Goal: Task Accomplishment & Management: Manage account settings

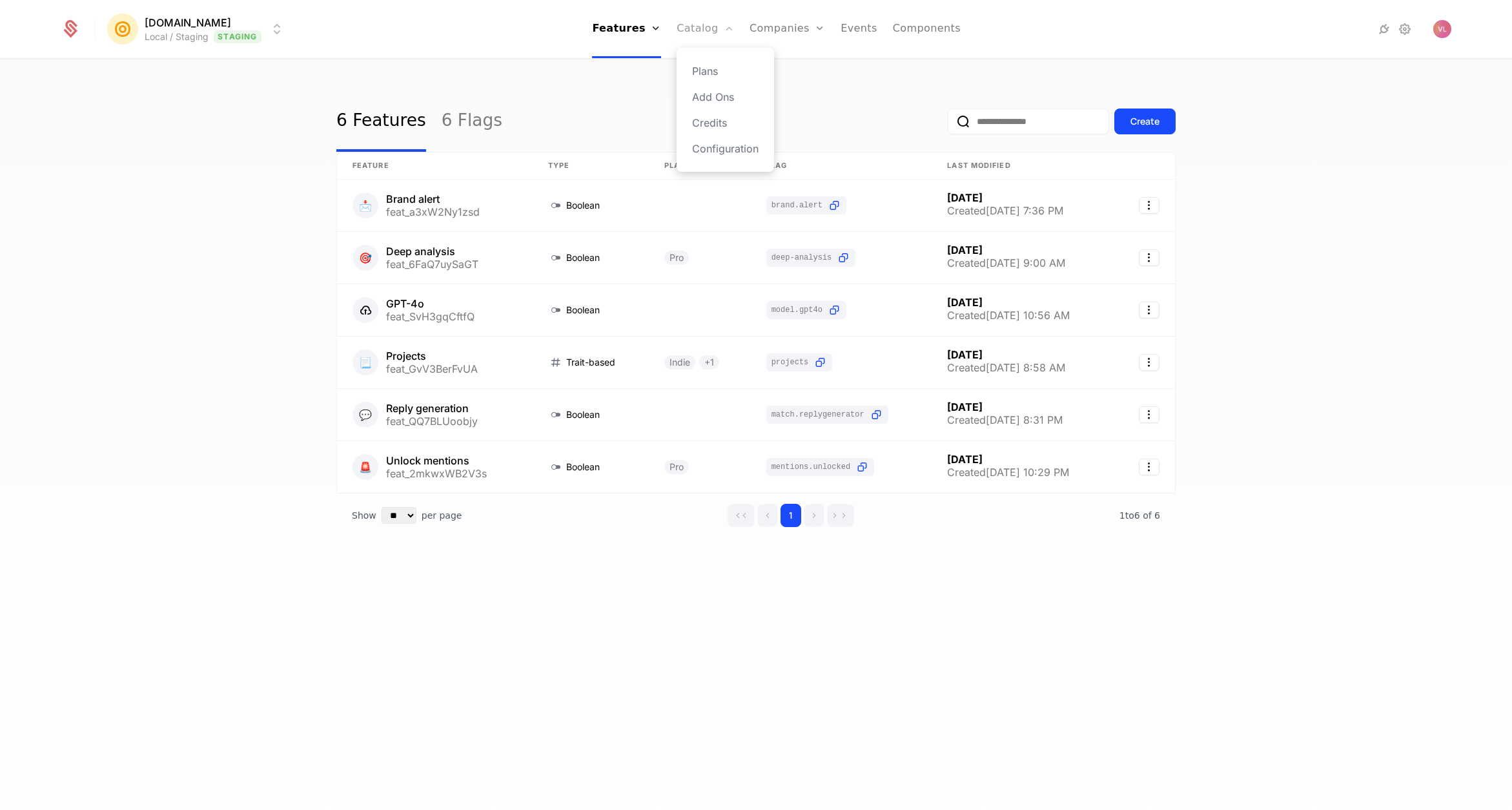
click at [699, 36] on link "Catalog" at bounding box center [705, 29] width 58 height 58
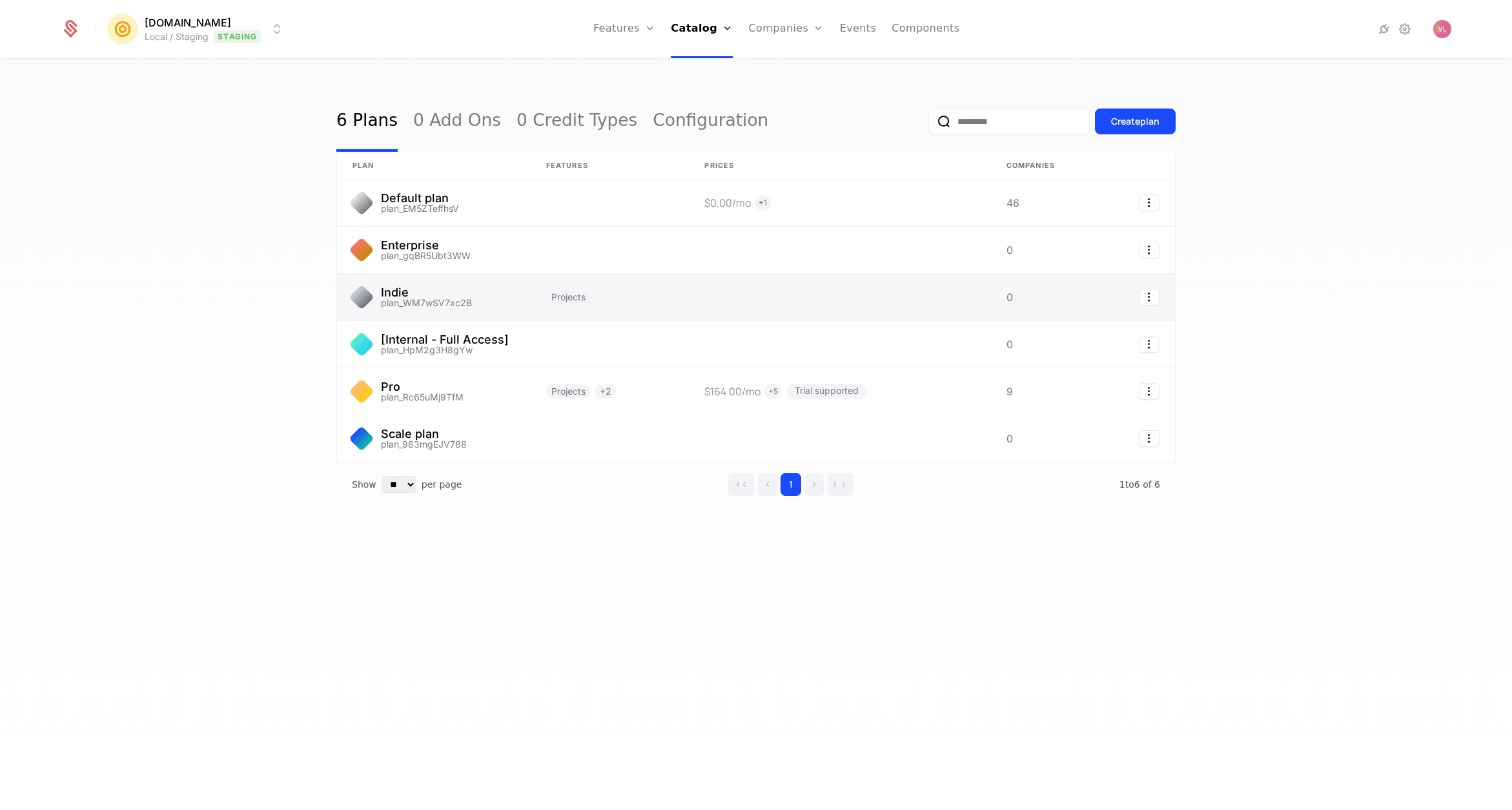
click at [458, 291] on link at bounding box center [433, 297] width 193 height 47
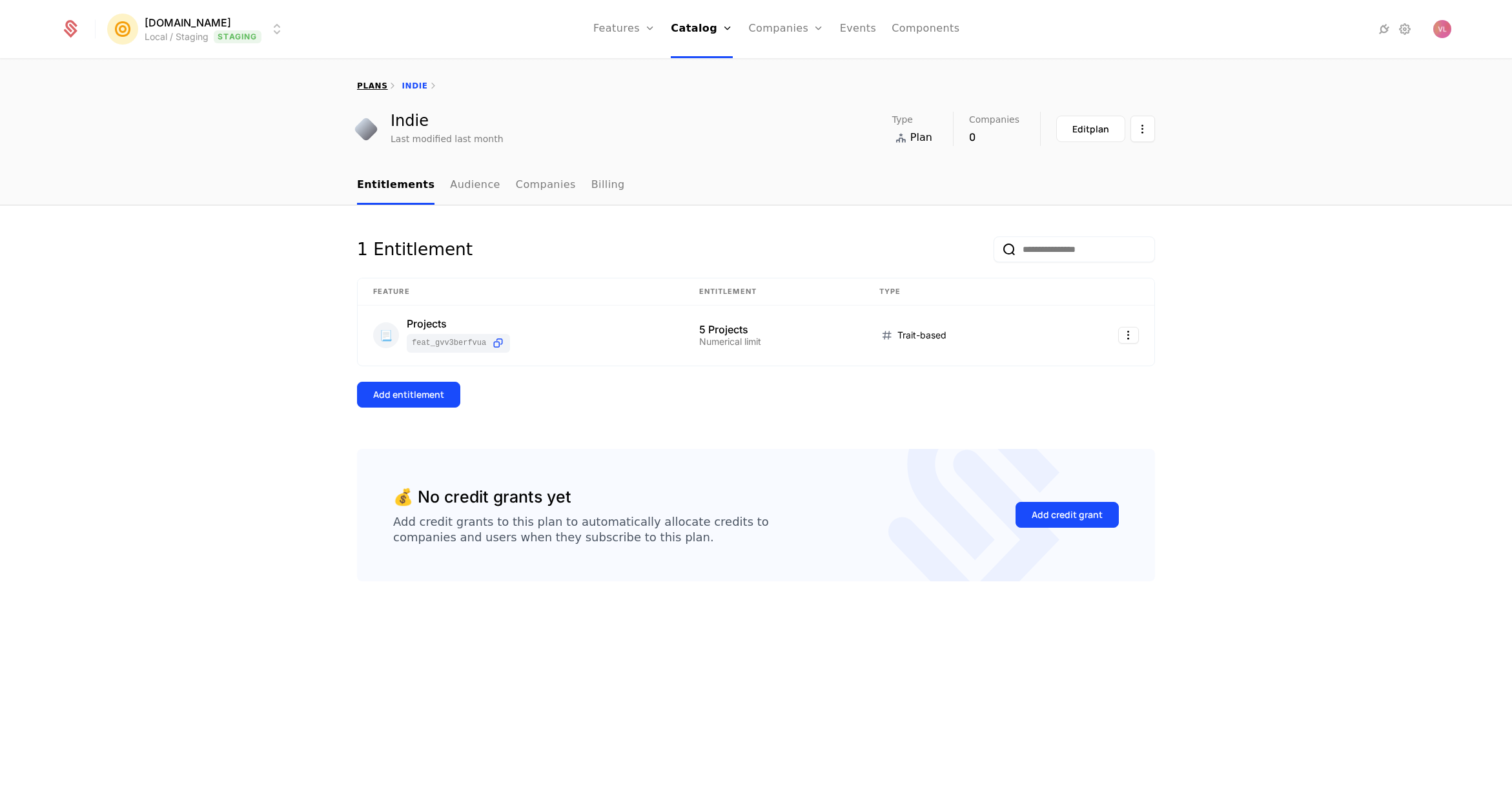
click at [359, 81] on link "plans" at bounding box center [372, 86] width 30 height 9
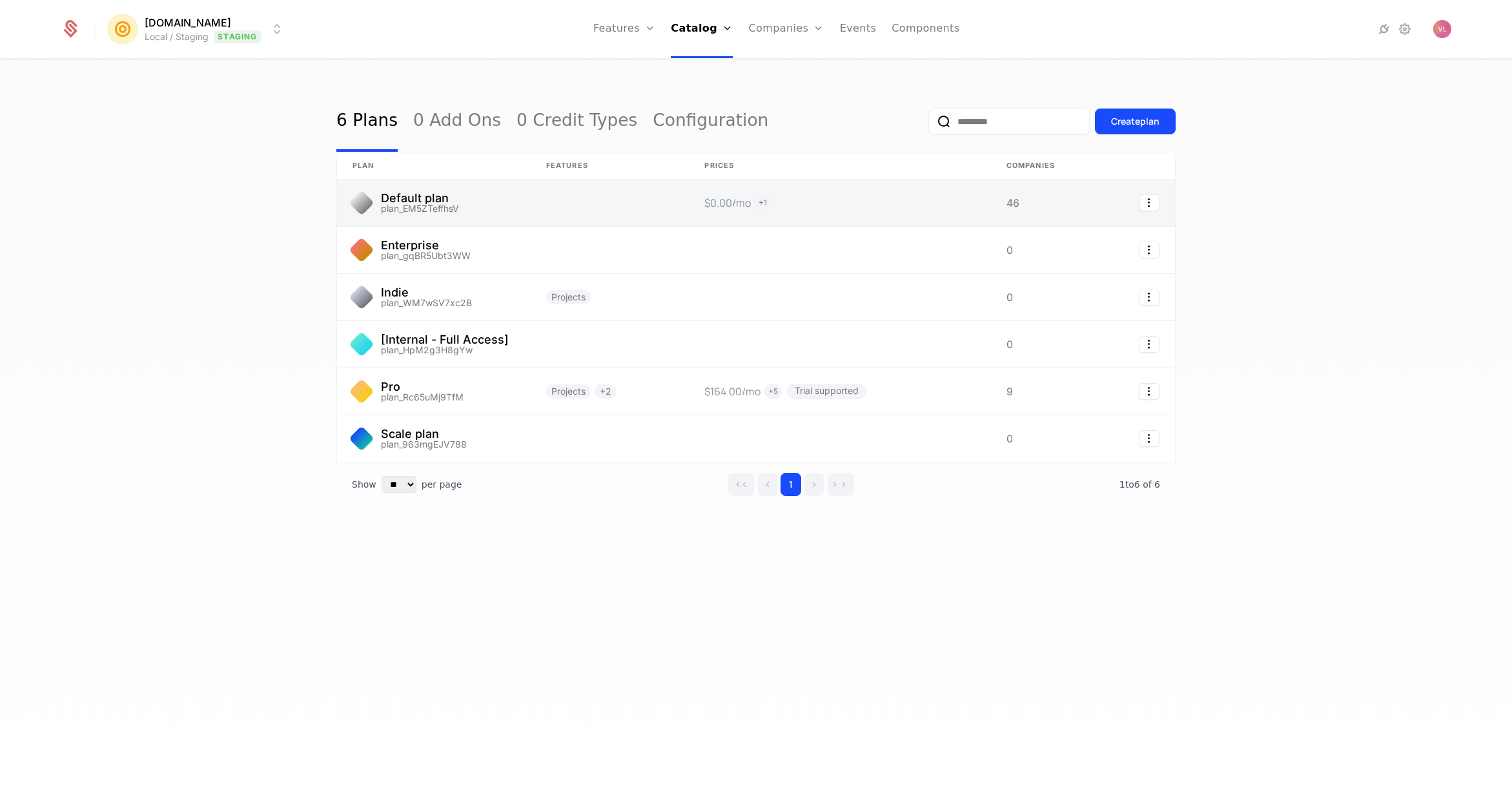
click at [644, 196] on link at bounding box center [610, 203] width 158 height 47
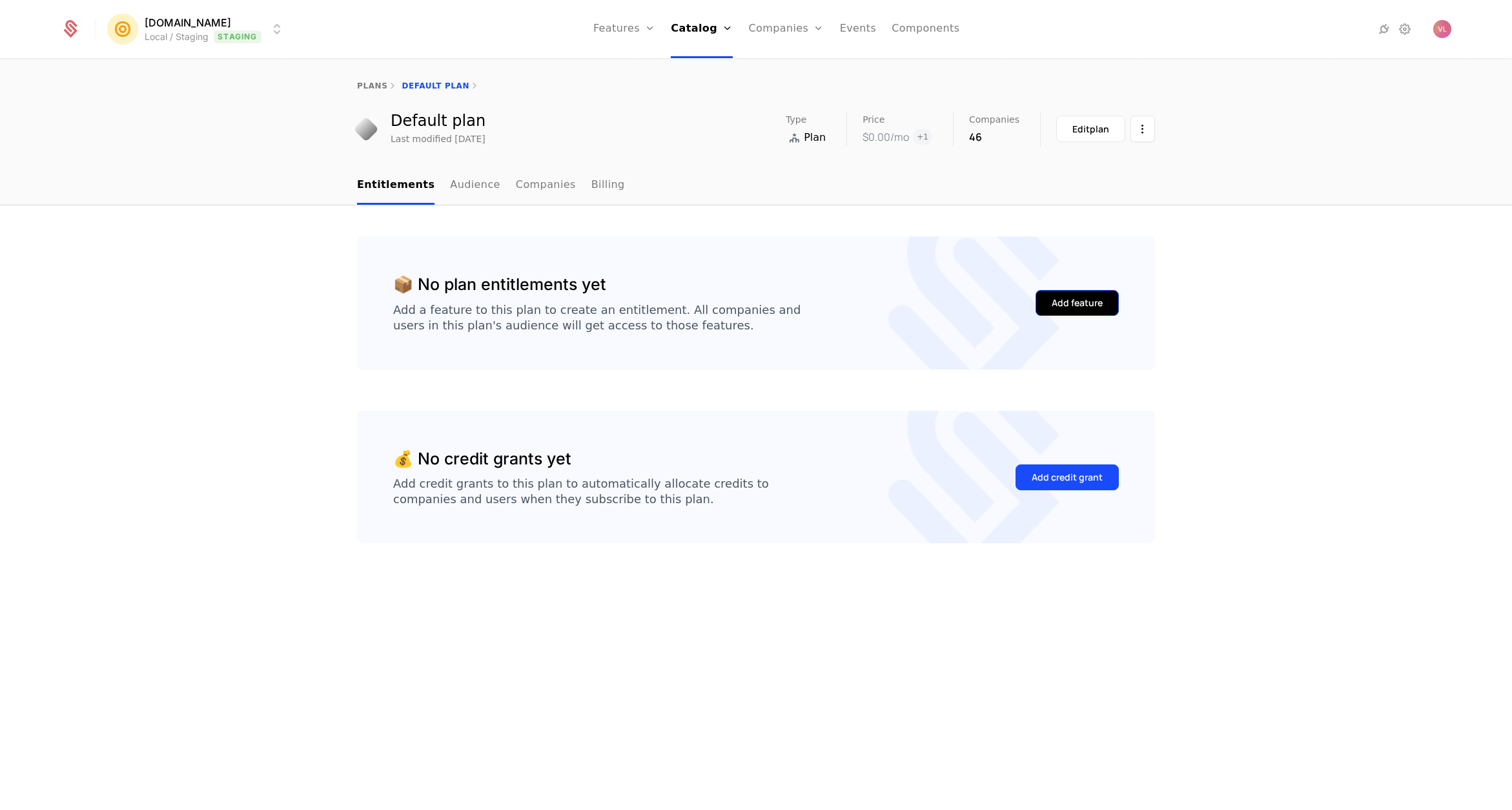
click at [1052, 305] on div "Add feature" at bounding box center [1077, 303] width 51 height 13
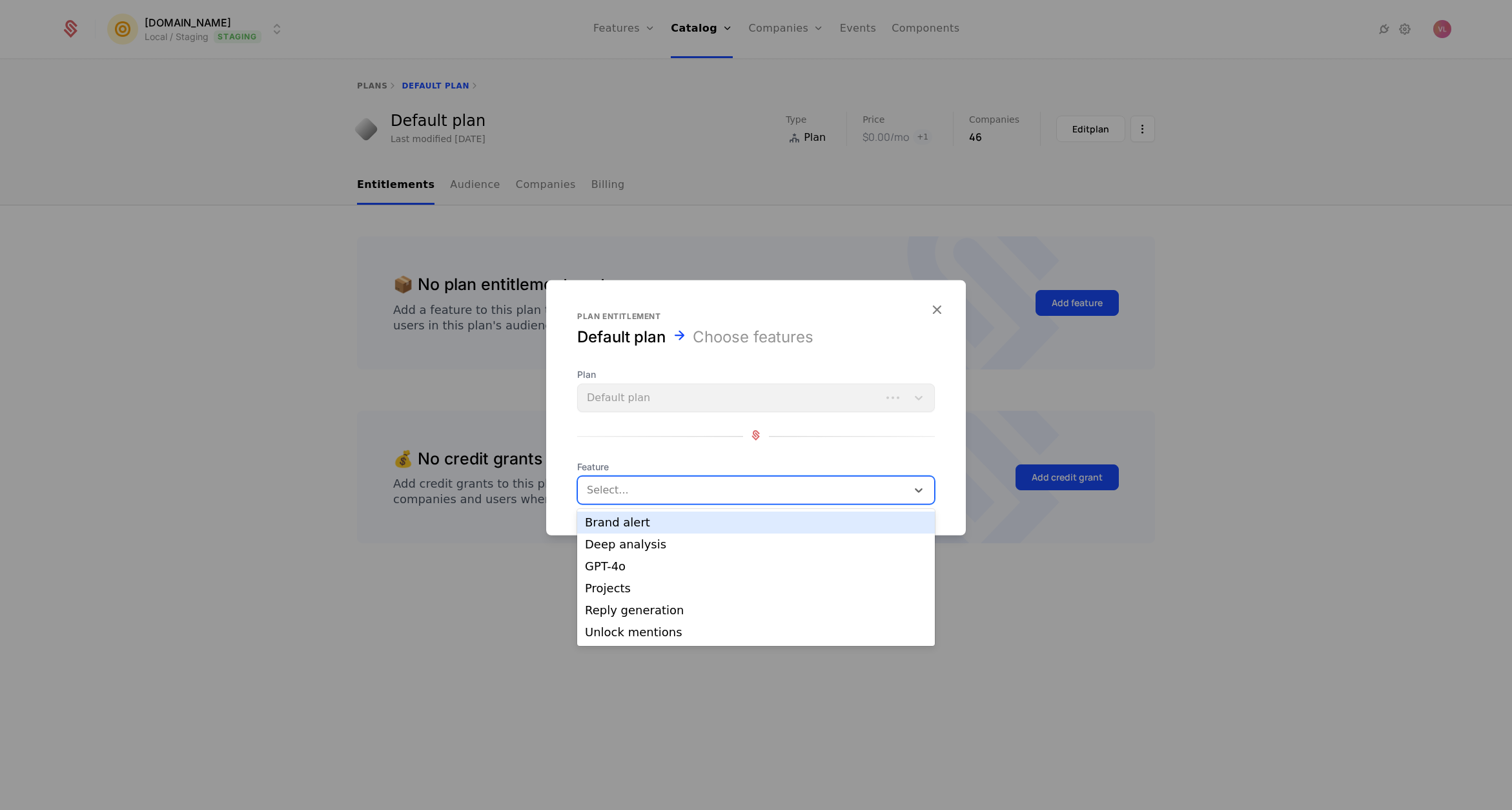
click at [650, 481] on div at bounding box center [744, 490] width 311 height 18
click at [668, 553] on div "Deep analysis" at bounding box center [755, 545] width 358 height 22
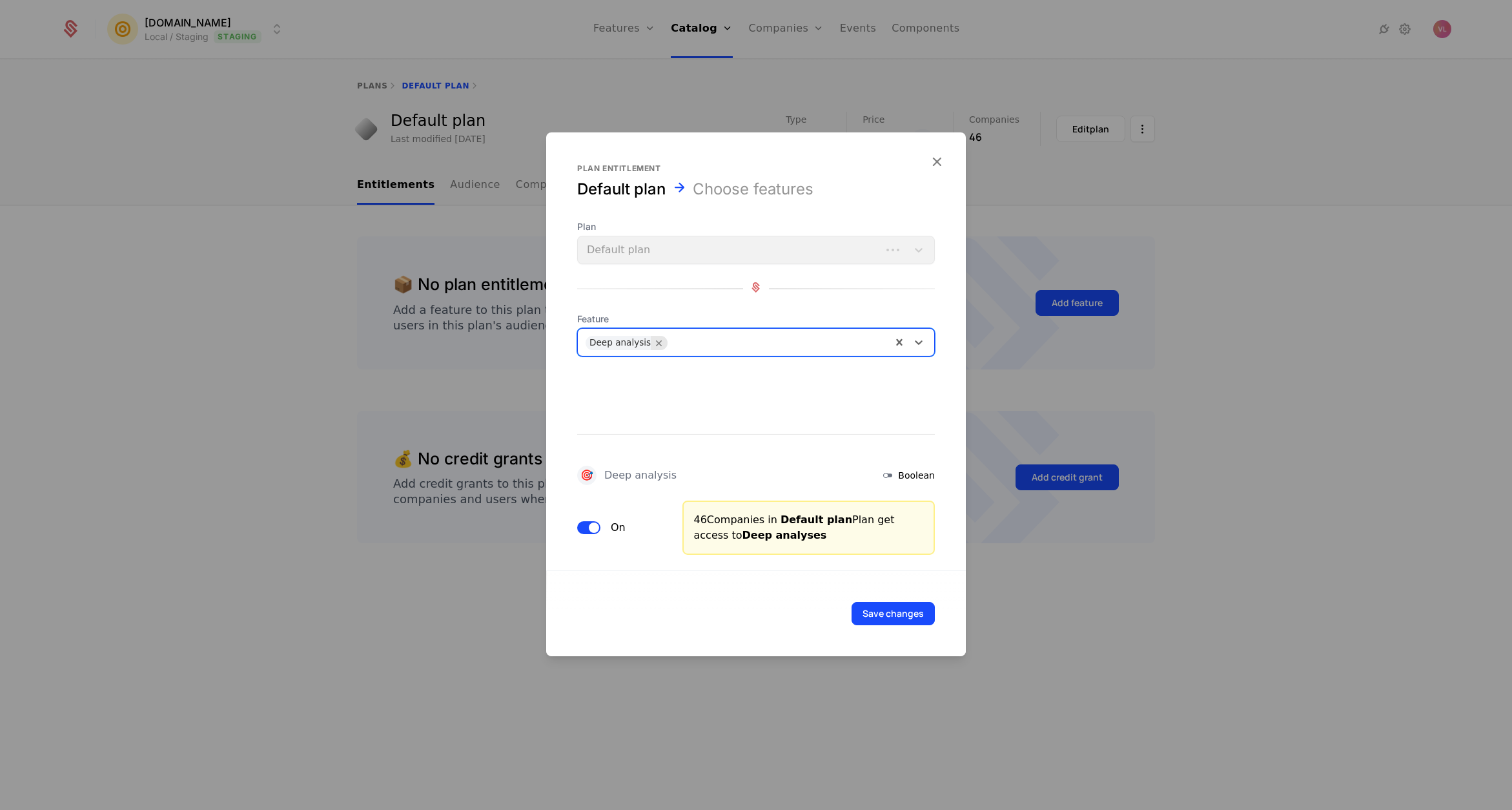
click at [655, 345] on icon "Remove Deep analysis" at bounding box center [659, 343] width 12 height 12
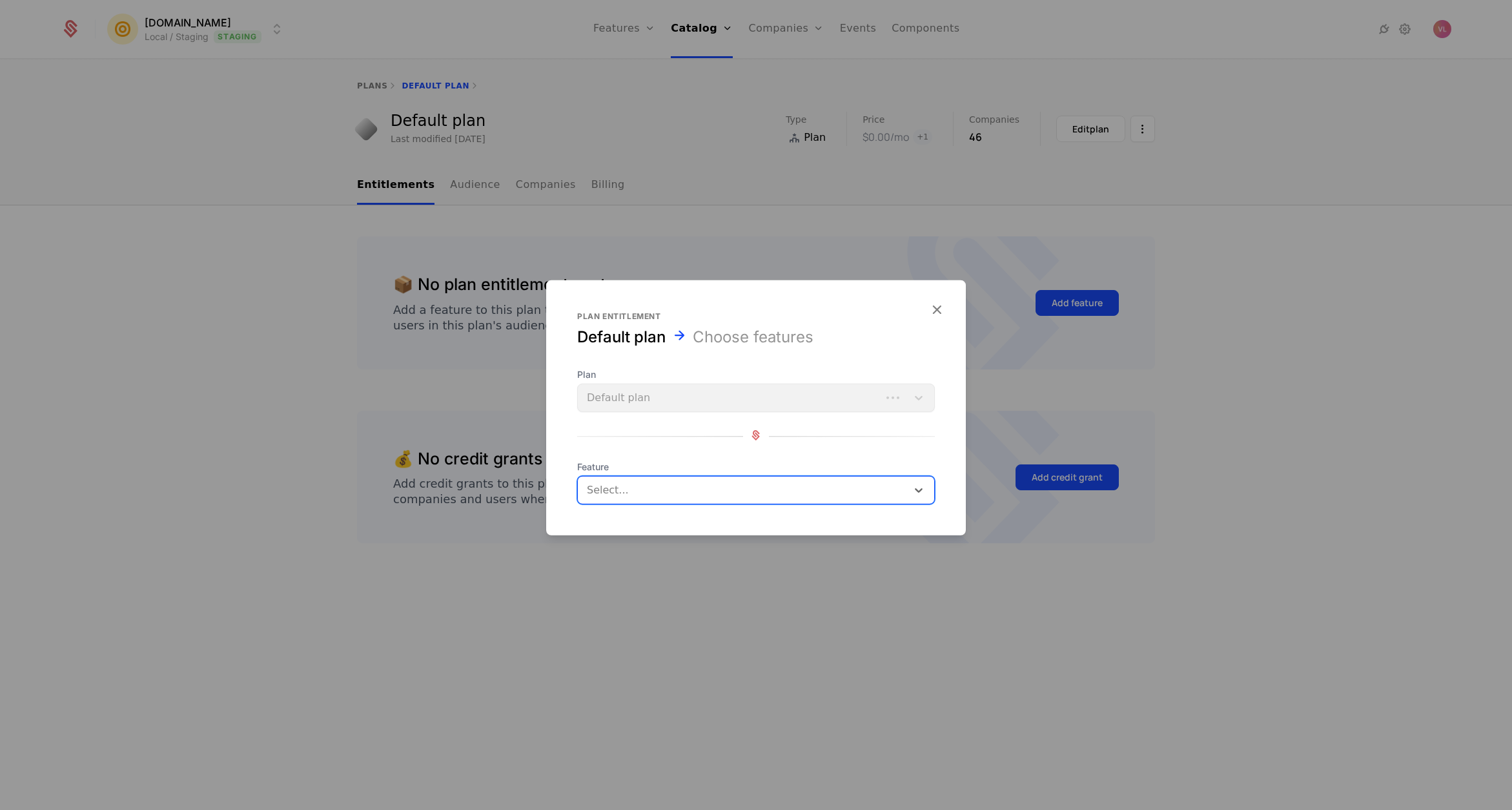
click at [647, 504] on form "Plan entitlement Default plan Choose features Plan Default plan Feature option …" at bounding box center [756, 408] width 420 height 255
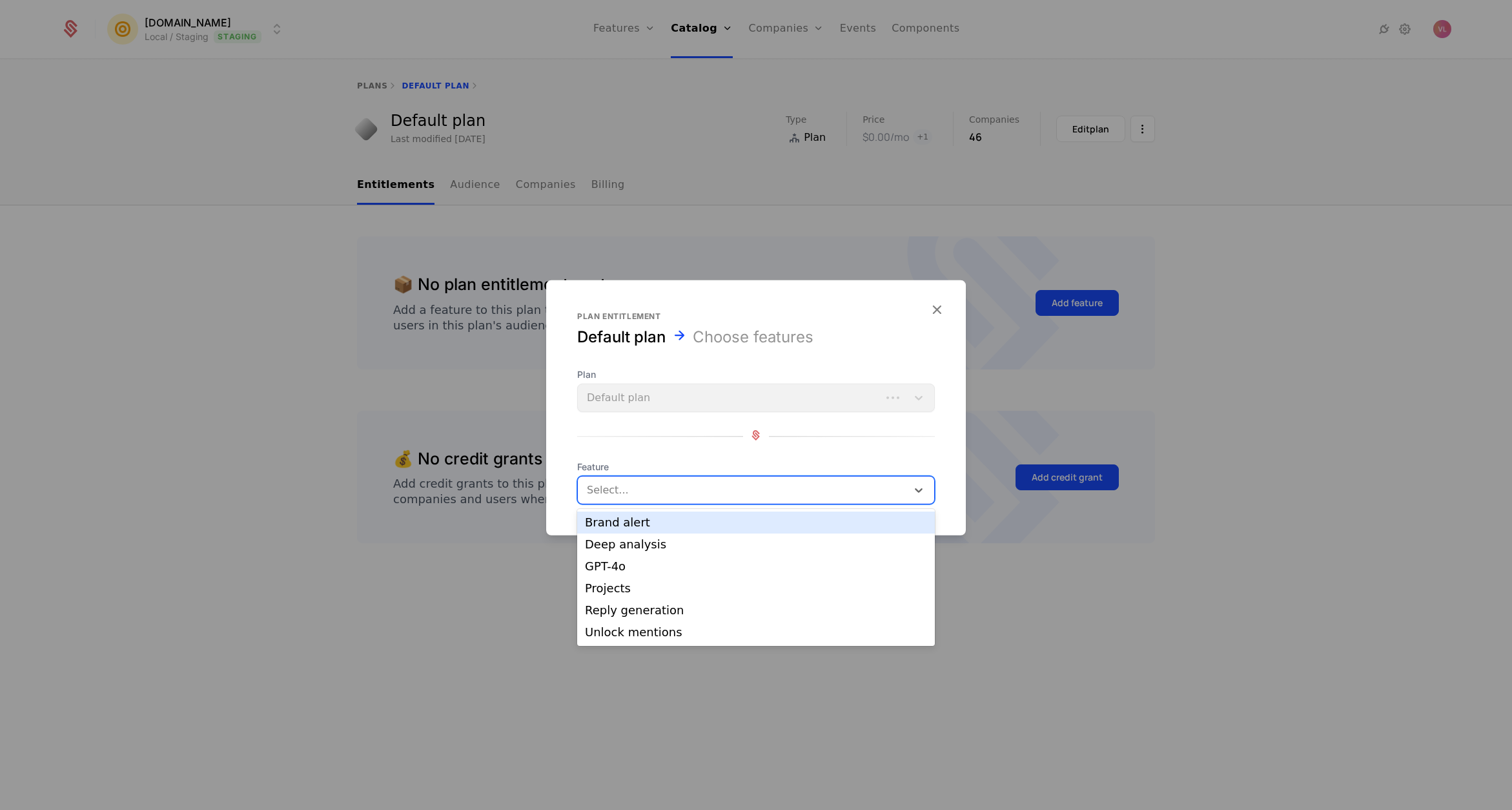
click at [648, 484] on div at bounding box center [744, 490] width 311 height 18
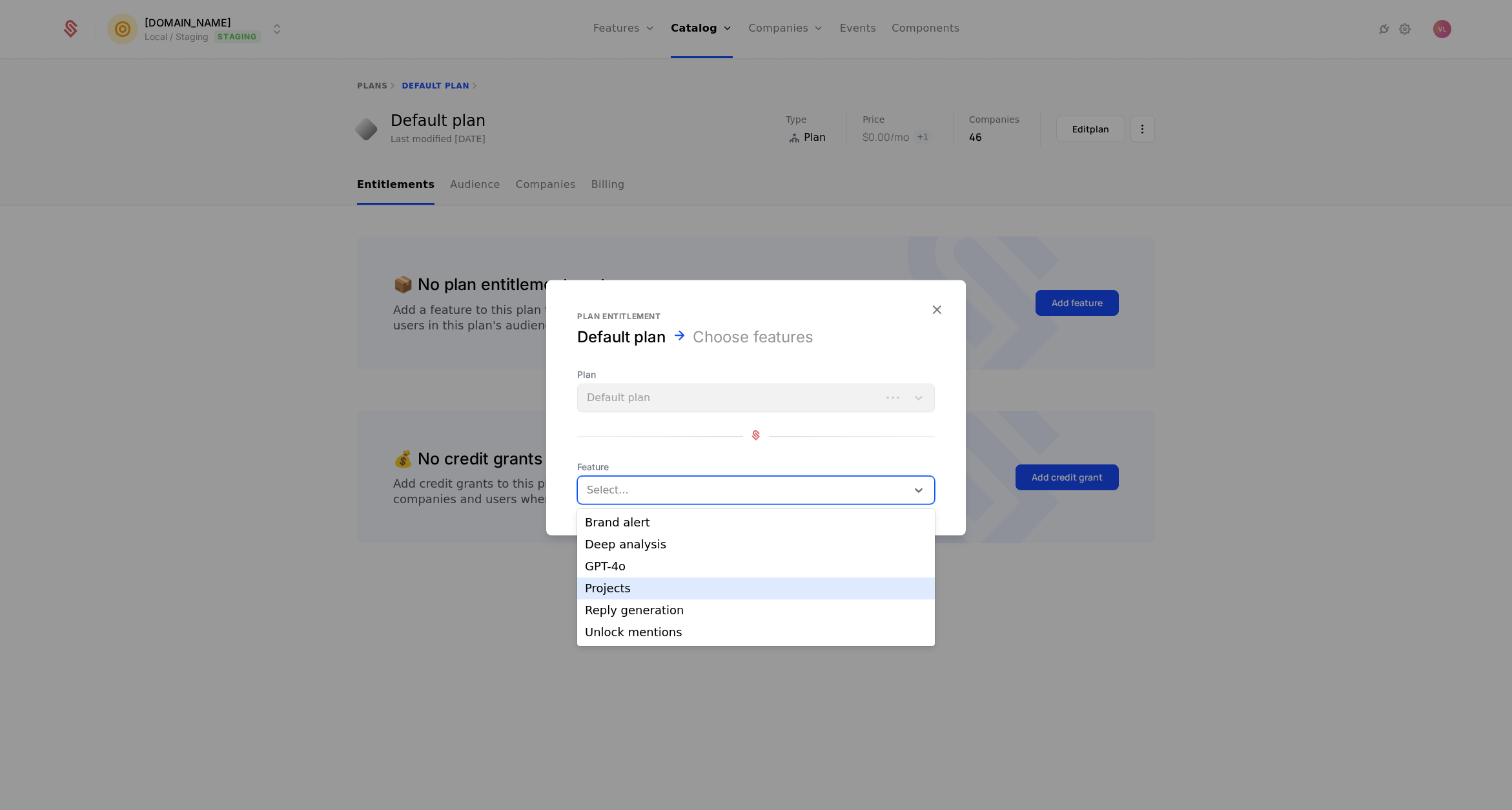
click at [658, 591] on div "Projects" at bounding box center [755, 588] width 342 height 12
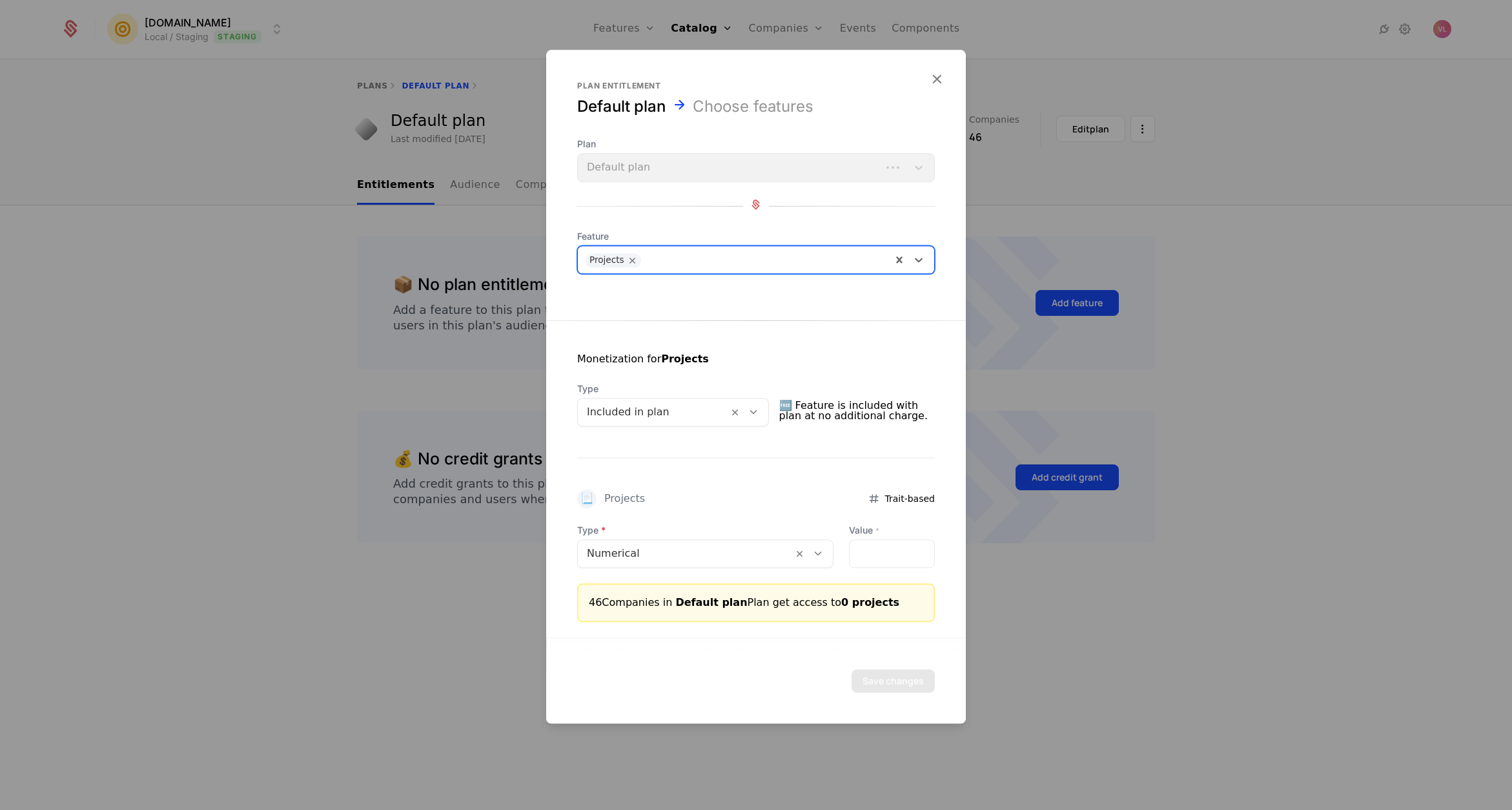
click at [639, 416] on div at bounding box center [653, 412] width 132 height 18
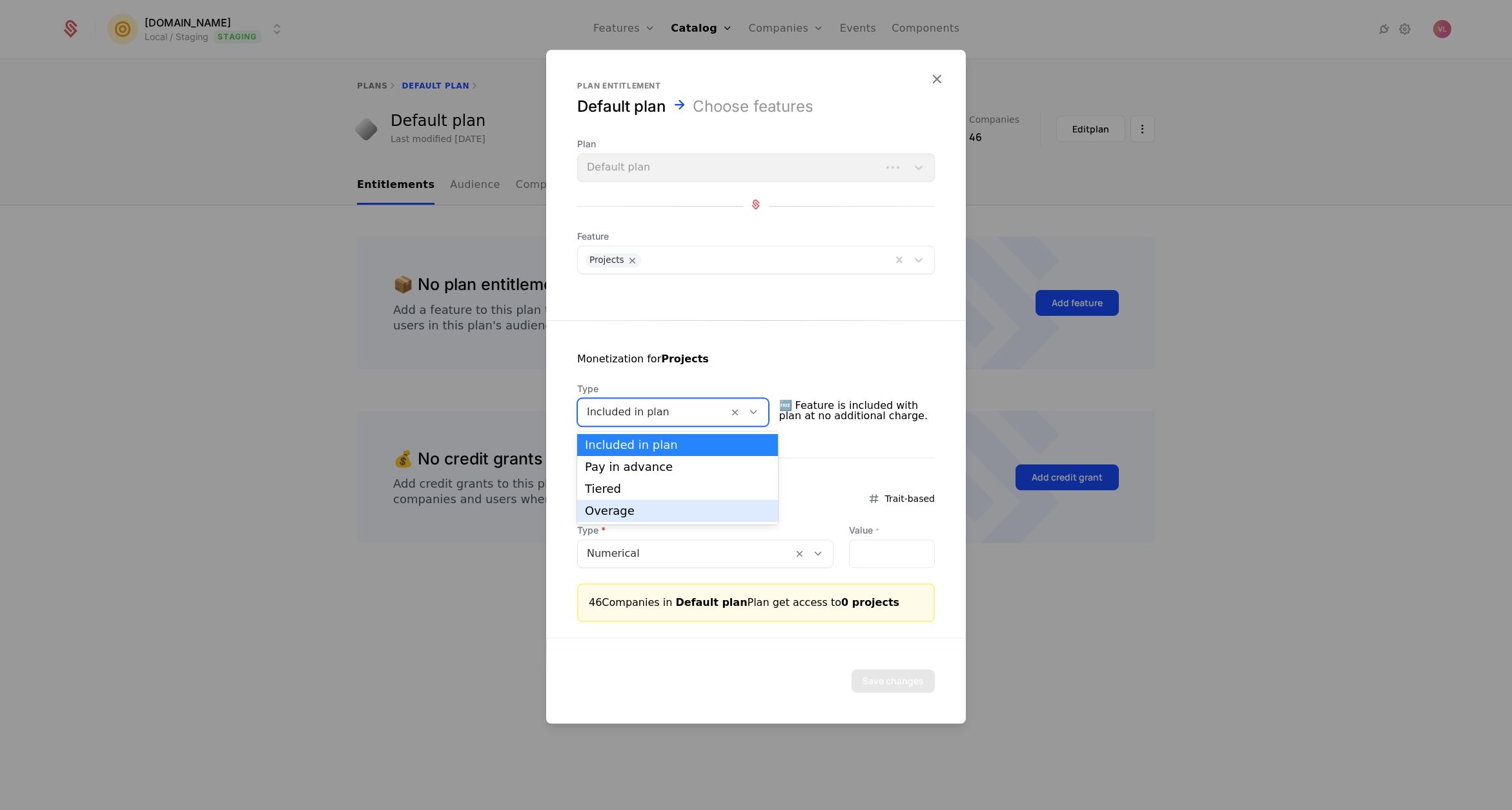
click at [650, 513] on div "Overage" at bounding box center [677, 511] width 186 height 12
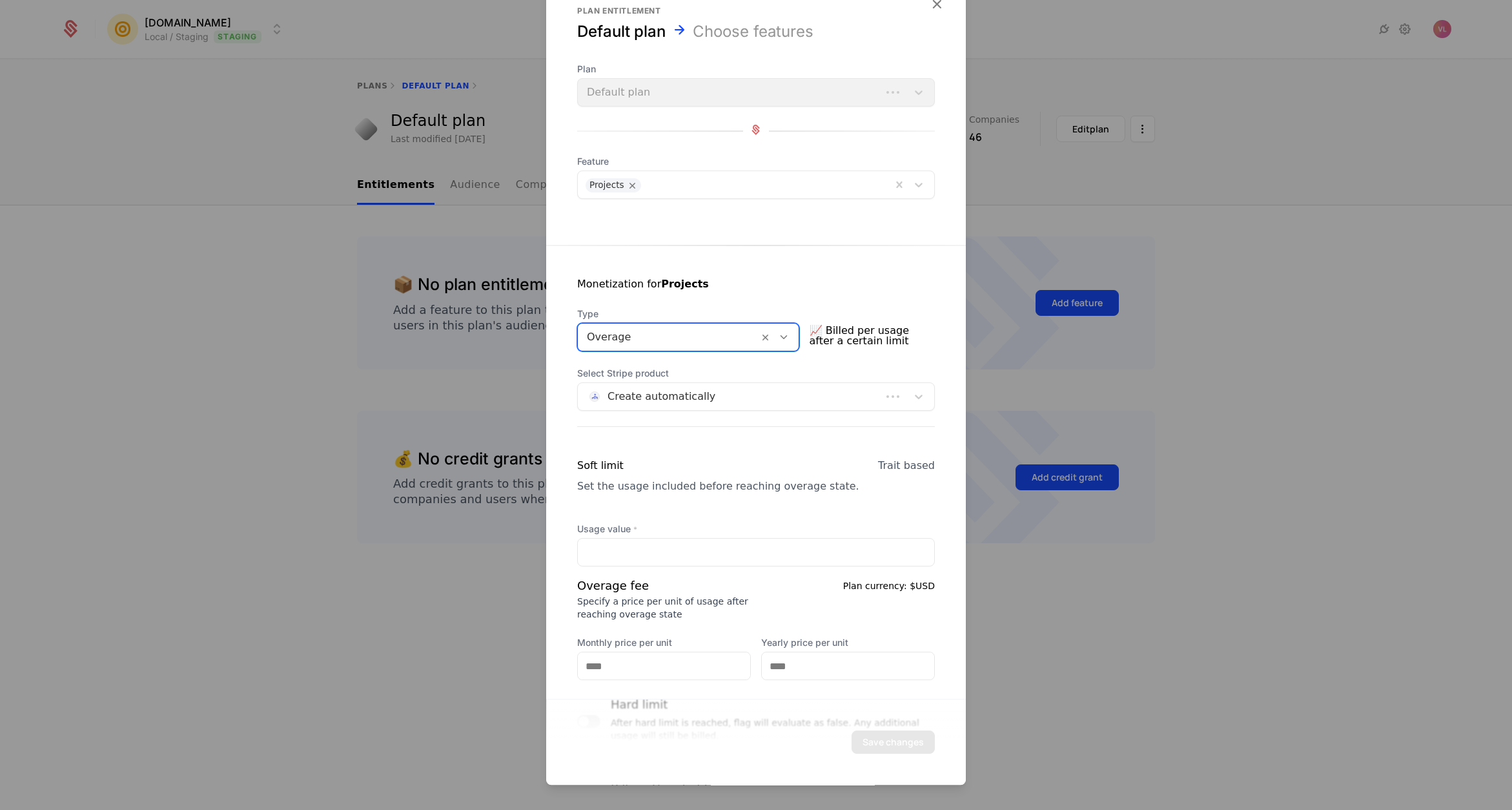
scroll to position [147, 0]
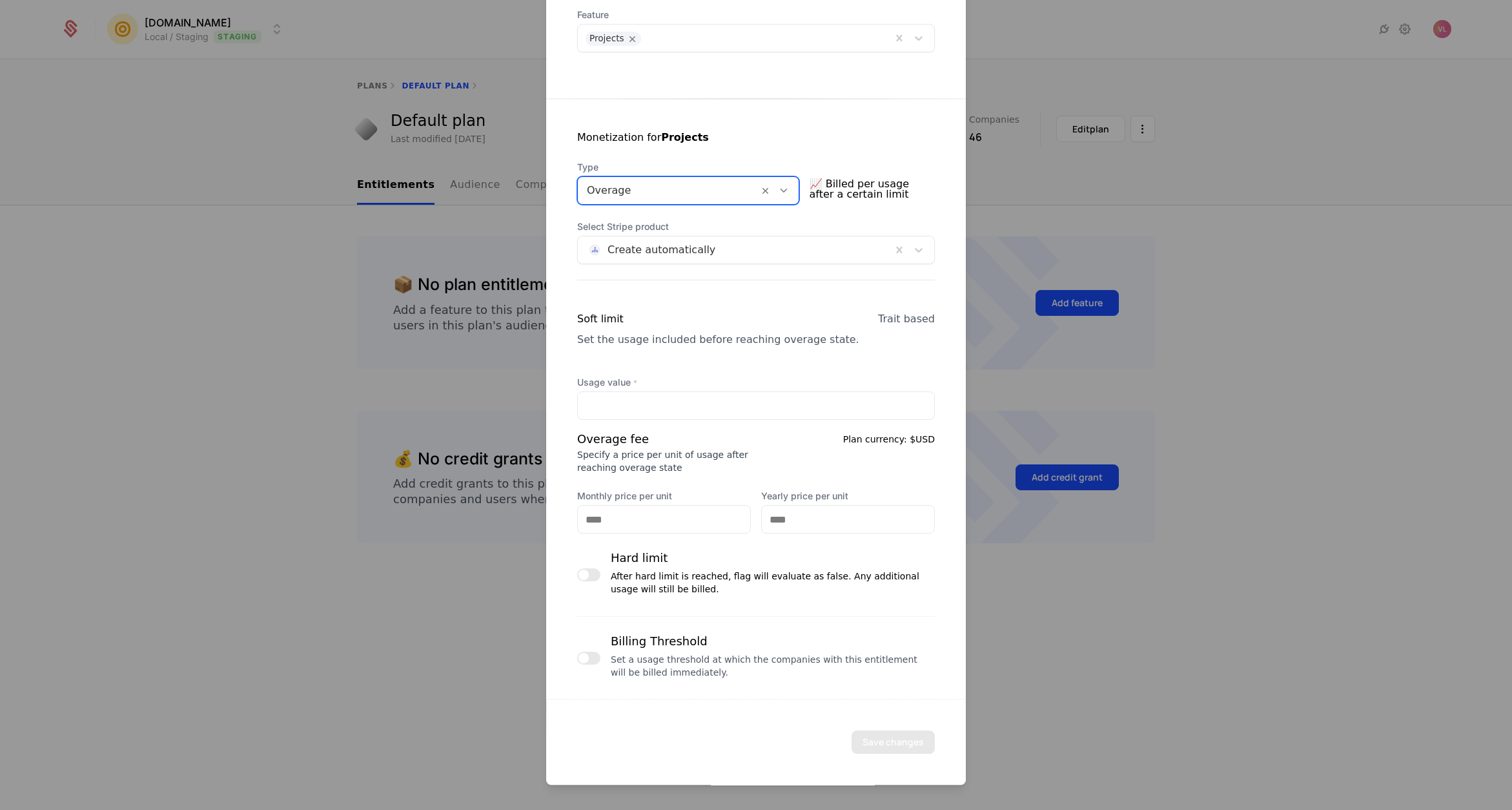
click at [637, 424] on div "Usage value * Overage fee Specify a price per unit of usage after reaching over…" at bounding box center [755, 488] width 358 height 225
click at [637, 404] on input "Usage value *" at bounding box center [755, 406] width 356 height 27
type input "***"
click at [646, 354] on div "Soft limit Set the usage included before reaching overage state." at bounding box center [718, 336] width 282 height 49
click at [616, 519] on input "Monthly price per unit" at bounding box center [664, 519] width 173 height 27
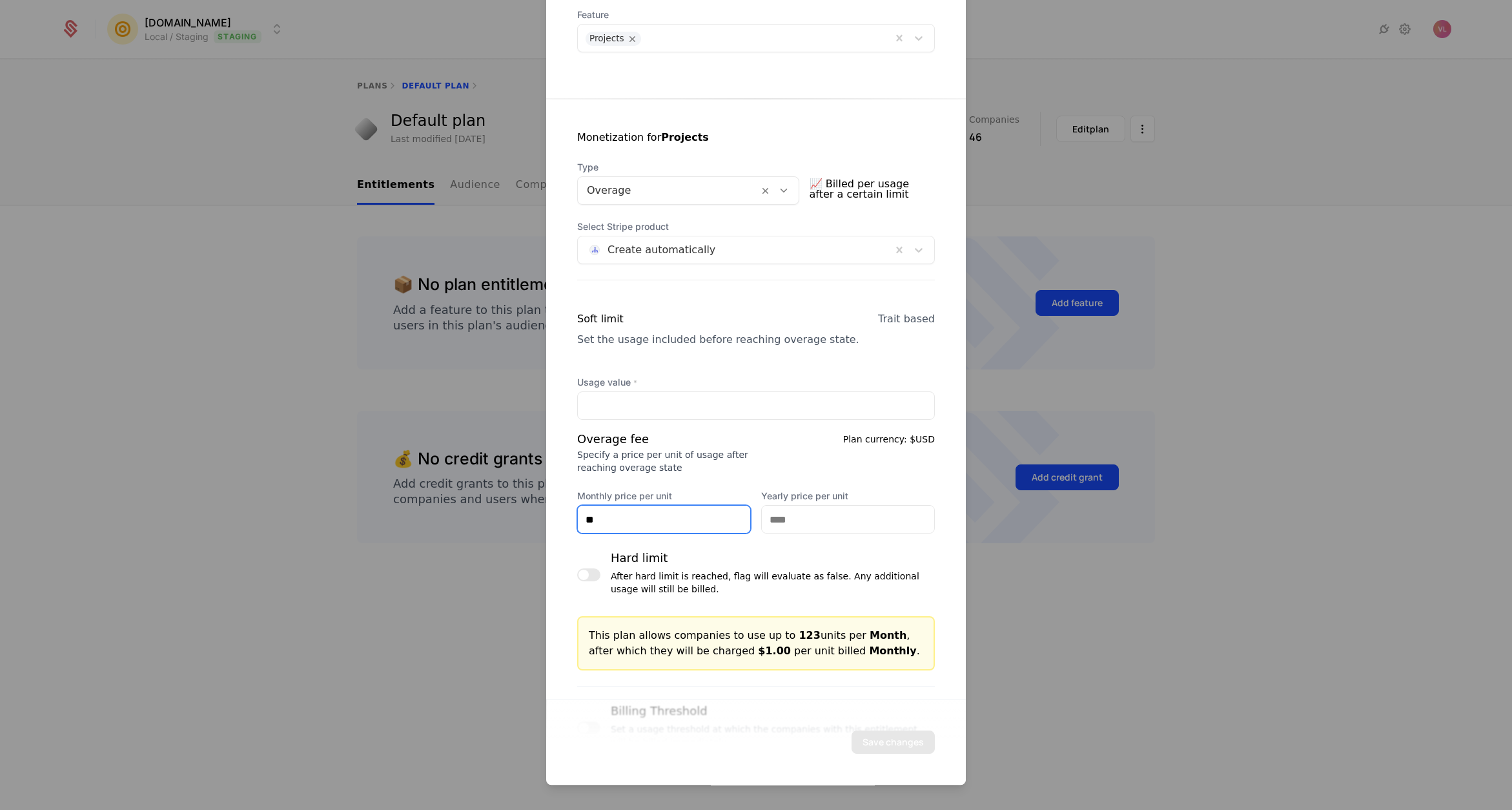
type input "**"
click at [809, 523] on input "Yearly price per unit" at bounding box center [848, 519] width 173 height 27
type input "**"
click at [639, 477] on div "Overage fee Specify a price per unit of usage after reaching overage state Plan…" at bounding box center [755, 482] width 358 height 103
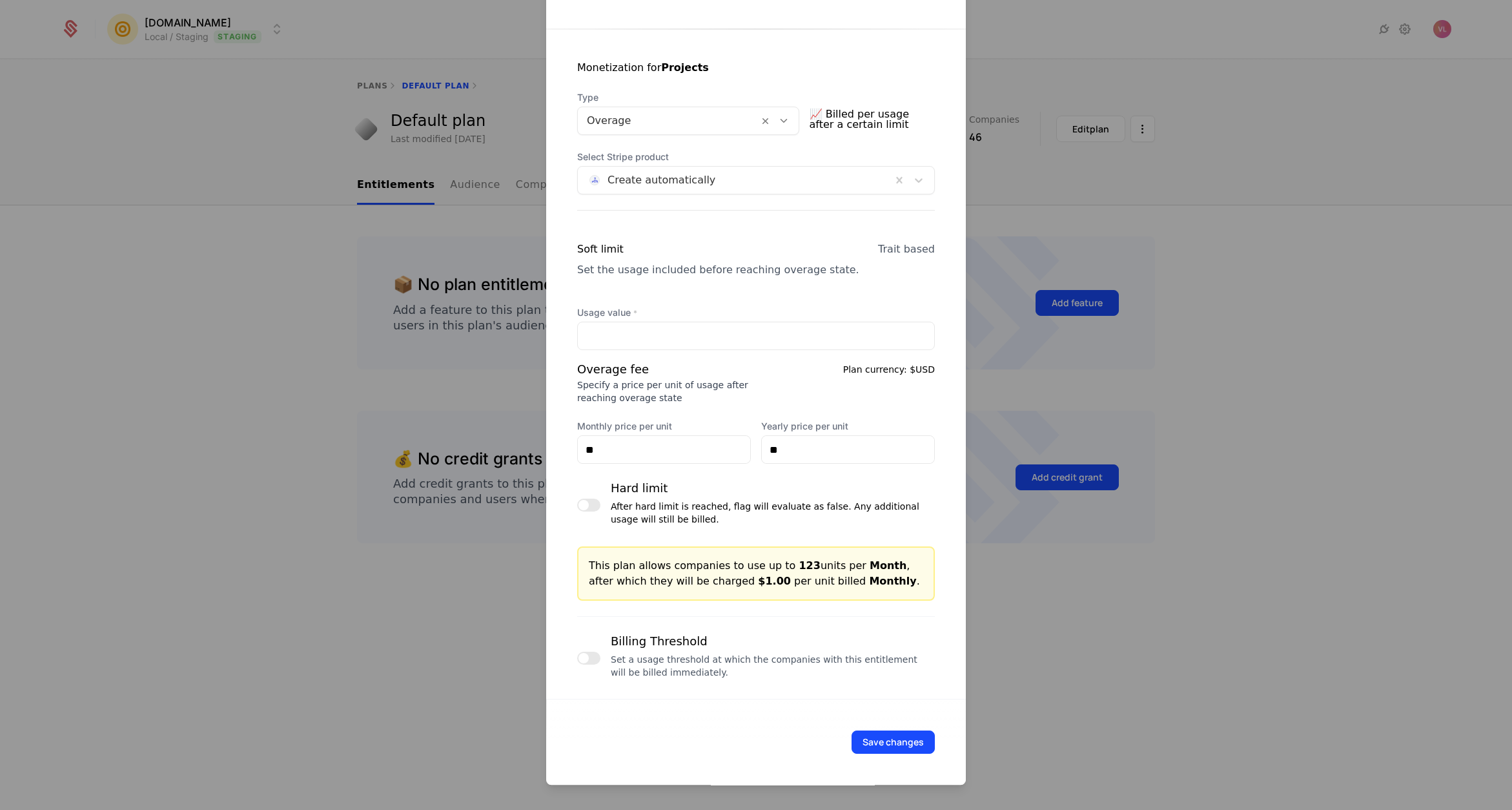
click at [589, 647] on div at bounding box center [589, 658] width 23 height 52
click at [591, 659] on button "button" at bounding box center [589, 658] width 23 height 13
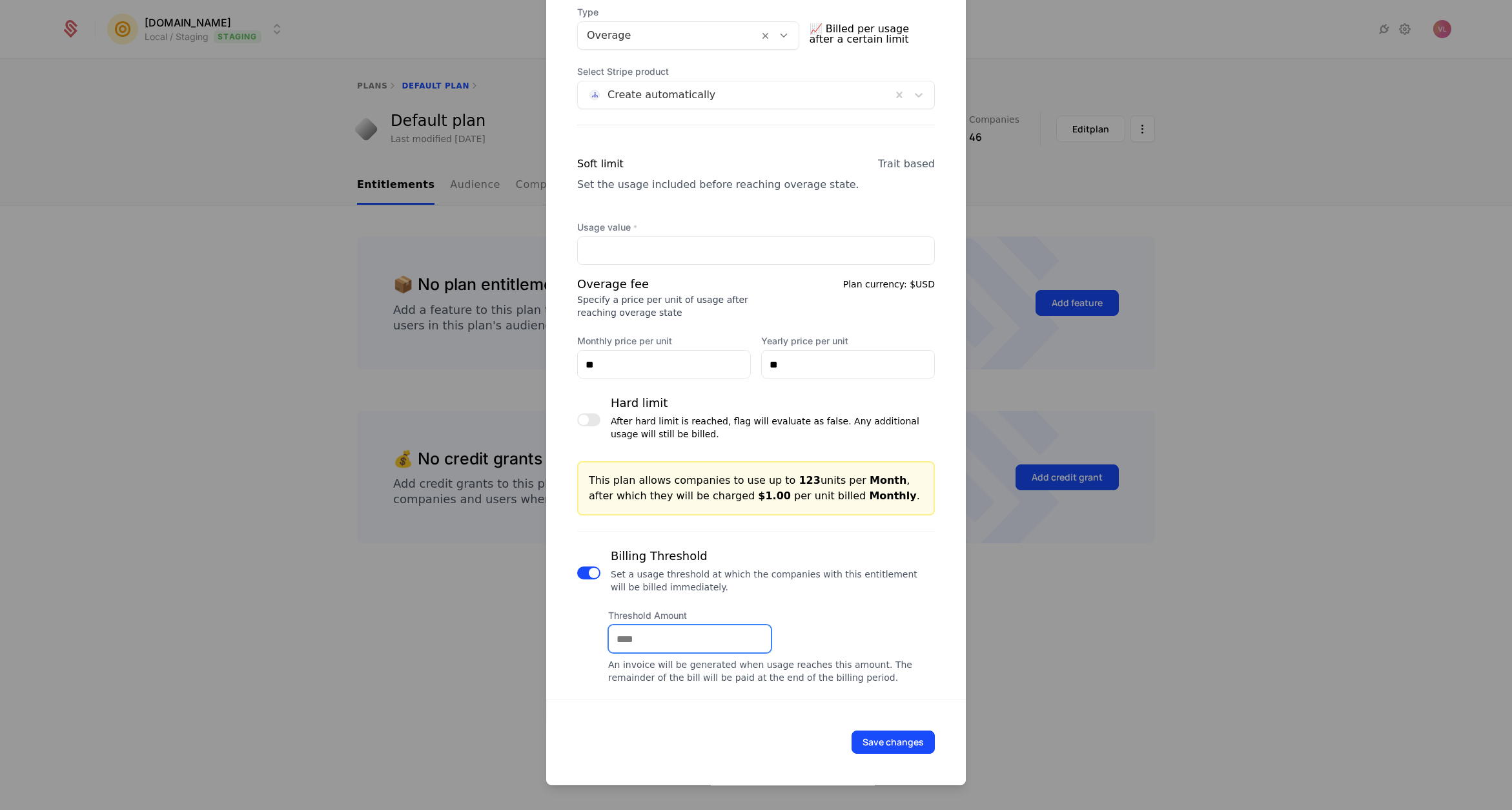
click at [626, 634] on input "Threshold Amount" at bounding box center [690, 639] width 162 height 27
type input "***"
click at [876, 735] on button "Save changes" at bounding box center [893, 742] width 83 height 23
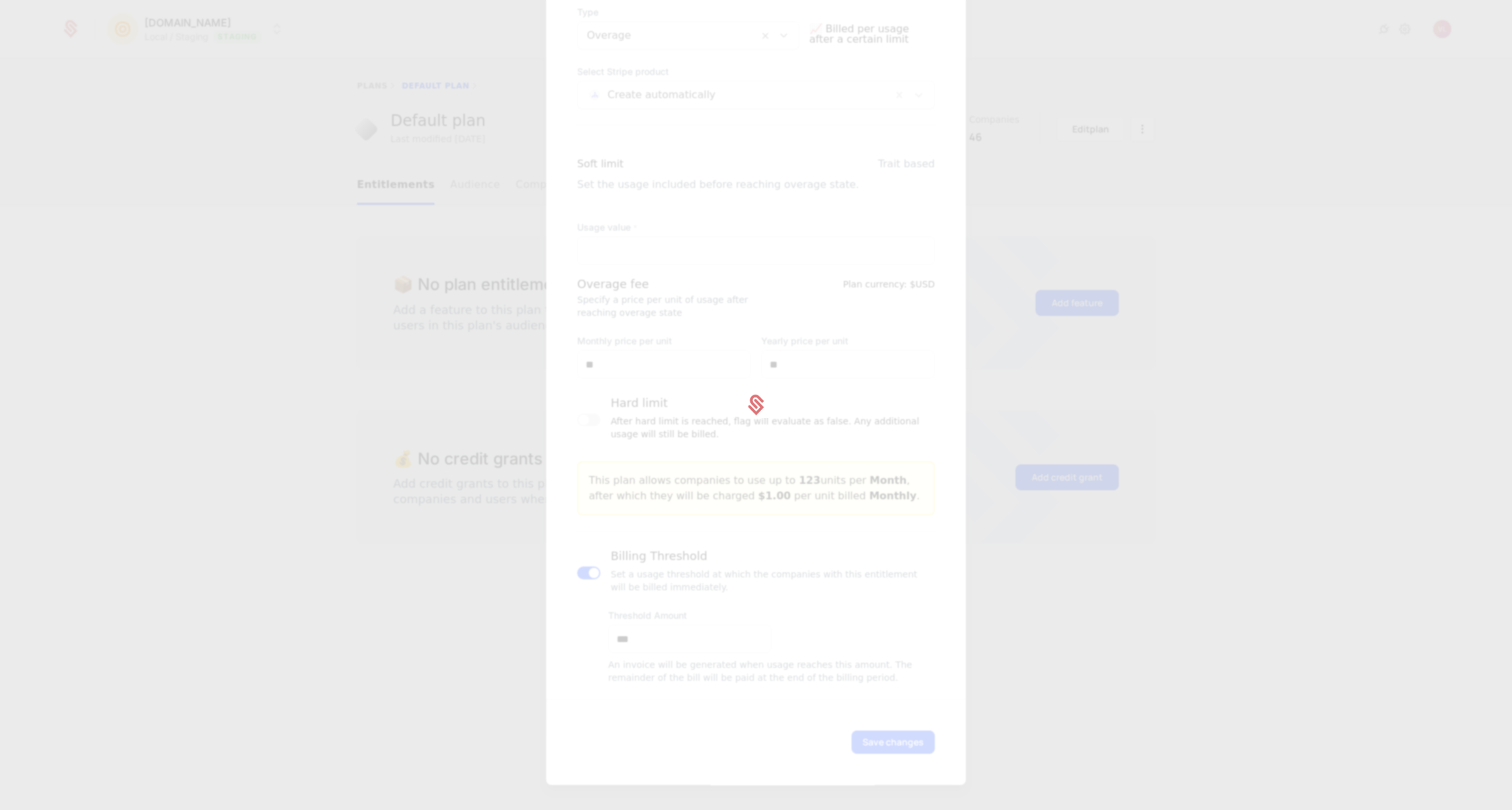
scroll to position [0, 0]
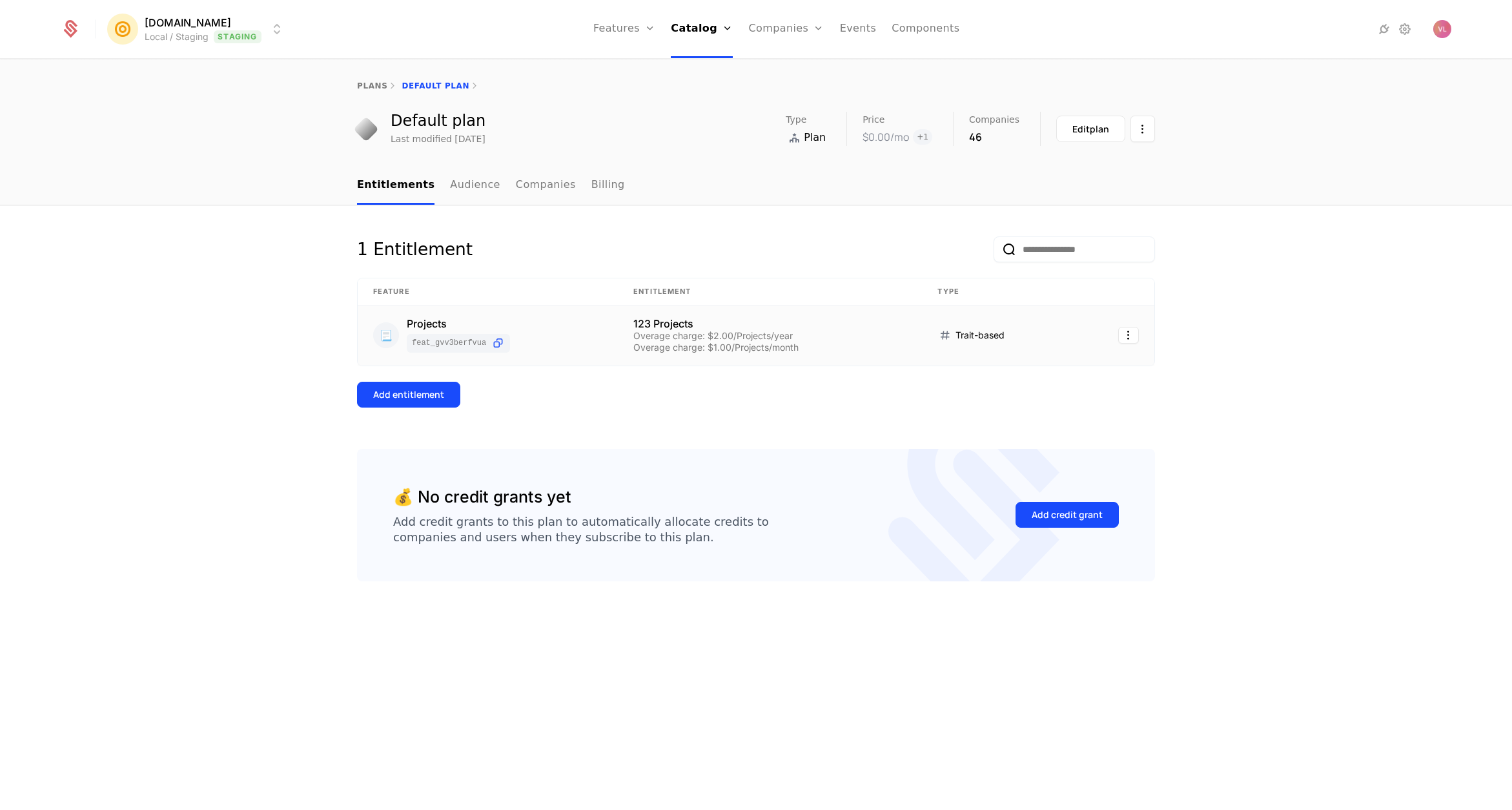
click at [659, 332] on div "Overage charge: $2.00/Projects/year" at bounding box center [770, 336] width 273 height 9
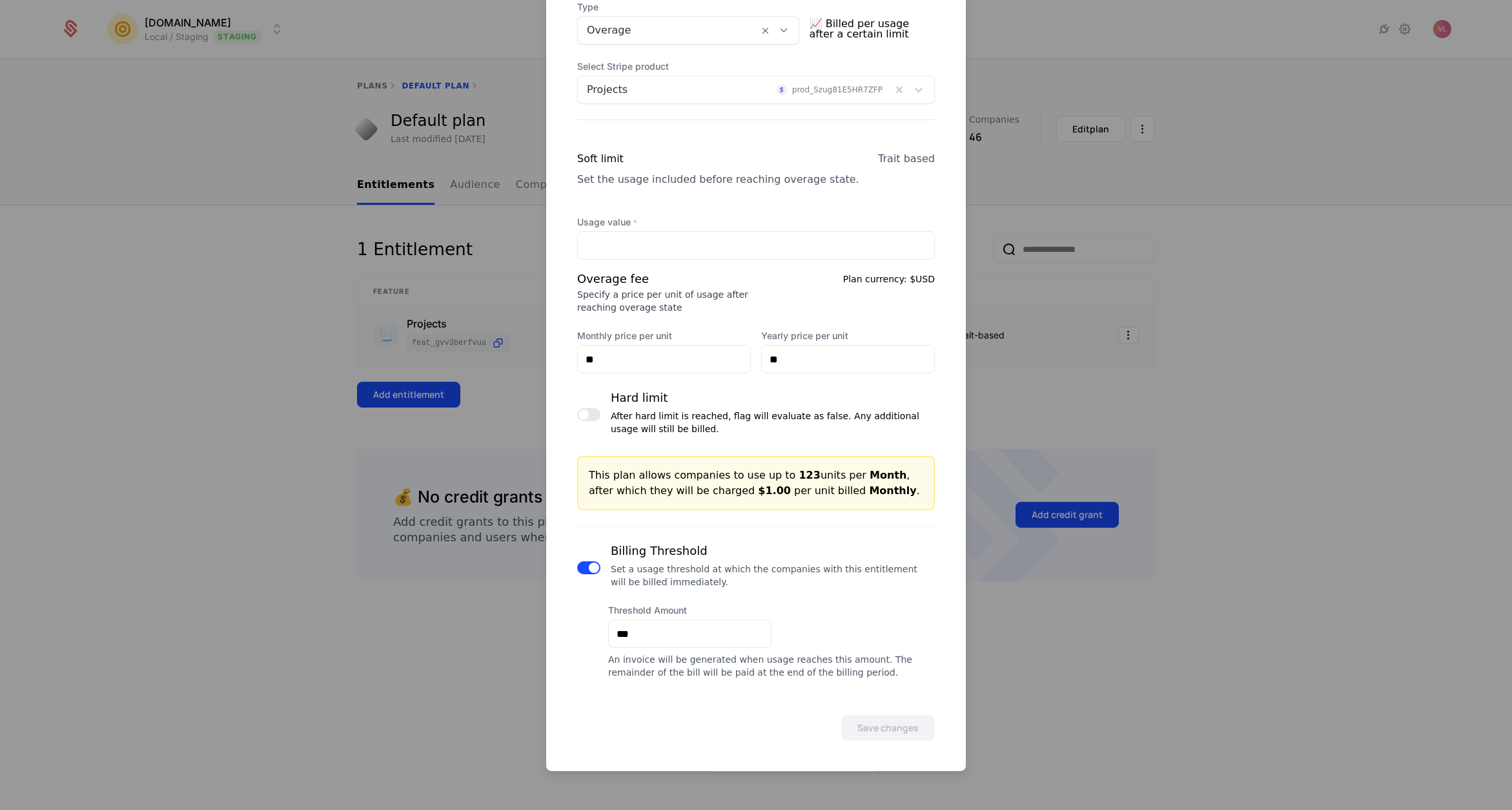
click at [589, 571] on button "button" at bounding box center [589, 568] width 23 height 13
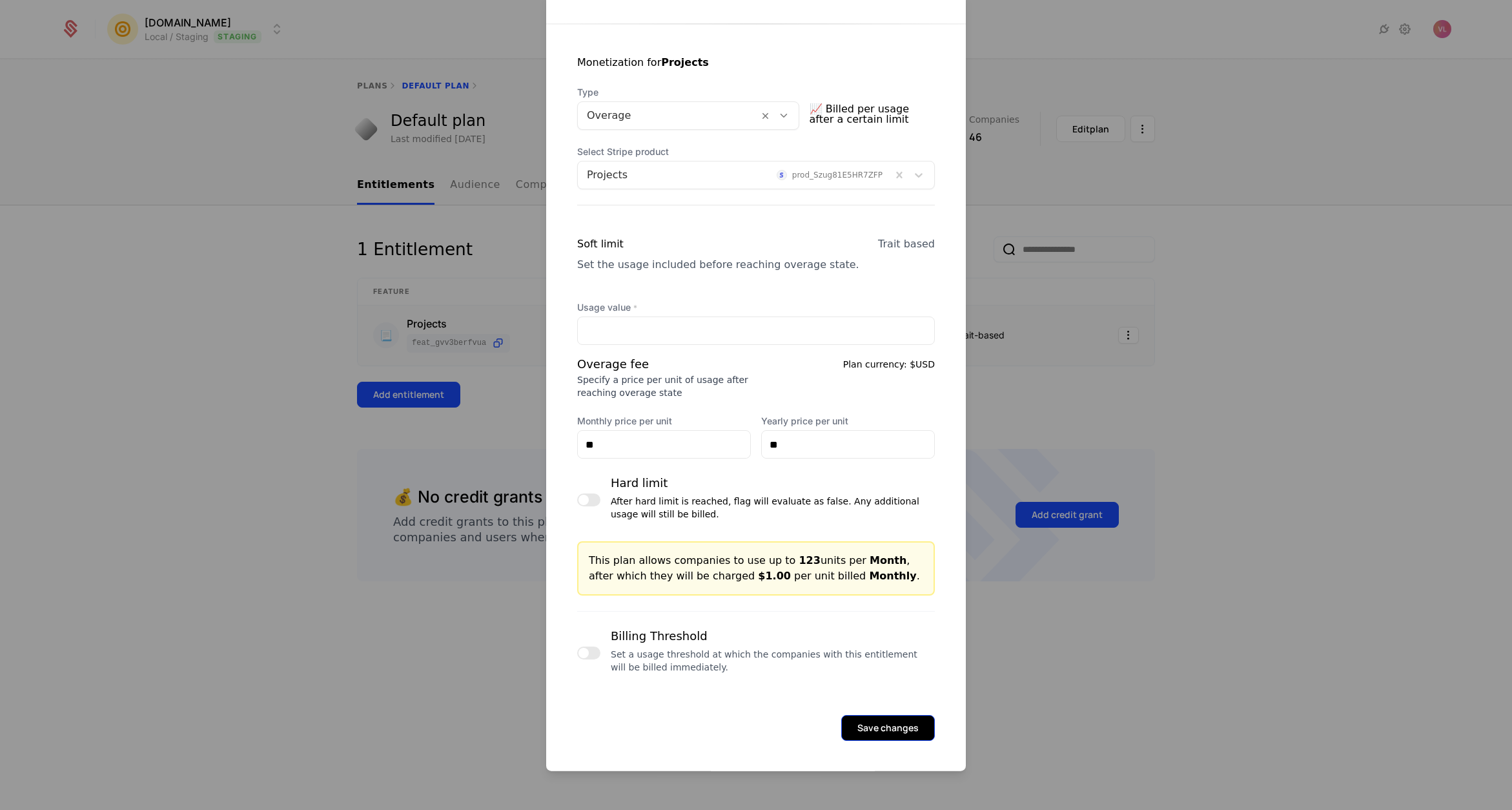
drag, startPoint x: 880, startPoint y: 741, endPoint x: 877, endPoint y: 725, distance: 16.3
click at [880, 741] on form "Plan entitlement Projects Default plan Plan Default plan Feature Projects Monet…" at bounding box center [756, 270] width 420 height 1003
click at [877, 724] on button "Save changes" at bounding box center [888, 728] width 93 height 26
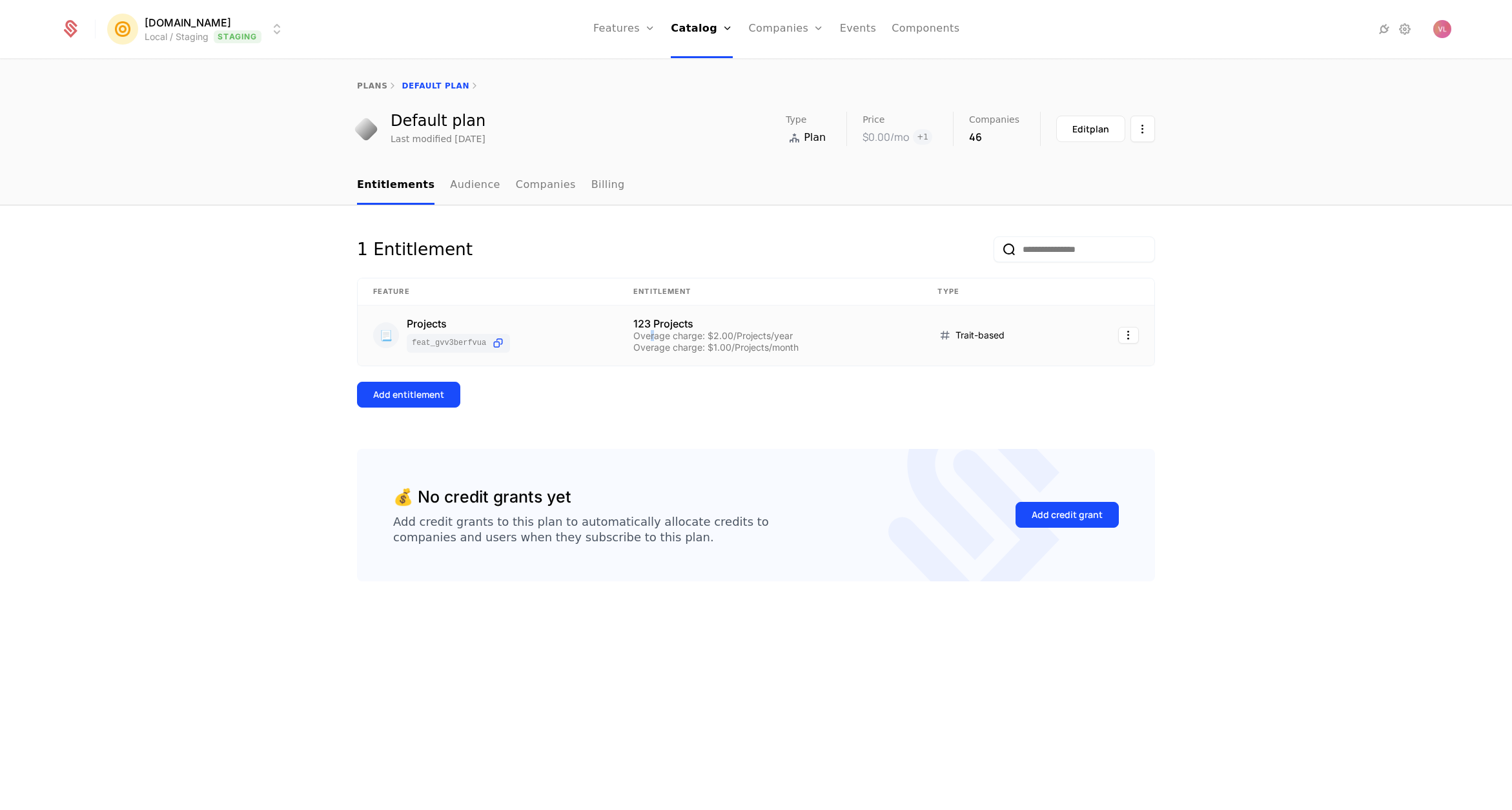
click at [653, 340] on div "Overage charge: $2.00/Projects/year" at bounding box center [770, 336] width 273 height 9
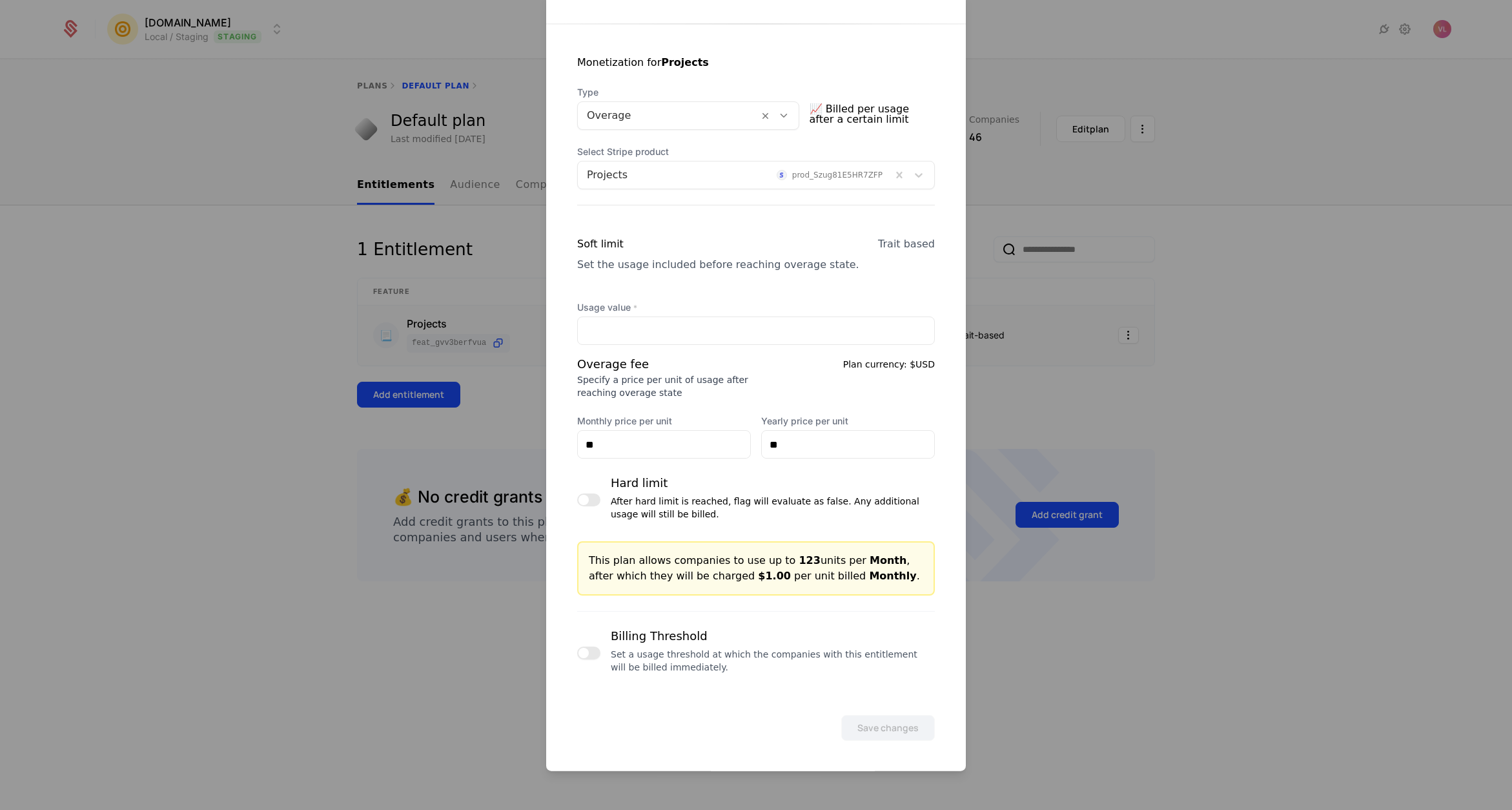
click at [596, 652] on button "button" at bounding box center [589, 653] width 23 height 13
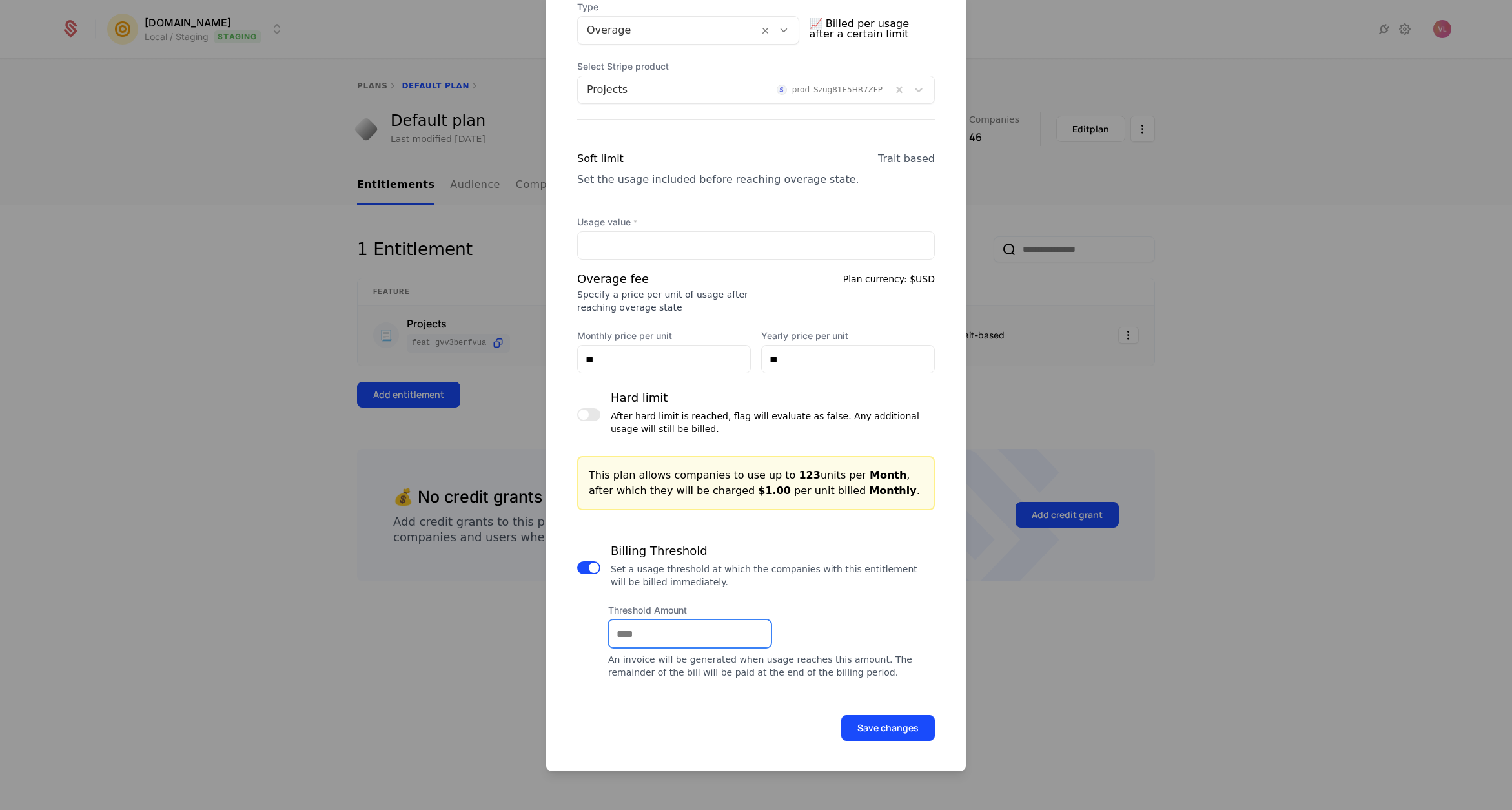
click at [635, 629] on input "Threshold Amount" at bounding box center [690, 633] width 162 height 27
type input "**"
click at [1098, 519] on div at bounding box center [756, 405] width 1512 height 810
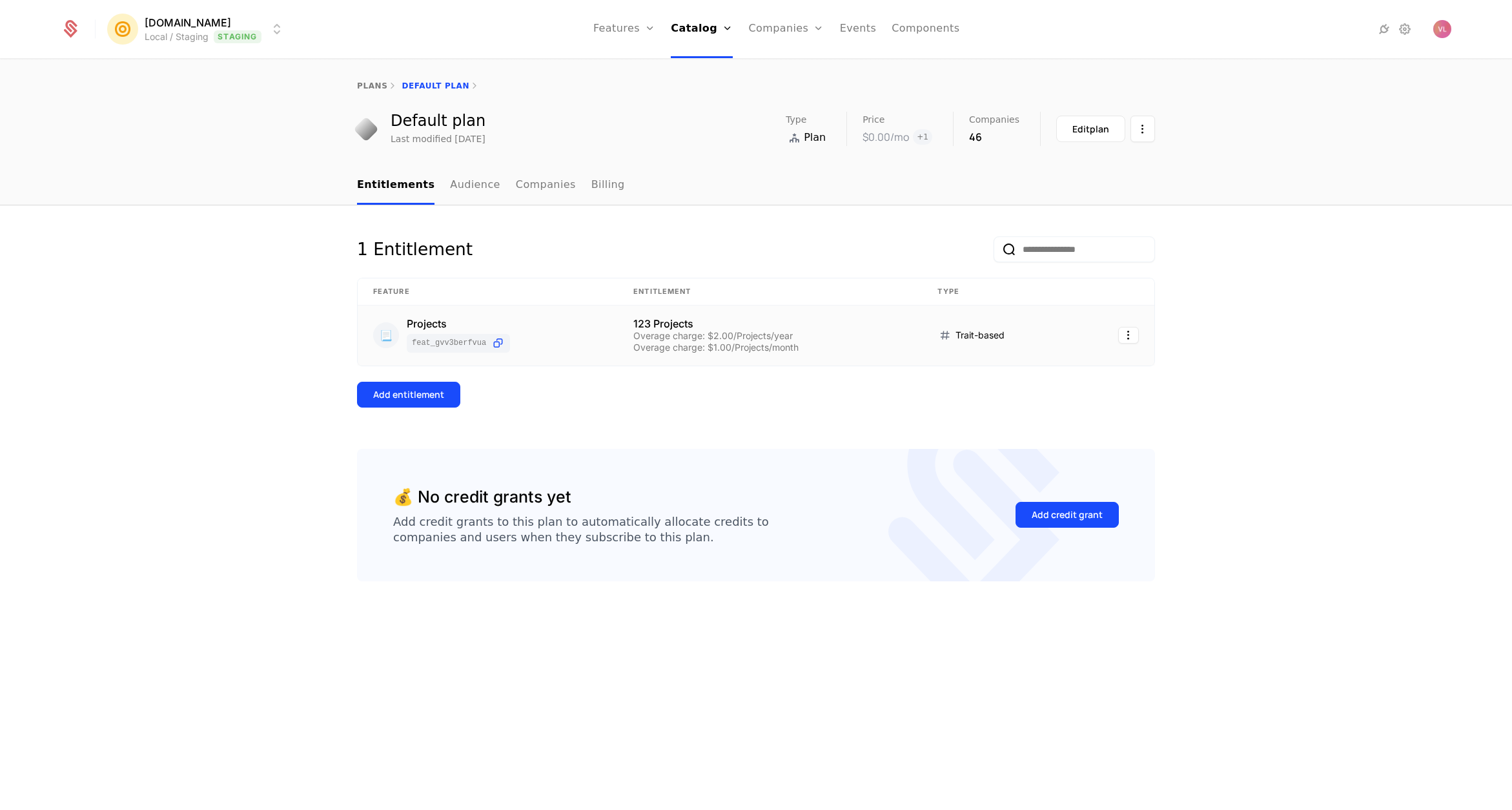
click at [1125, 340] on html "Mention.click Local / Staging Staging Features Features Flags Catalog Plans Add…" at bounding box center [756, 405] width 1512 height 810
click at [1078, 375] on div "Delete" at bounding box center [1074, 369] width 98 height 18
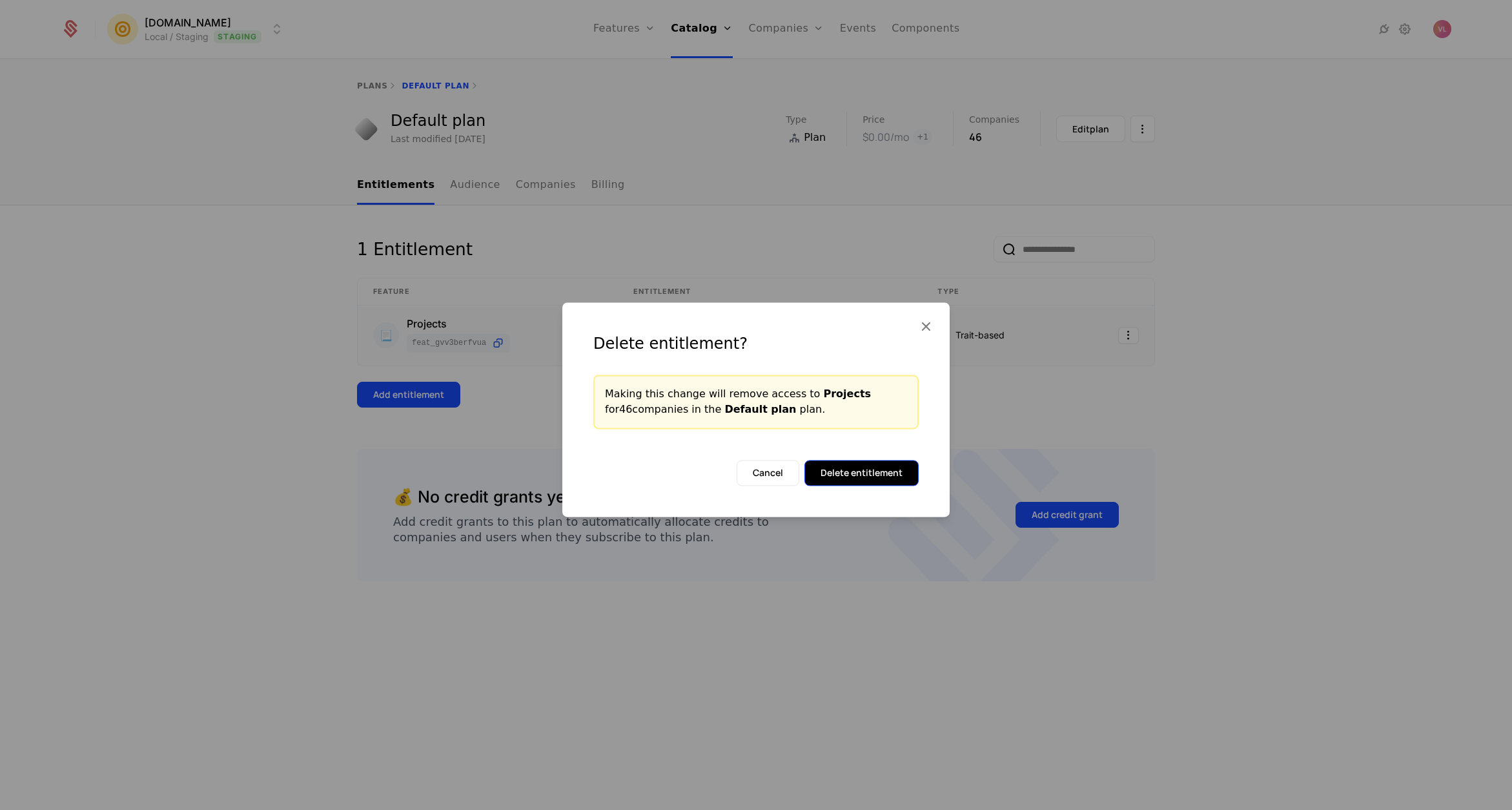
click at [847, 466] on button "Delete entitlement" at bounding box center [862, 472] width 114 height 26
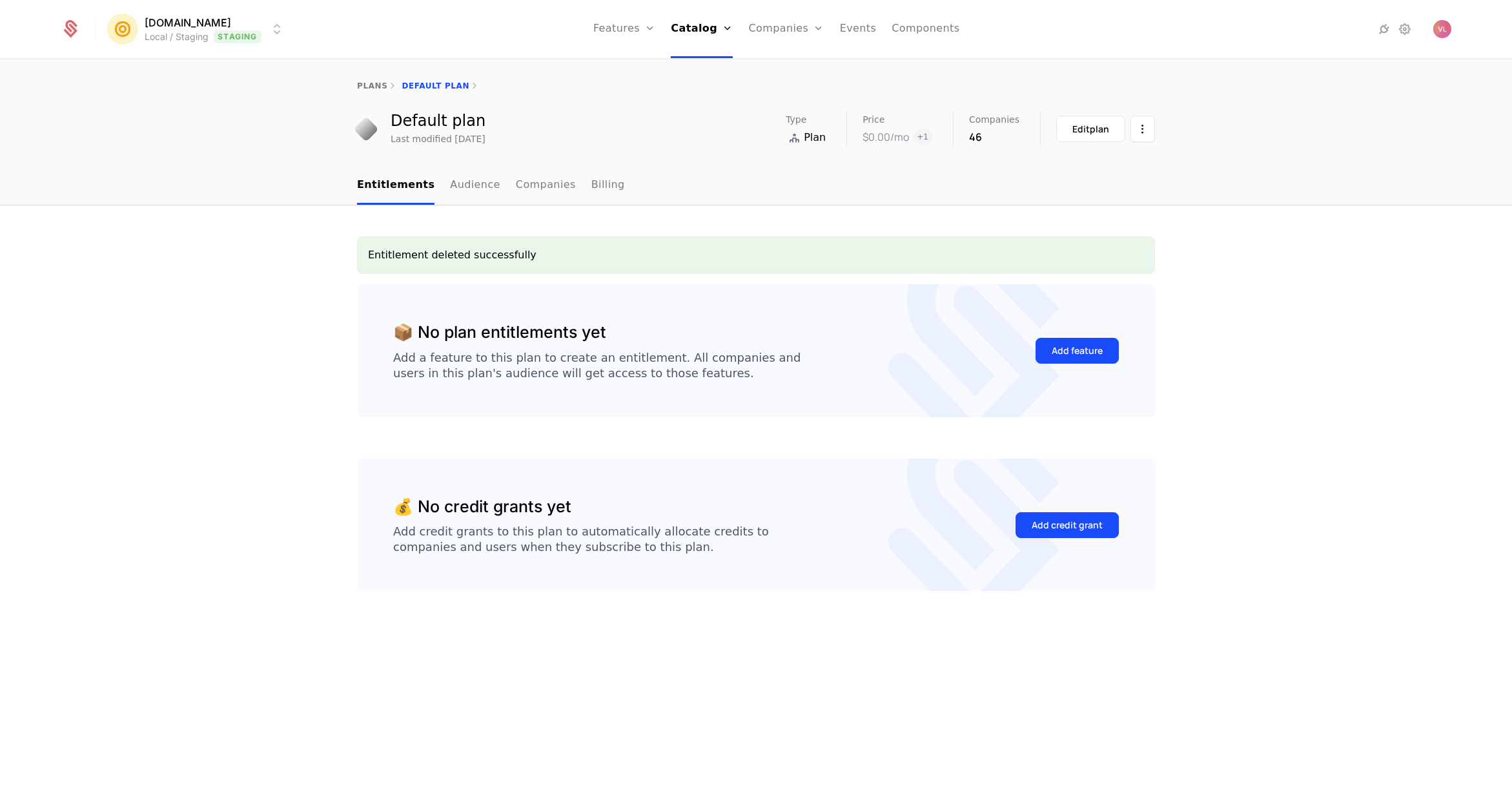
click at [1091, 365] on div "Add feature" at bounding box center [1077, 350] width 83 height 61
click at [1099, 361] on button "Add feature" at bounding box center [1077, 350] width 83 height 26
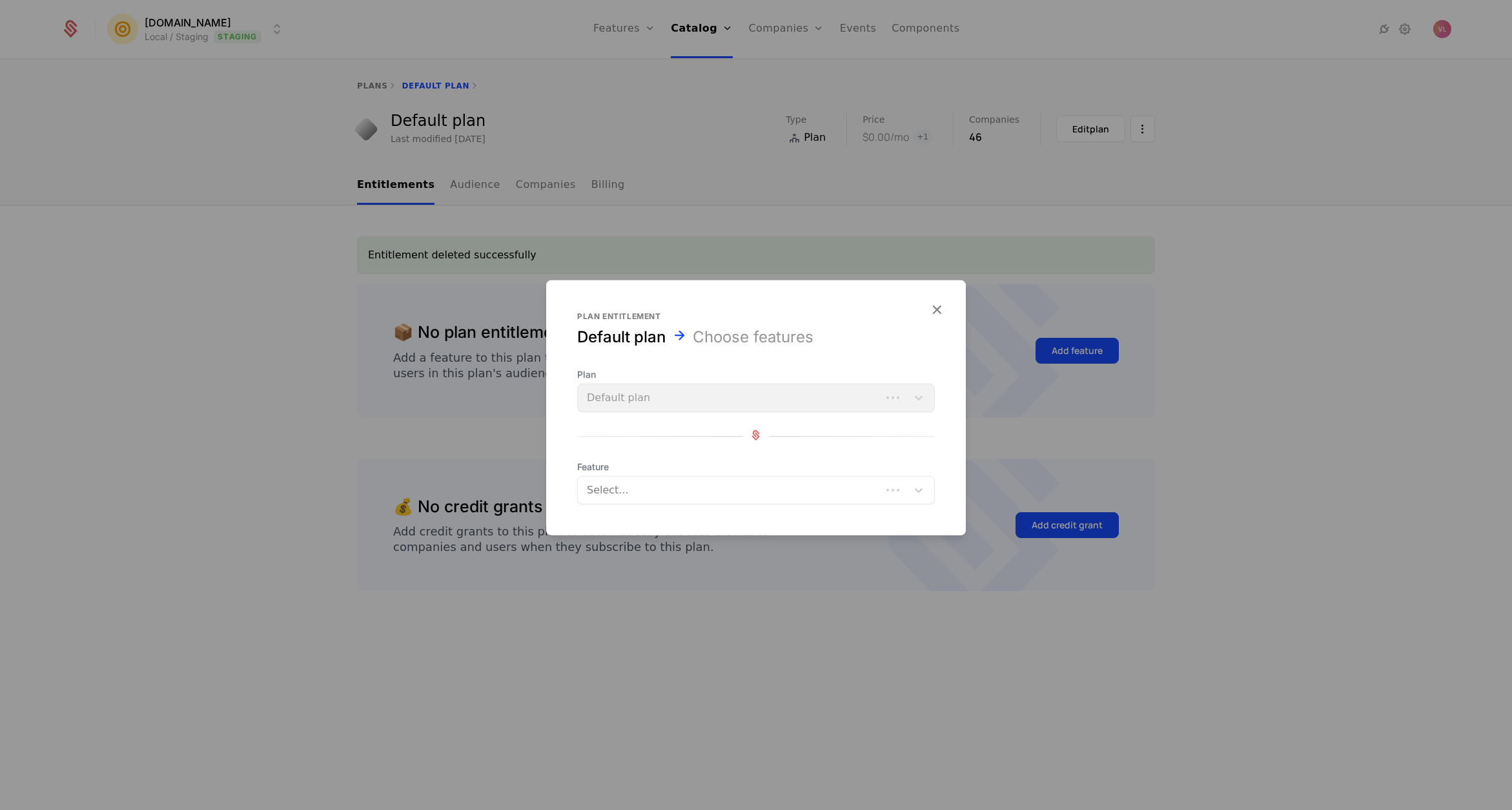
click at [677, 505] on form "Plan entitlement Default plan Choose features Plan Default plan Feature Select.…" at bounding box center [756, 408] width 420 height 255
click at [670, 487] on div at bounding box center [744, 490] width 311 height 18
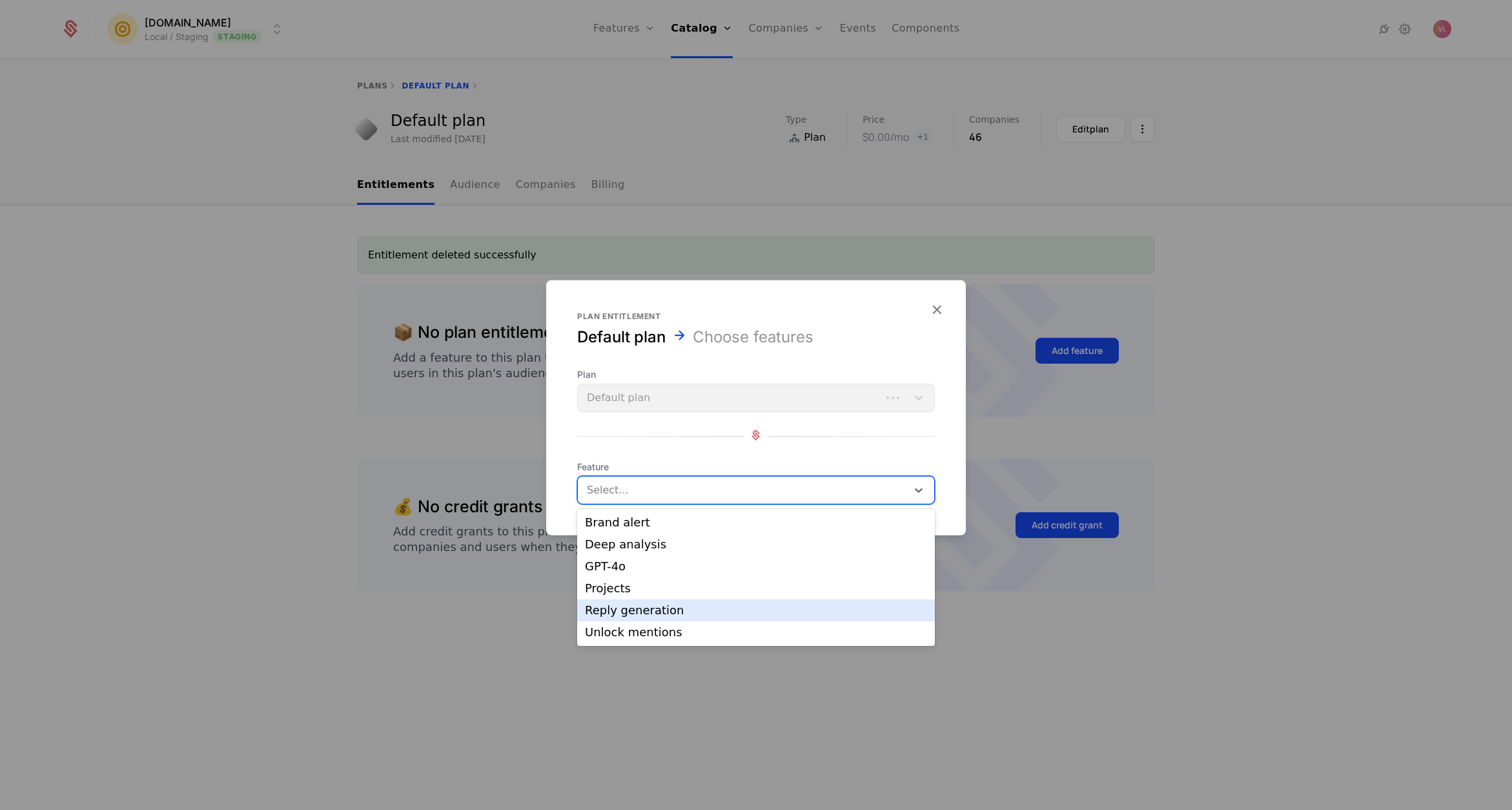
click at [694, 602] on div "Reply generation" at bounding box center [755, 610] width 358 height 22
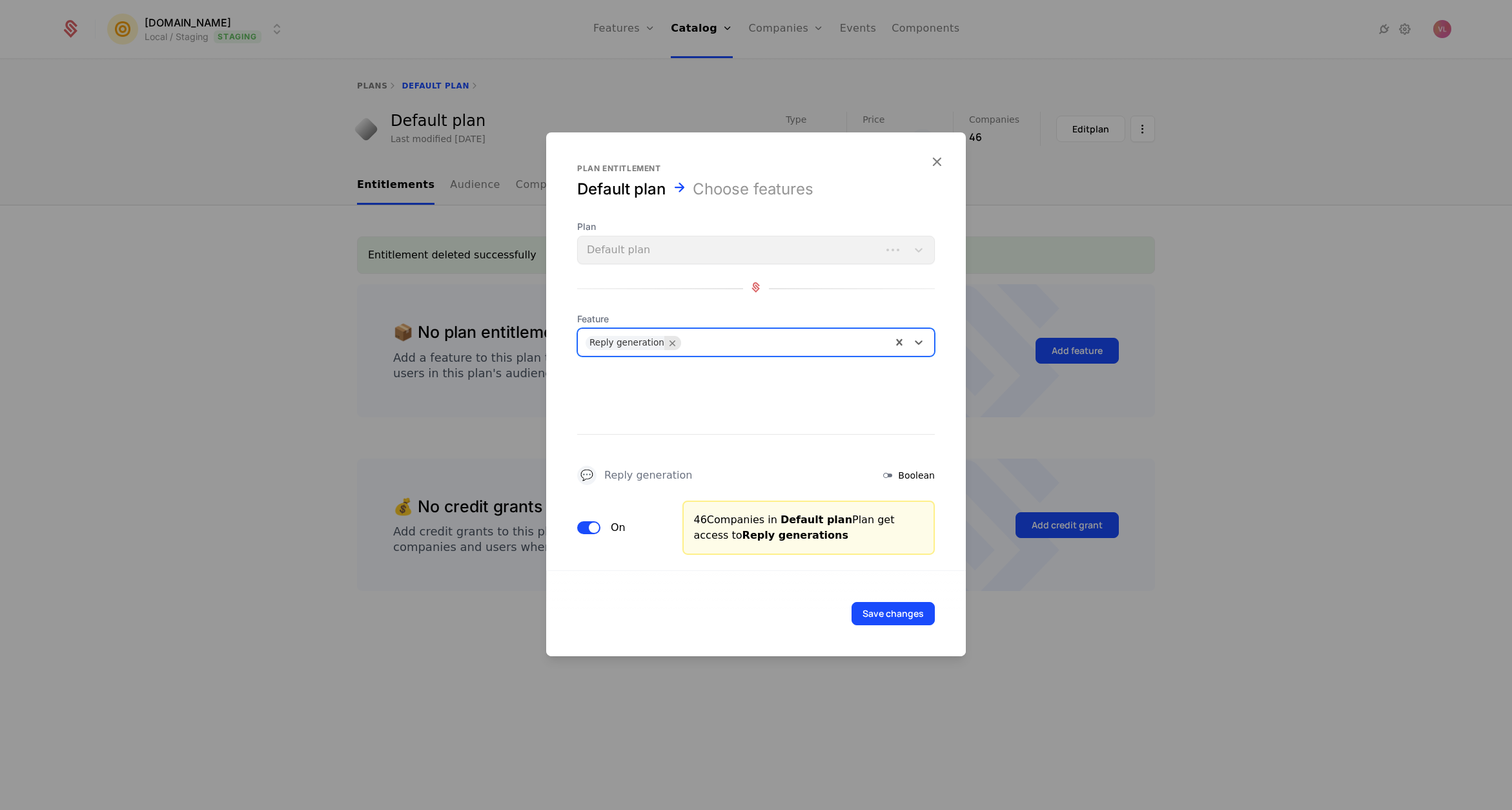
click at [670, 343] on icon "Remove Reply generation" at bounding box center [673, 343] width 12 height 12
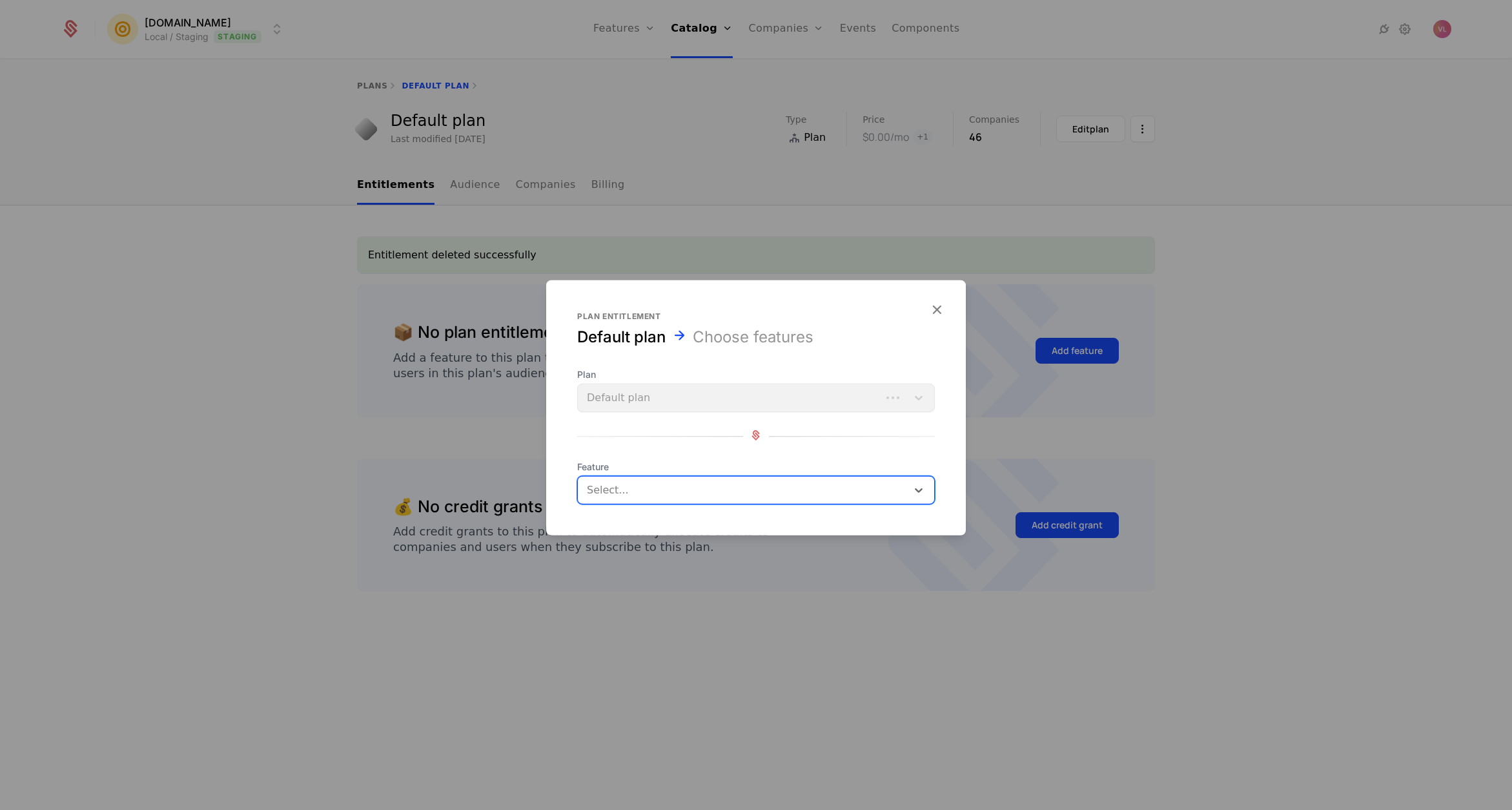
click at [644, 493] on div at bounding box center [744, 490] width 311 height 18
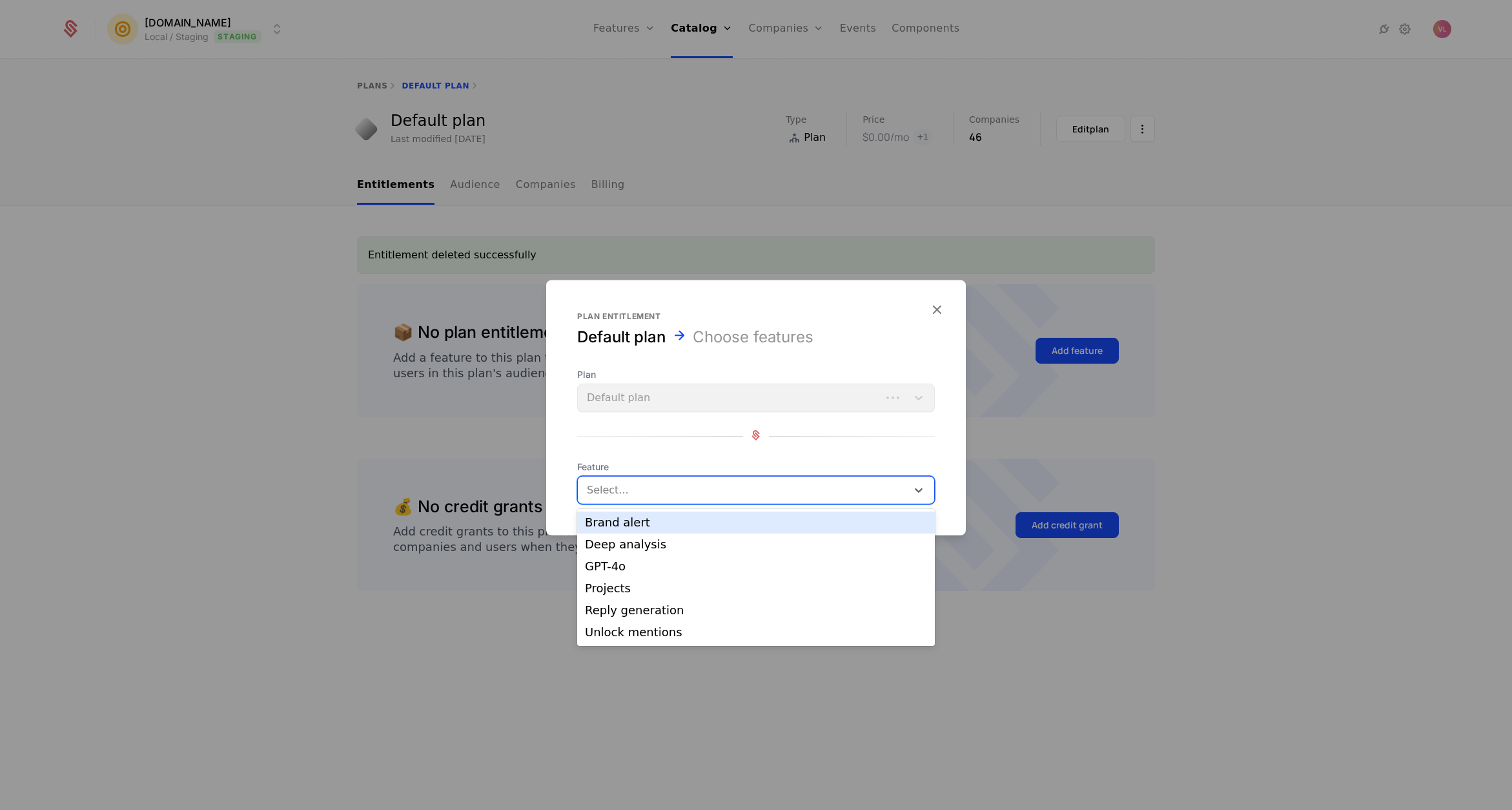
click at [646, 486] on div at bounding box center [744, 490] width 311 height 18
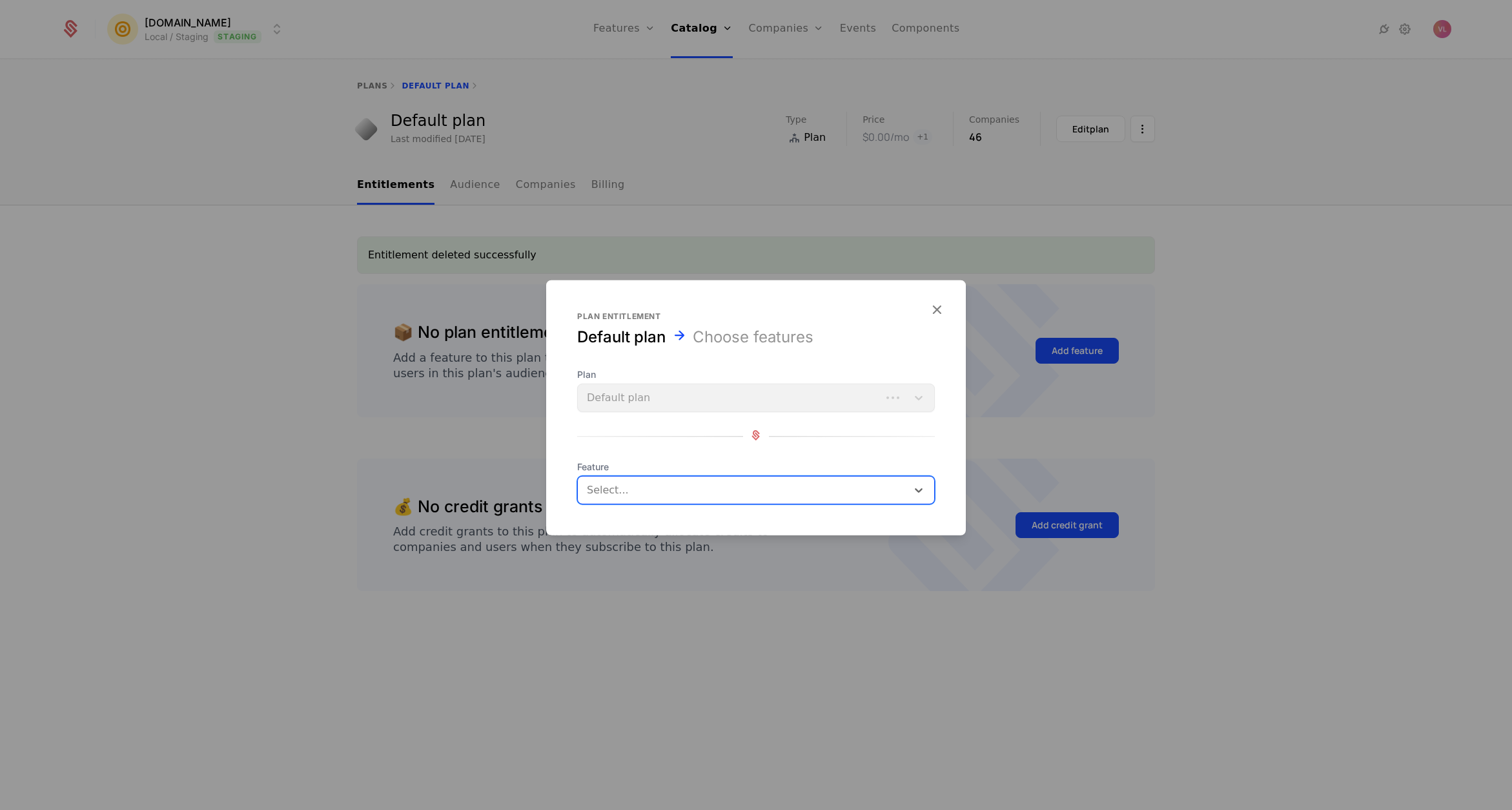
click at [646, 490] on div at bounding box center [744, 490] width 311 height 18
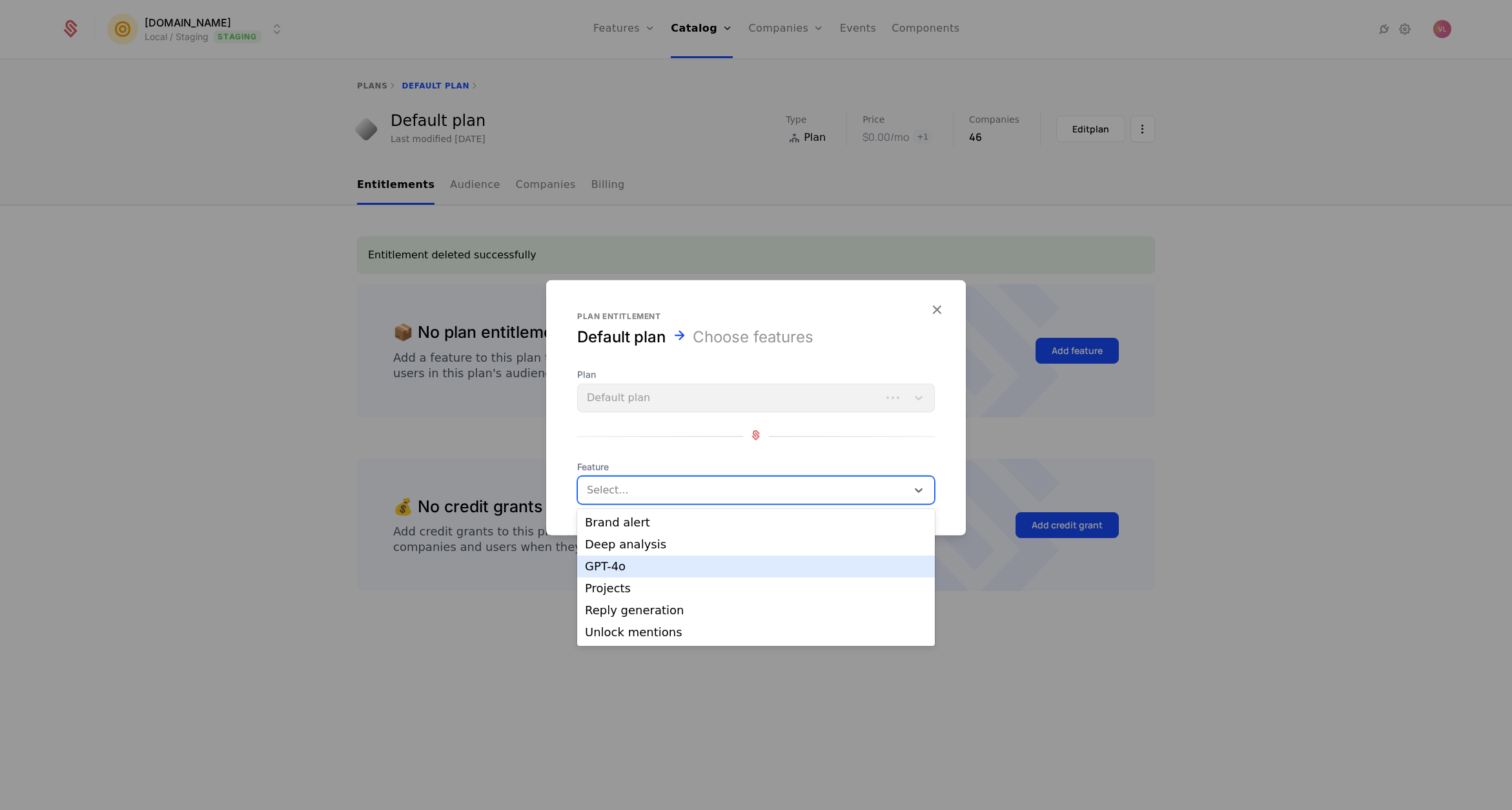
click at [665, 558] on div "GPT-4o" at bounding box center [755, 567] width 358 height 22
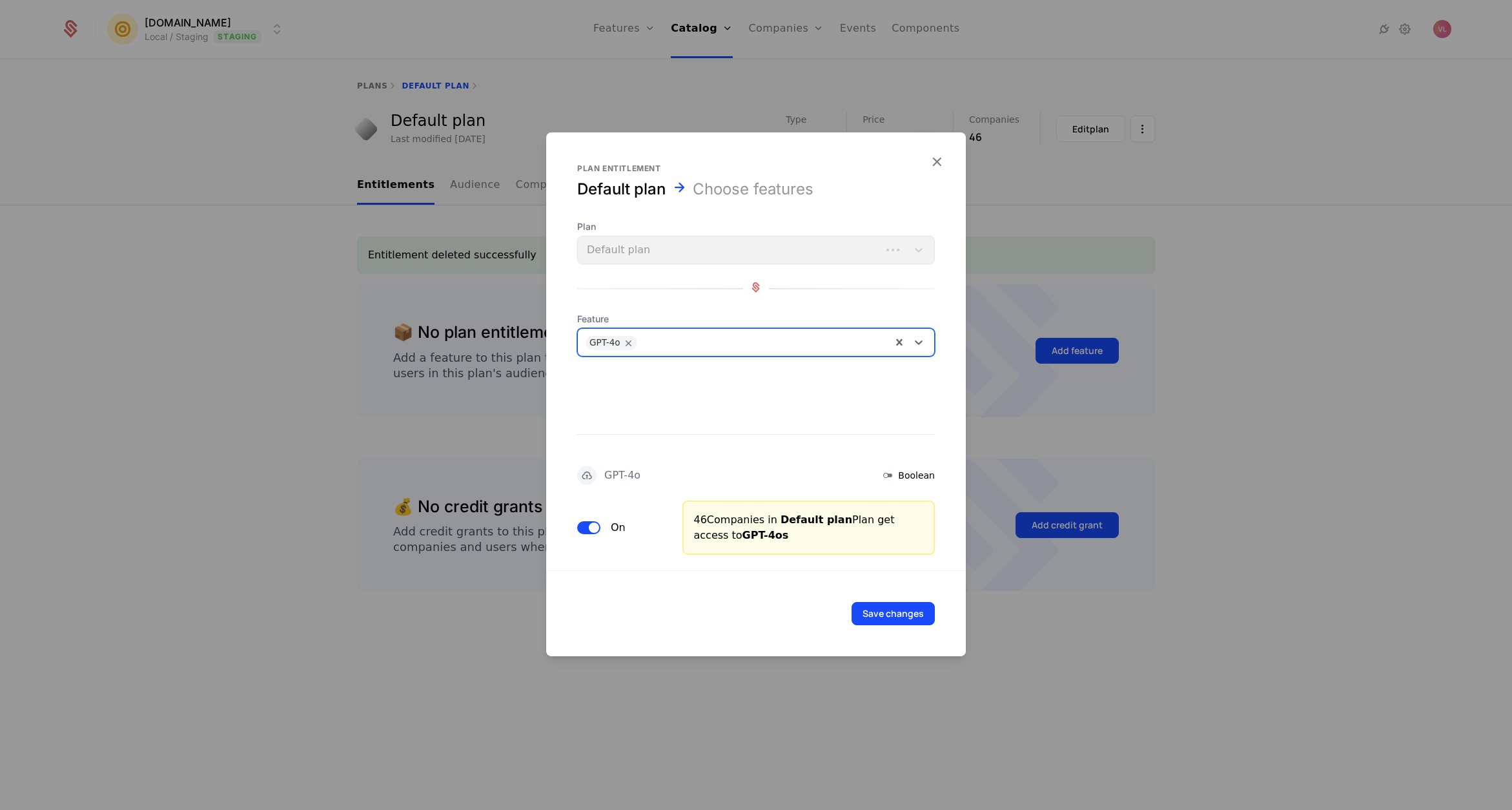
drag, startPoint x: 1088, startPoint y: 393, endPoint x: 1101, endPoint y: 387, distance: 14.3
click at [1101, 387] on div at bounding box center [756, 405] width 1512 height 810
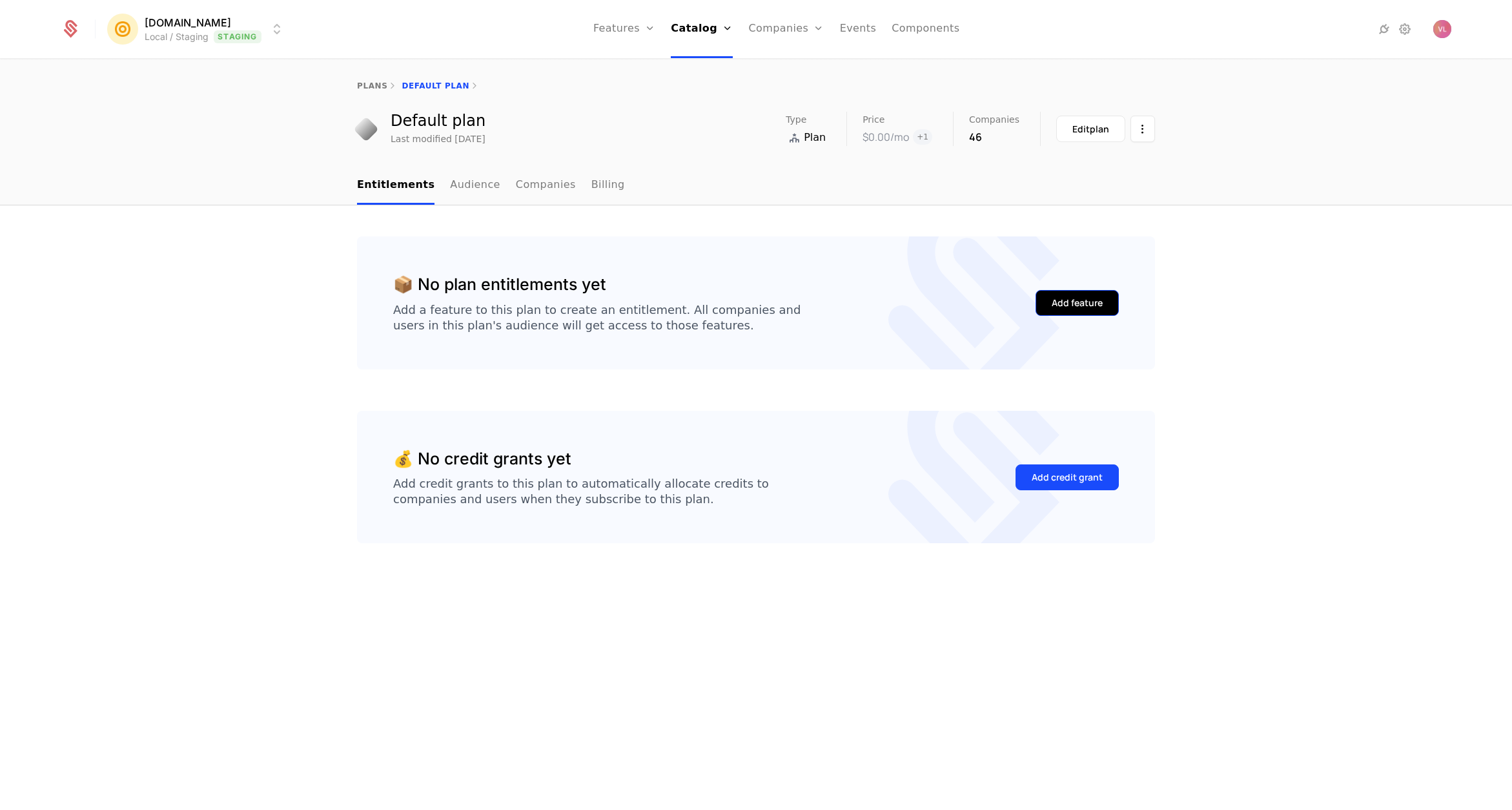
click at [1085, 302] on div "Add feature" at bounding box center [1077, 303] width 51 height 13
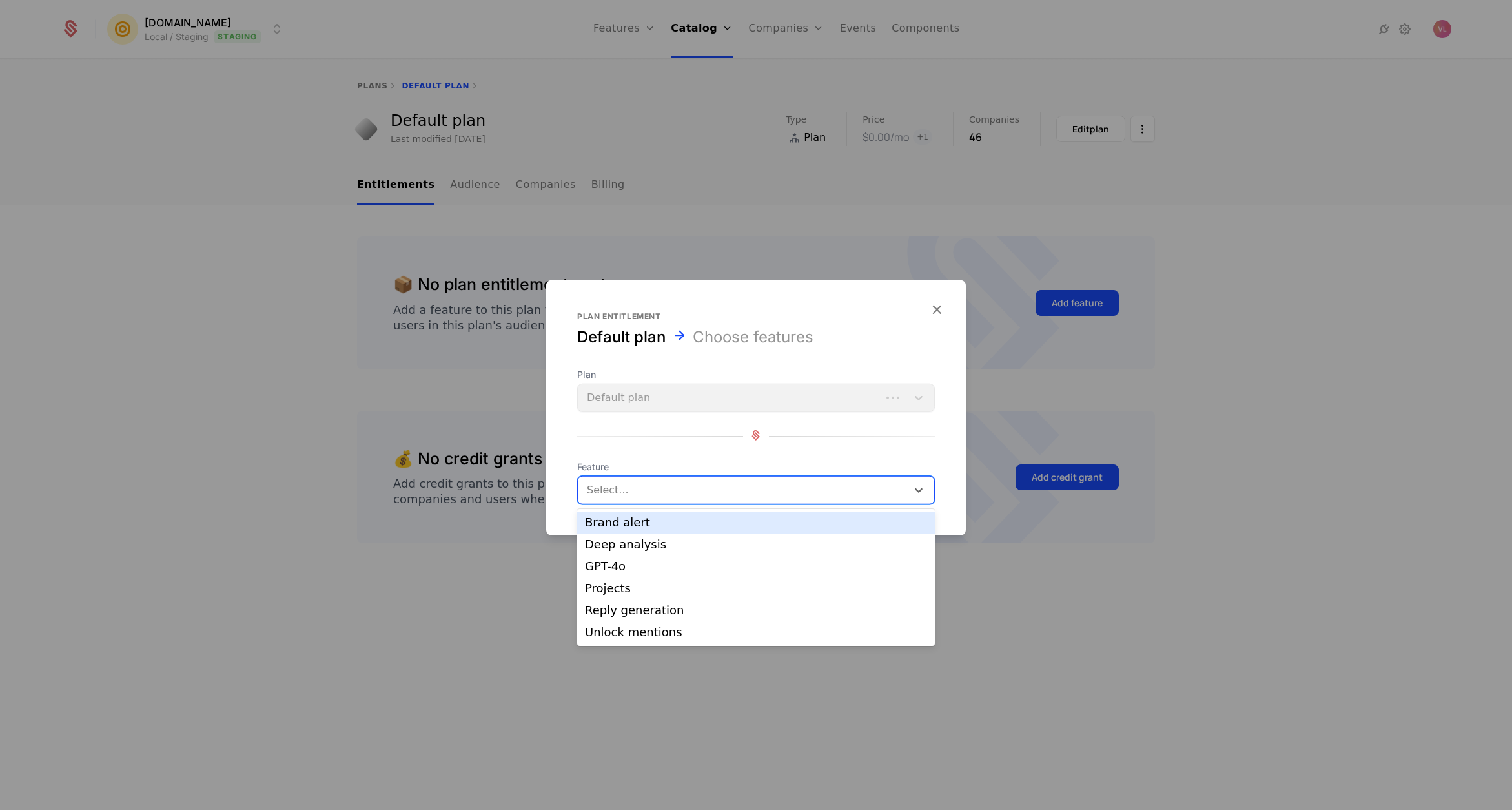
click at [687, 492] on div at bounding box center [744, 490] width 311 height 18
click at [352, 273] on div at bounding box center [756, 405] width 1512 height 810
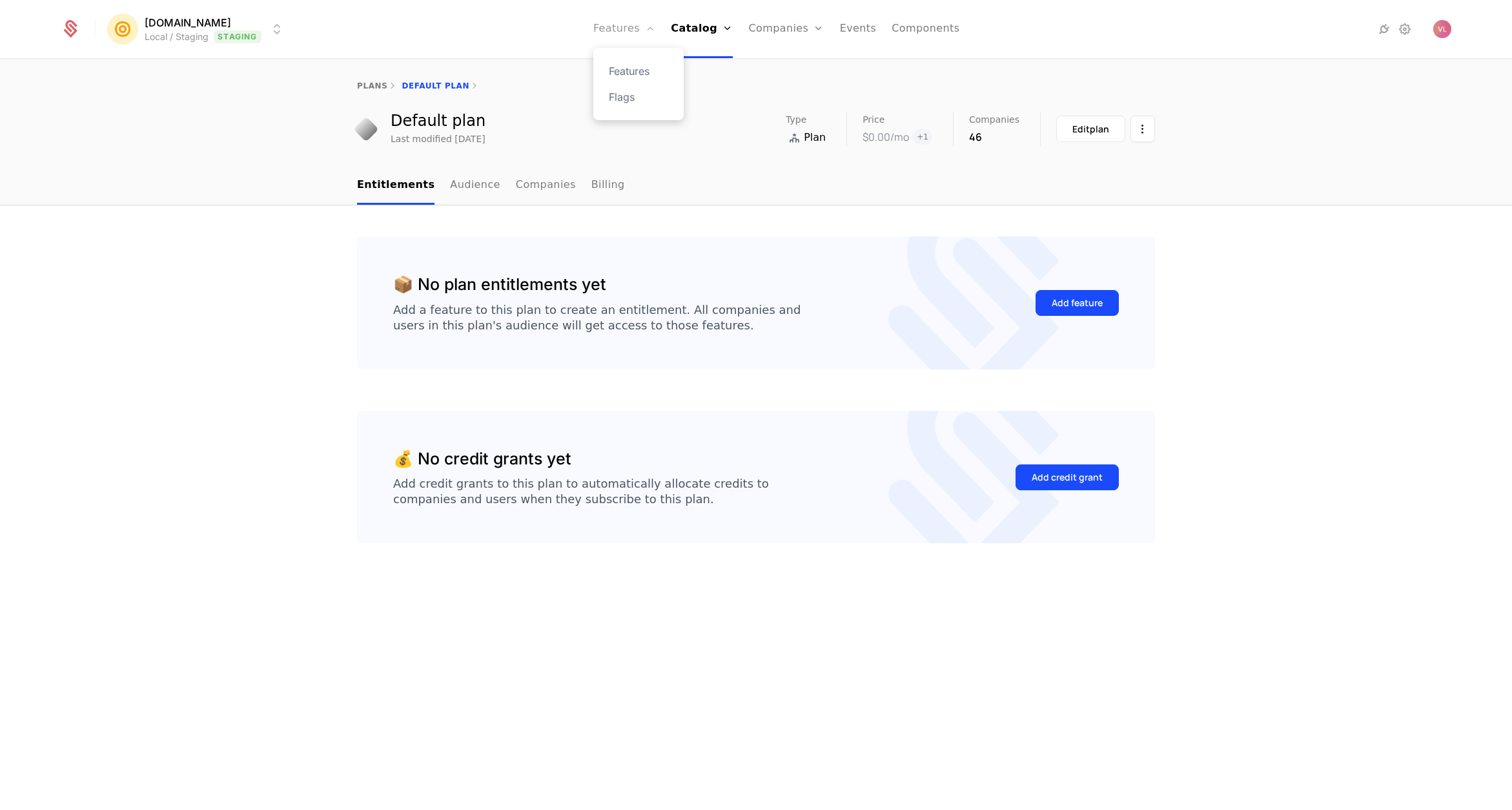
click at [639, 21] on link "Features" at bounding box center [624, 29] width 62 height 58
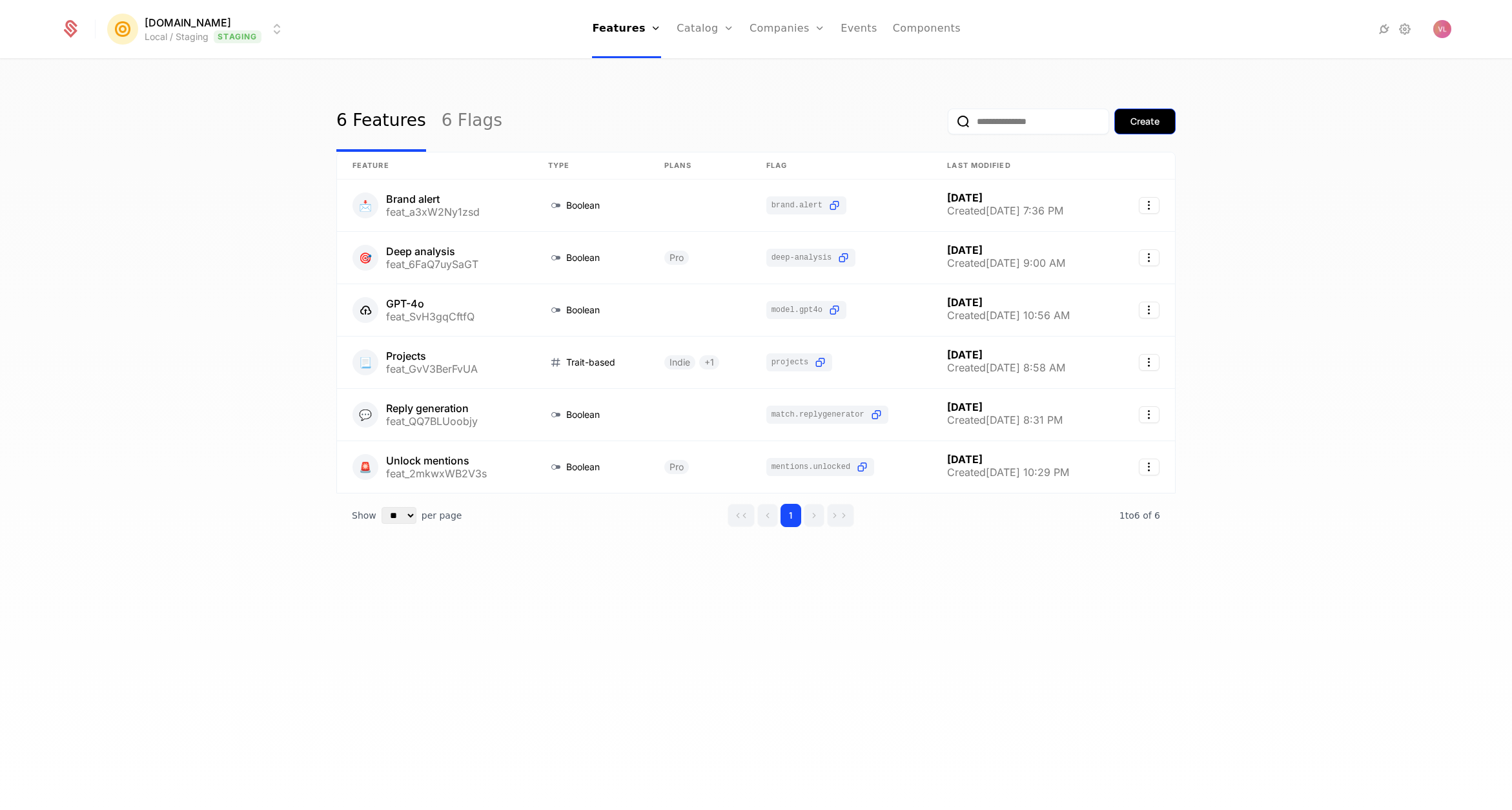
click at [1148, 120] on div "Create" at bounding box center [1145, 121] width 29 height 13
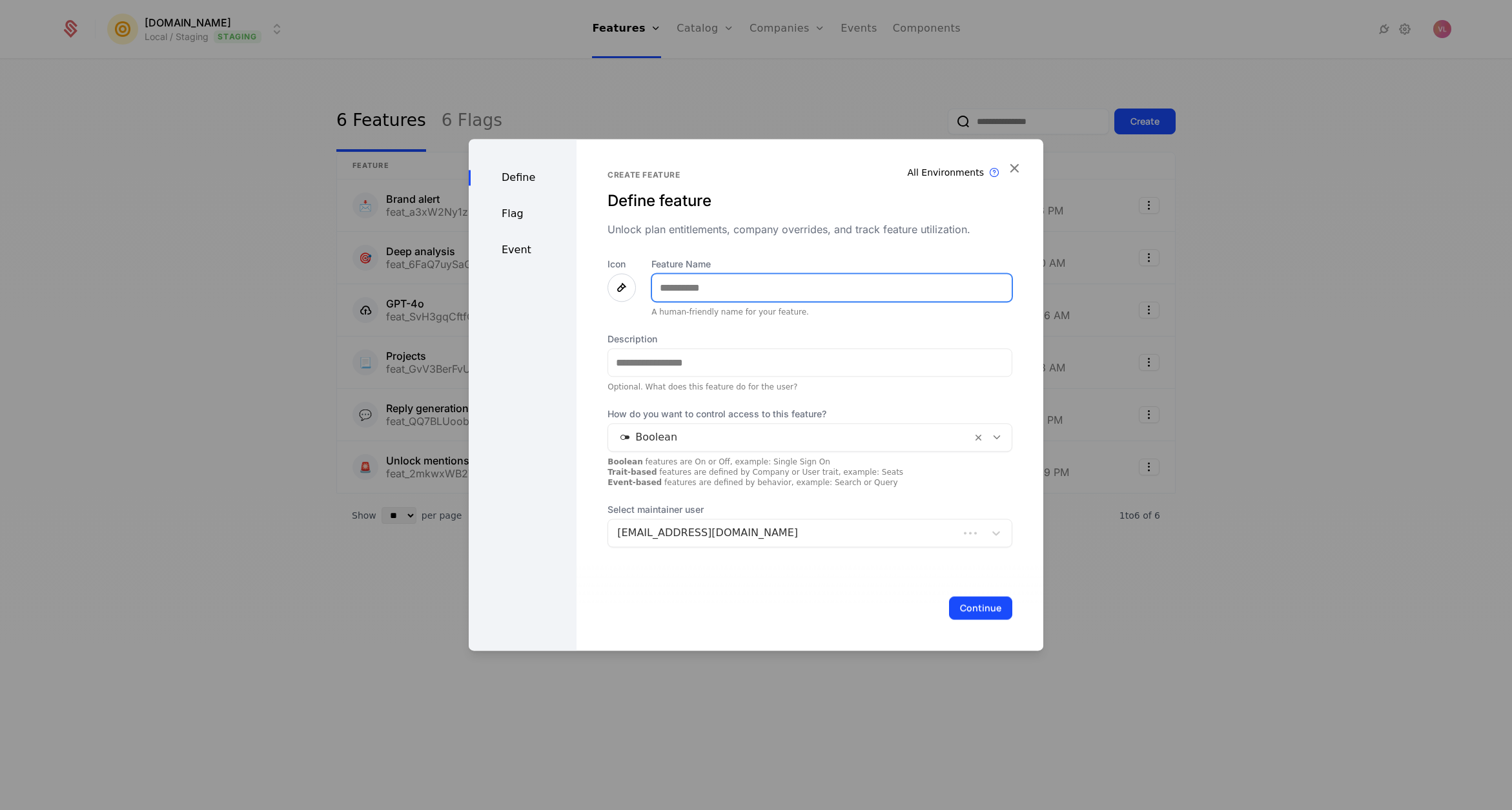
click at [700, 297] on input "Feature Name" at bounding box center [832, 288] width 360 height 27
type input "*******"
click at [661, 440] on div at bounding box center [790, 437] width 345 height 18
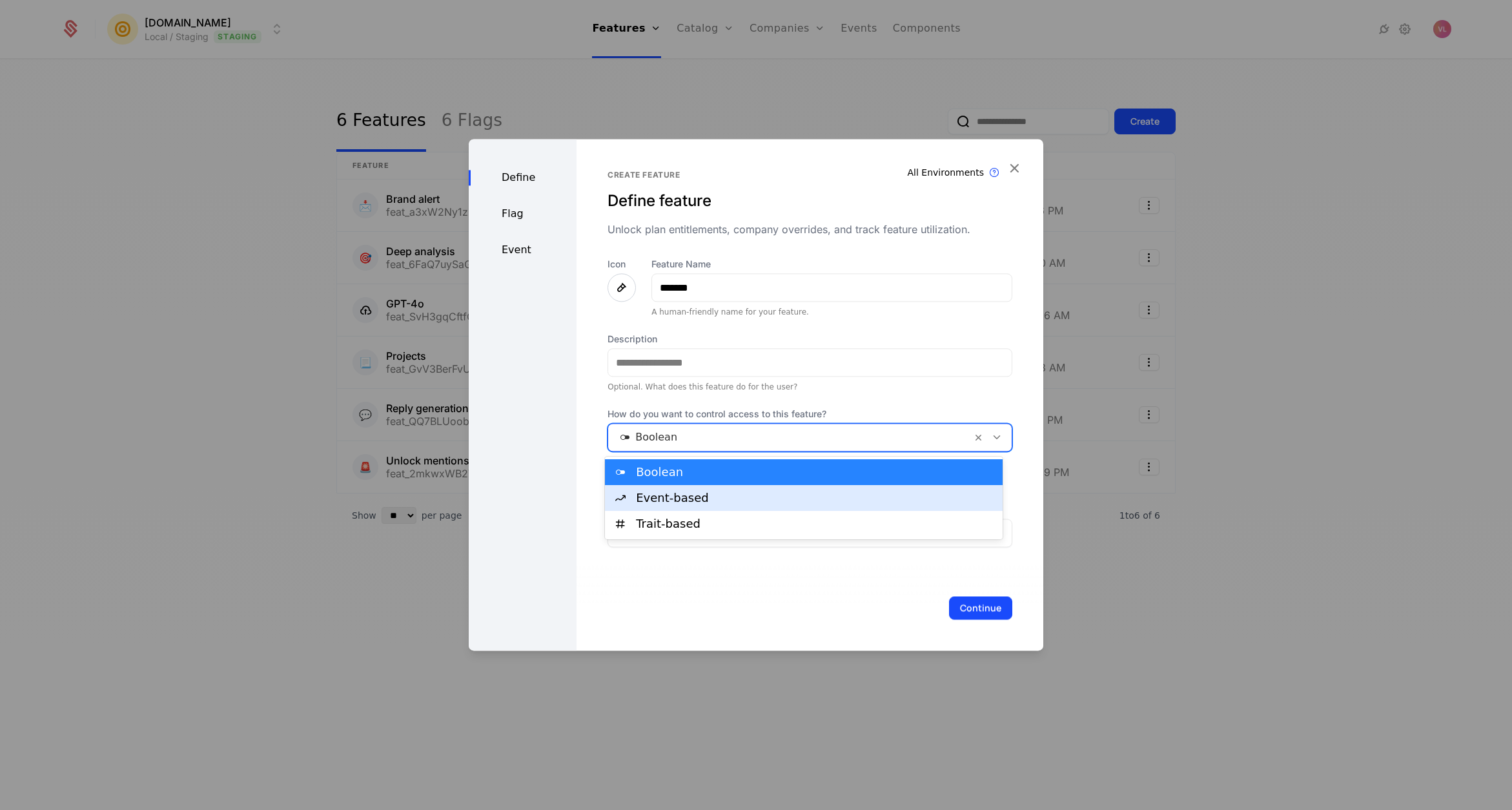
click at [670, 504] on div "Event-based" at bounding box center [803, 498] width 398 height 26
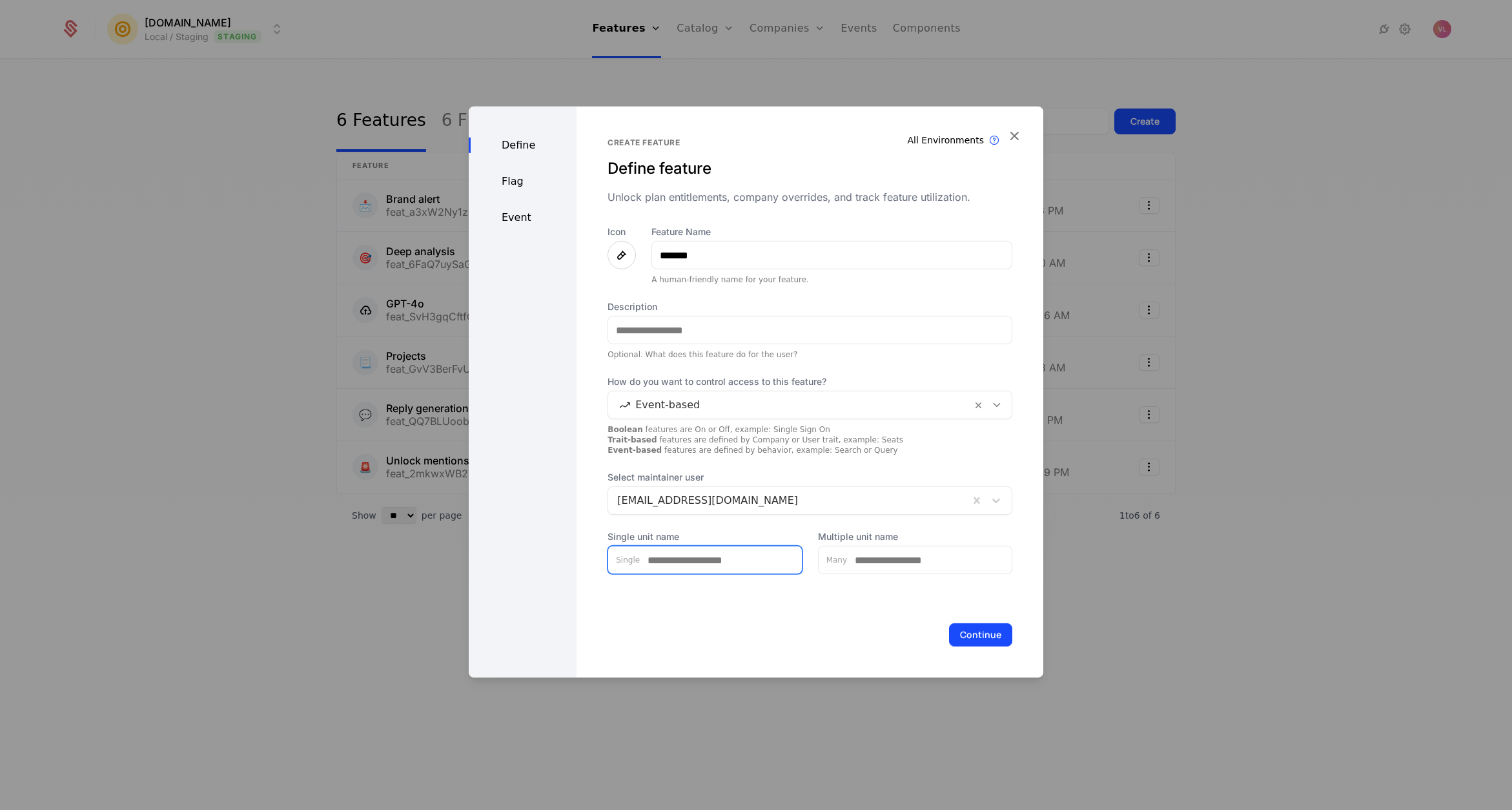
click at [714, 558] on input "Single unit name" at bounding box center [721, 560] width 162 height 27
type input "*****"
type input "*******"
click at [986, 639] on button "Continue" at bounding box center [980, 635] width 63 height 23
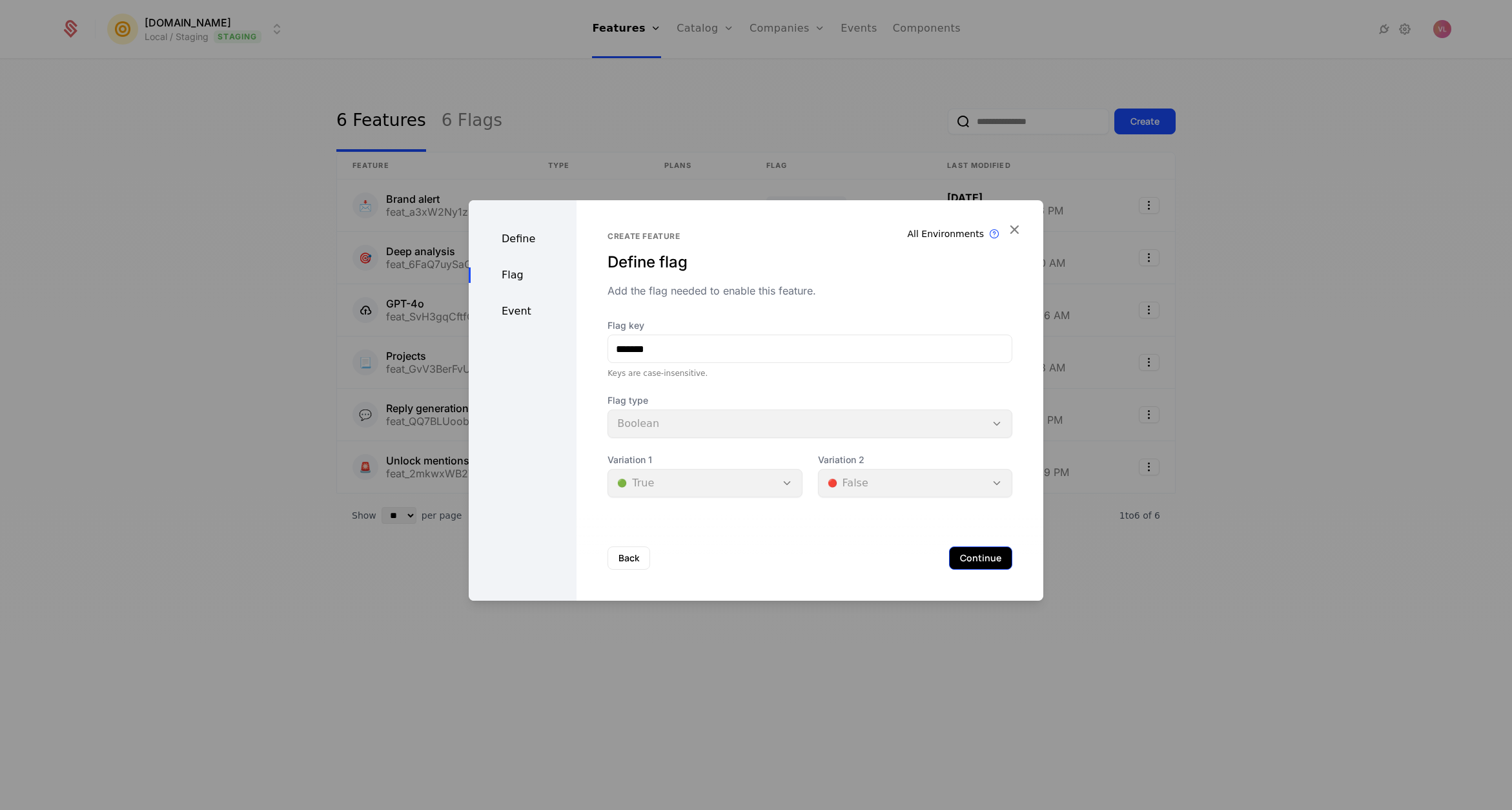
click at [976, 553] on button "Continue" at bounding box center [980, 558] width 63 height 23
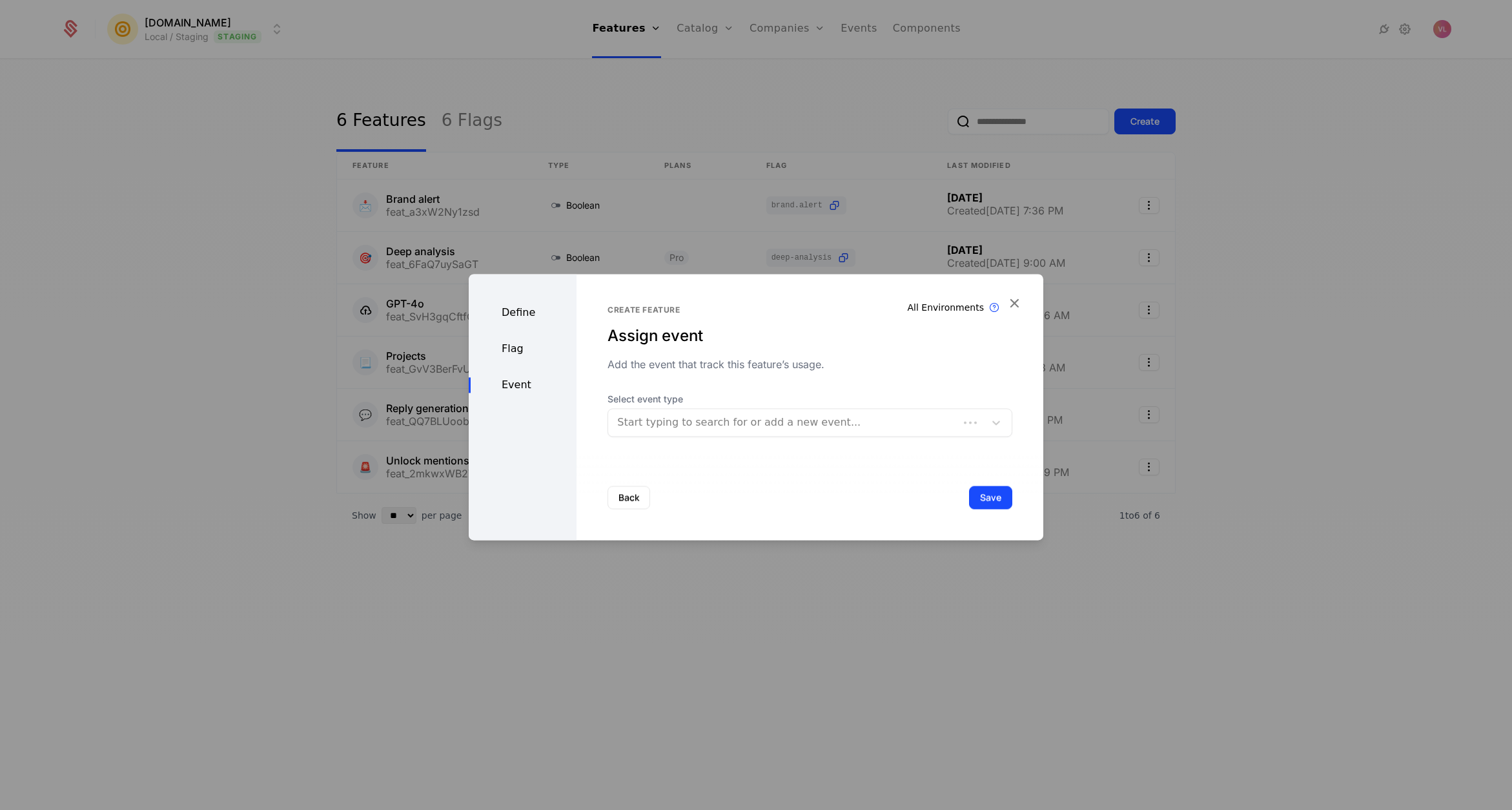
click at [711, 426] on div at bounding box center [783, 423] width 332 height 18
type input "*******"
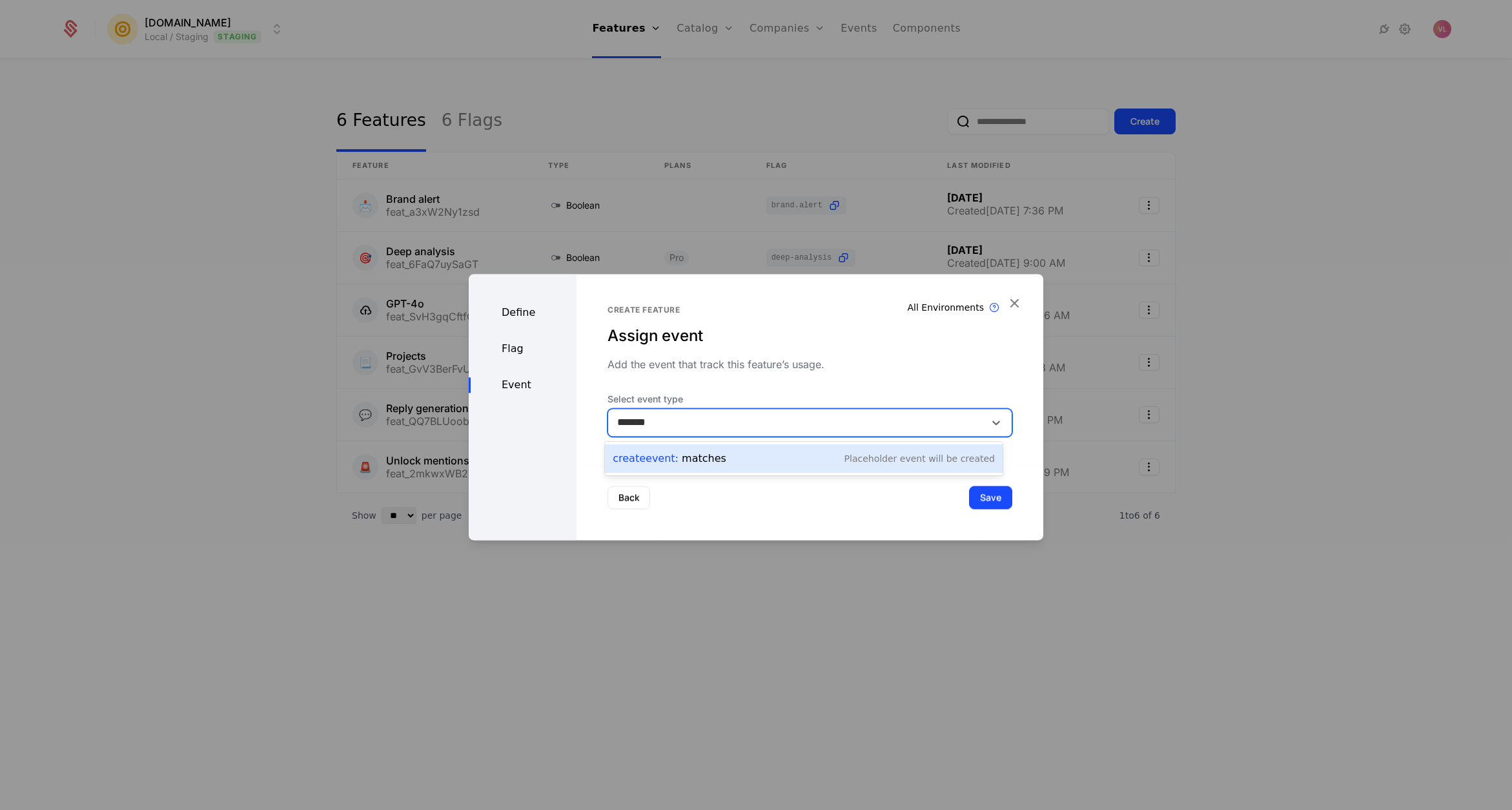
click at [712, 458] on div "Create Event : matches" at bounding box center [669, 458] width 114 height 16
click at [689, 413] on div at bounding box center [788, 423] width 343 height 18
type input "**********"
click at [966, 484] on div "Back Save" at bounding box center [809, 497] width 467 height 85
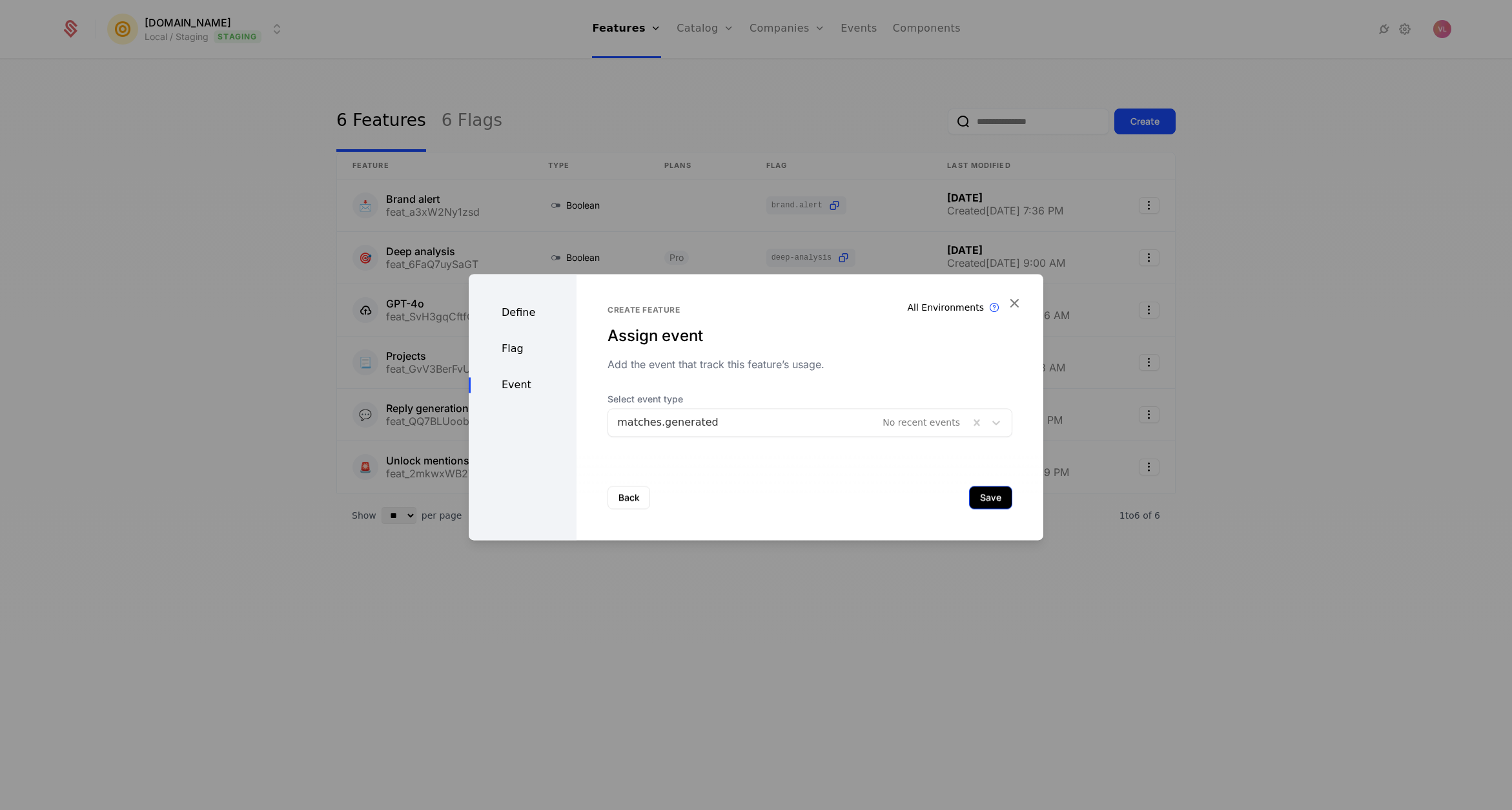
click at [974, 492] on button "Save" at bounding box center [990, 497] width 43 height 23
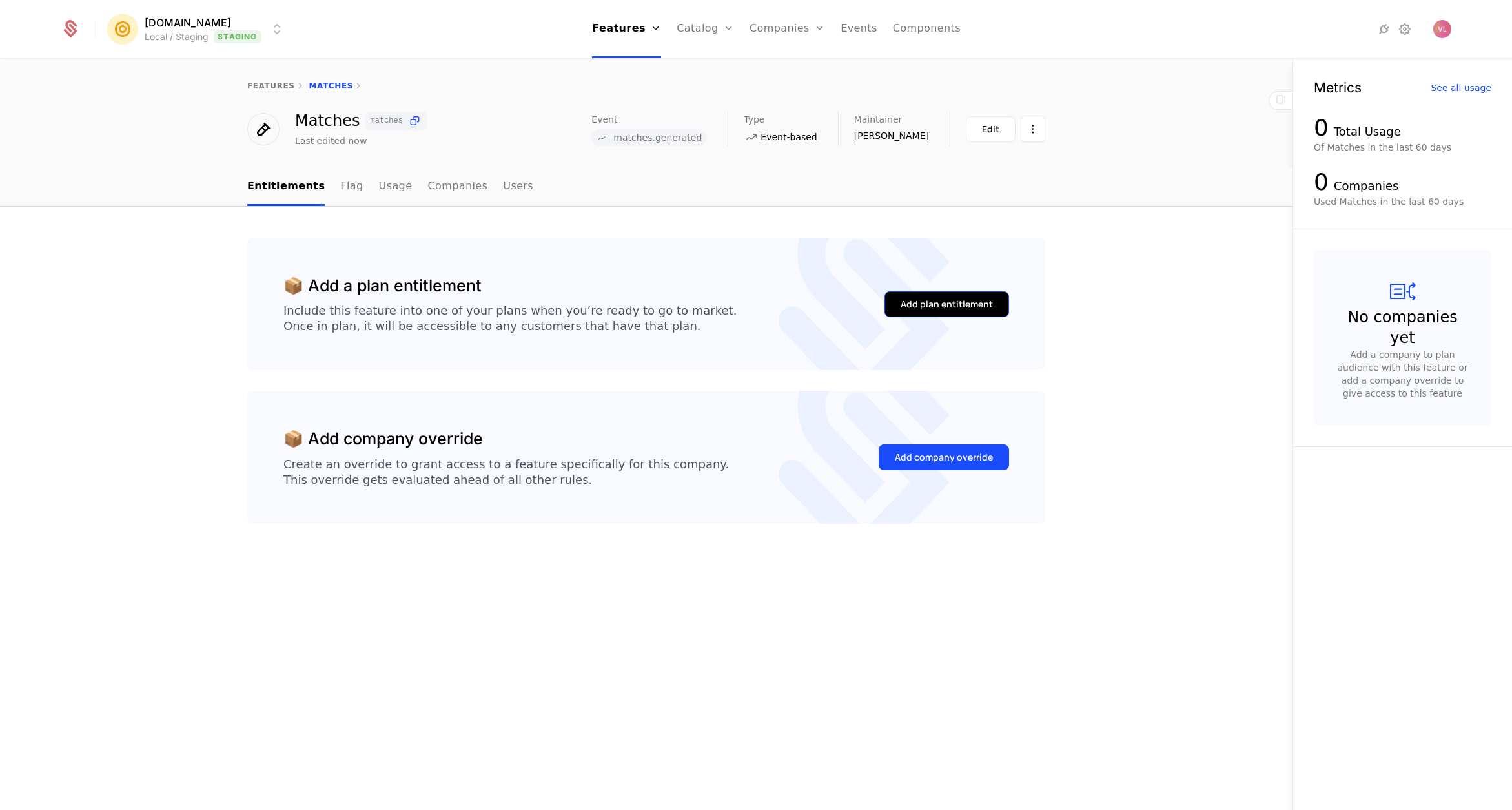
click at [935, 301] on div "Add plan entitlement" at bounding box center [947, 304] width 92 height 13
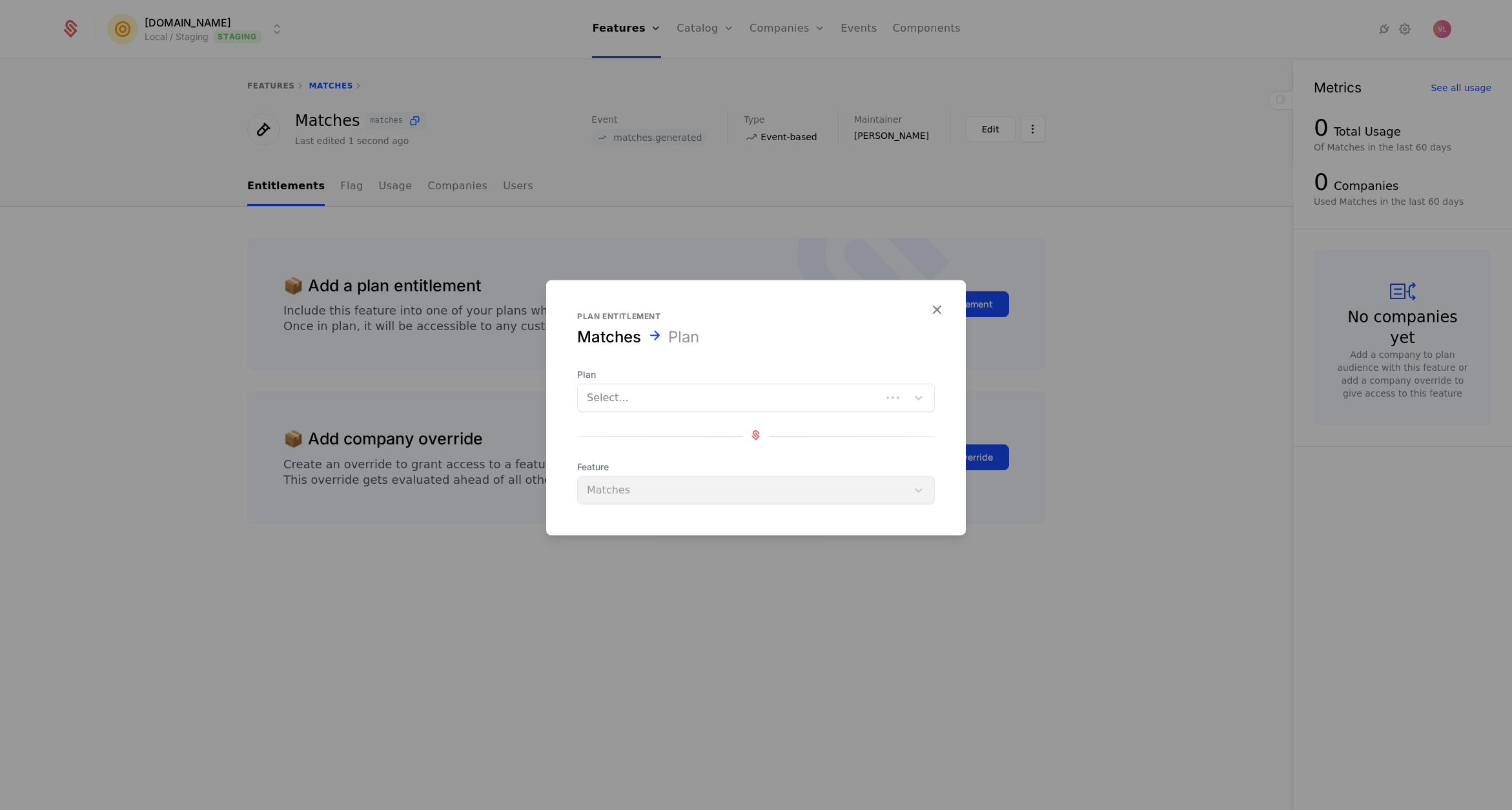
click at [650, 389] on div at bounding box center [729, 398] width 286 height 18
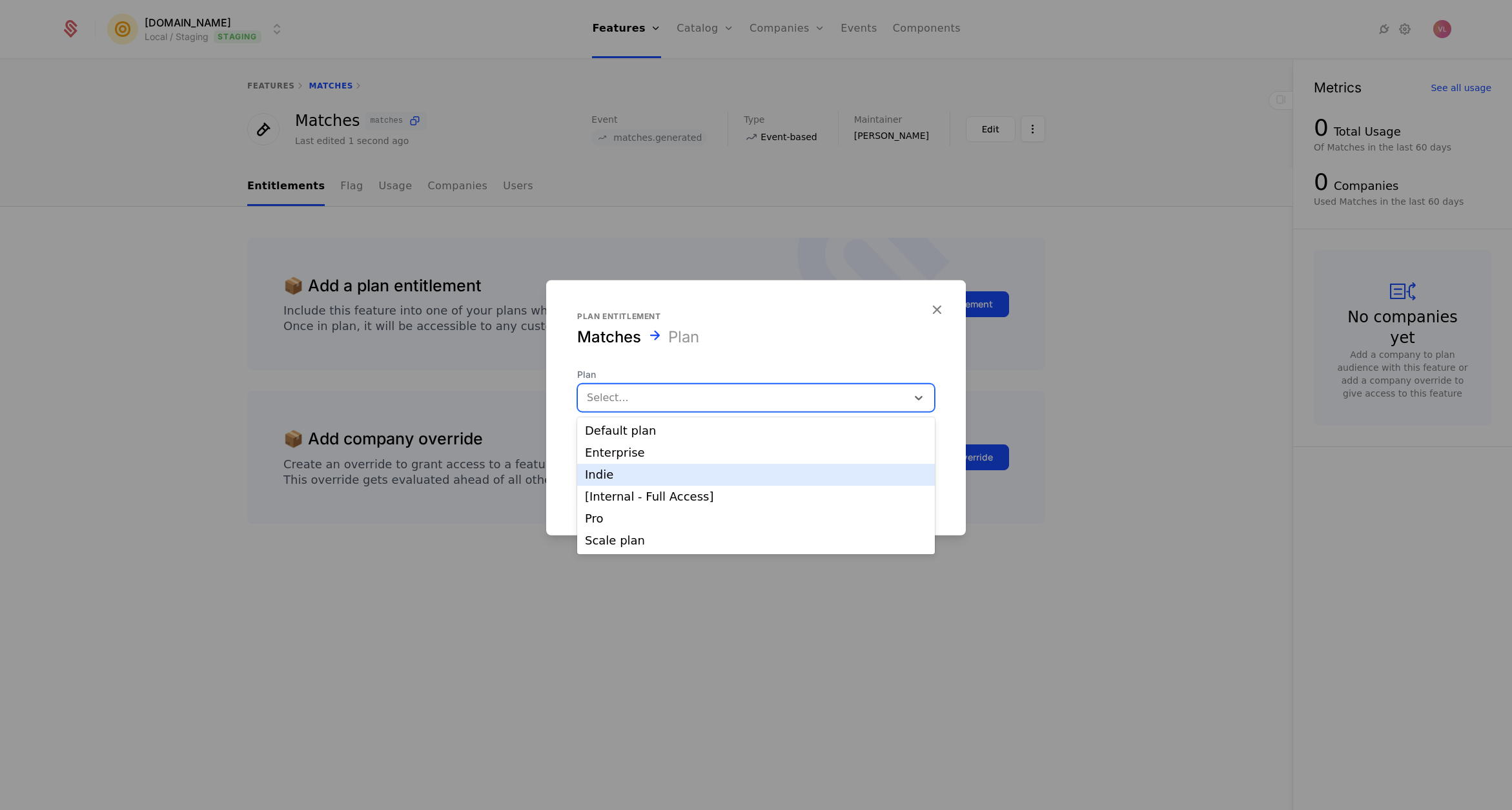
click at [640, 472] on div "Indie" at bounding box center [755, 474] width 342 height 12
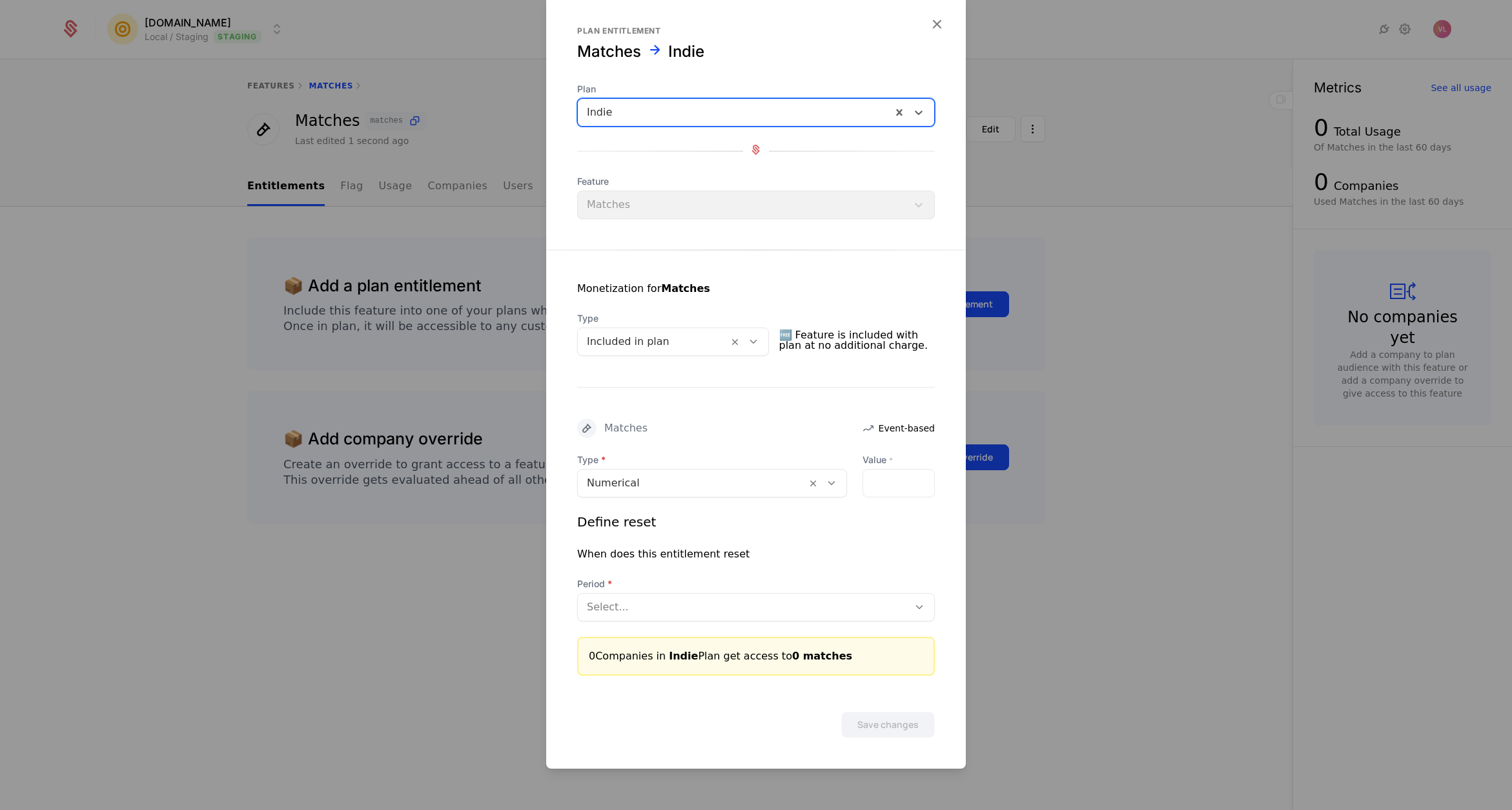
click at [660, 493] on div "Numerical" at bounding box center [692, 483] width 228 height 23
click at [631, 362] on div "Monetization for Matches Type Included in plan 🆓 Feature is included with plan …" at bounding box center [756, 463] width 420 height 426
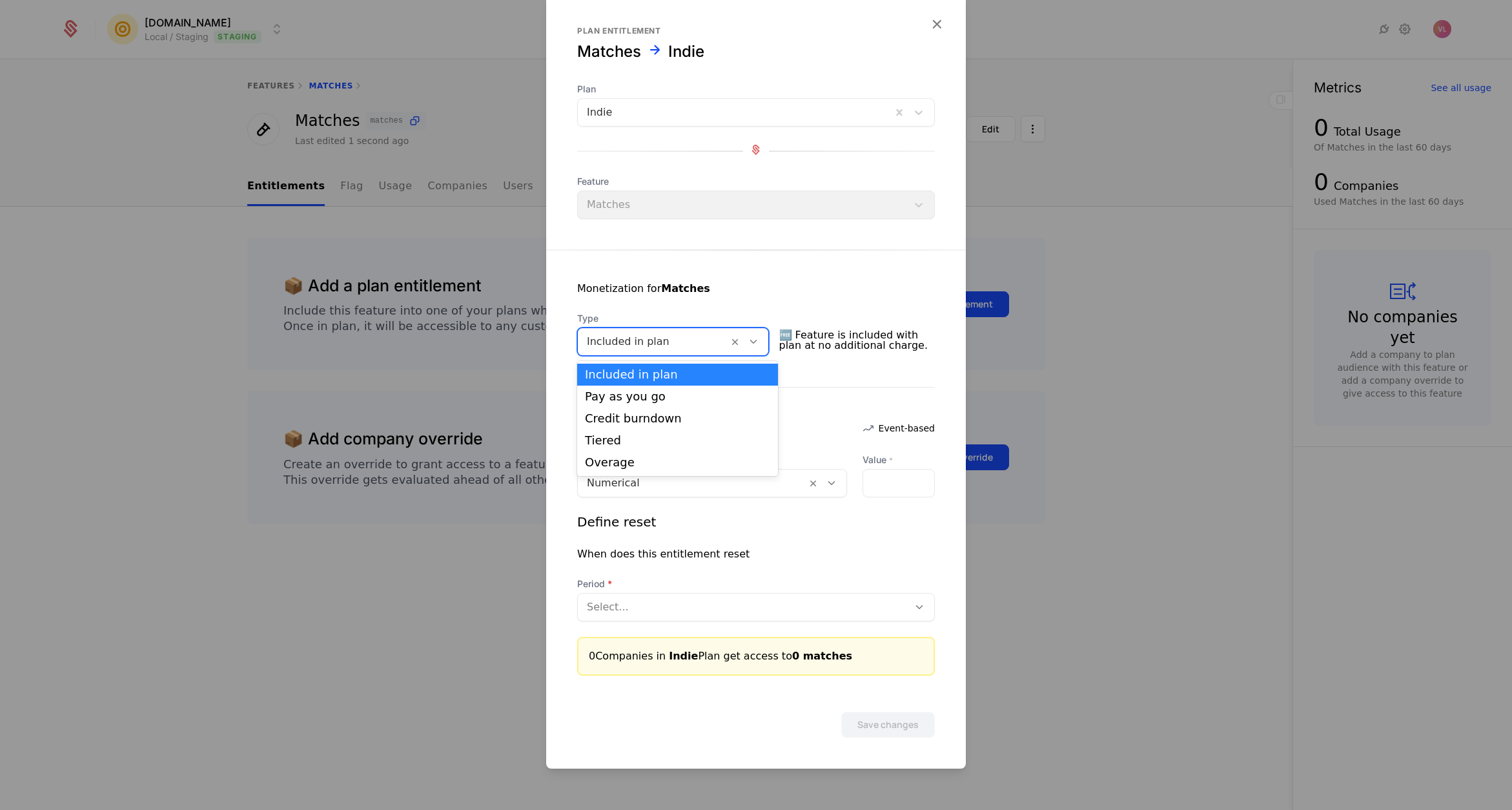
click at [629, 344] on div at bounding box center [653, 341] width 132 height 18
click at [640, 397] on div "Pay as you go" at bounding box center [677, 397] width 186 height 12
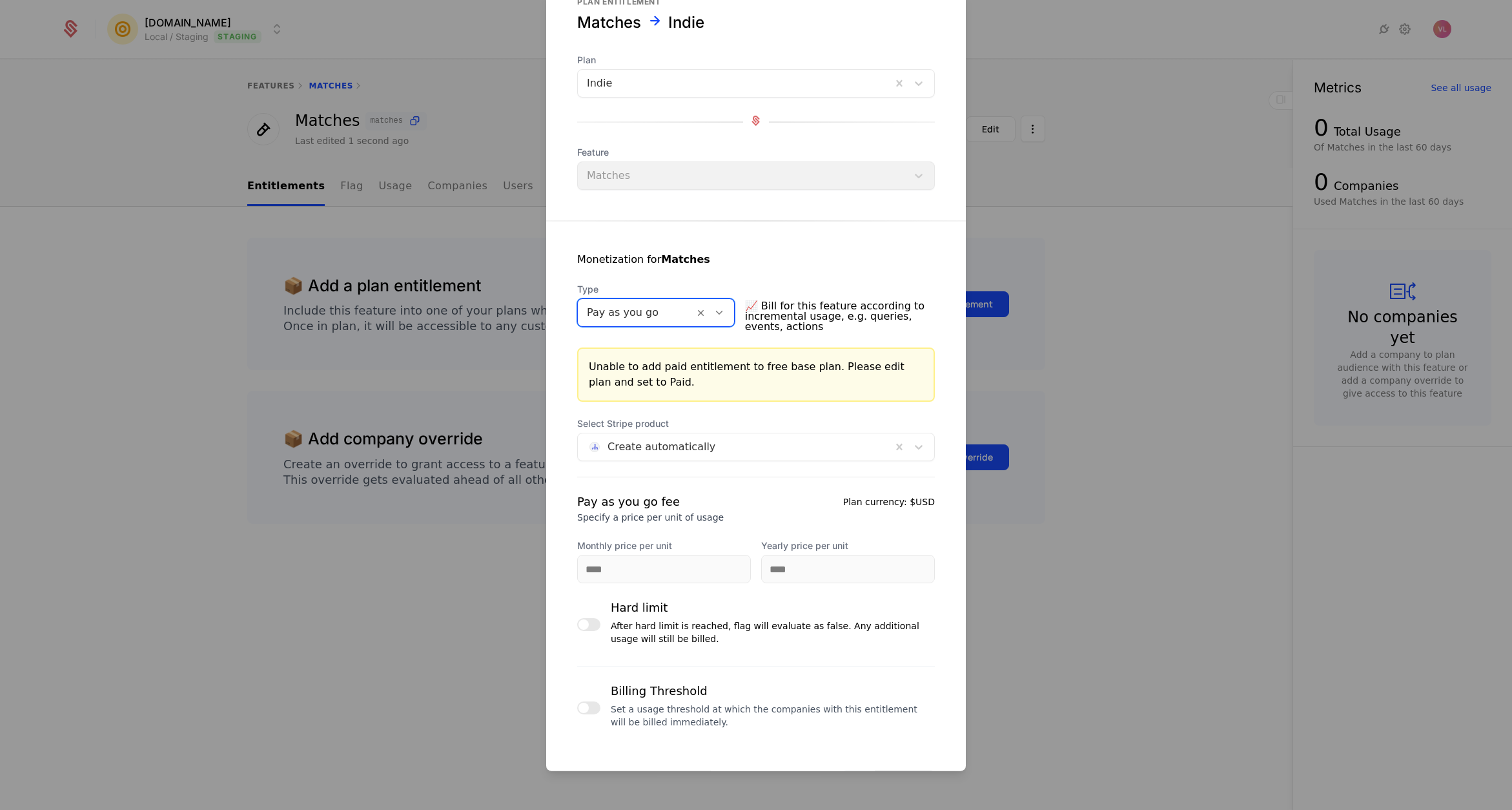
scroll to position [51, 0]
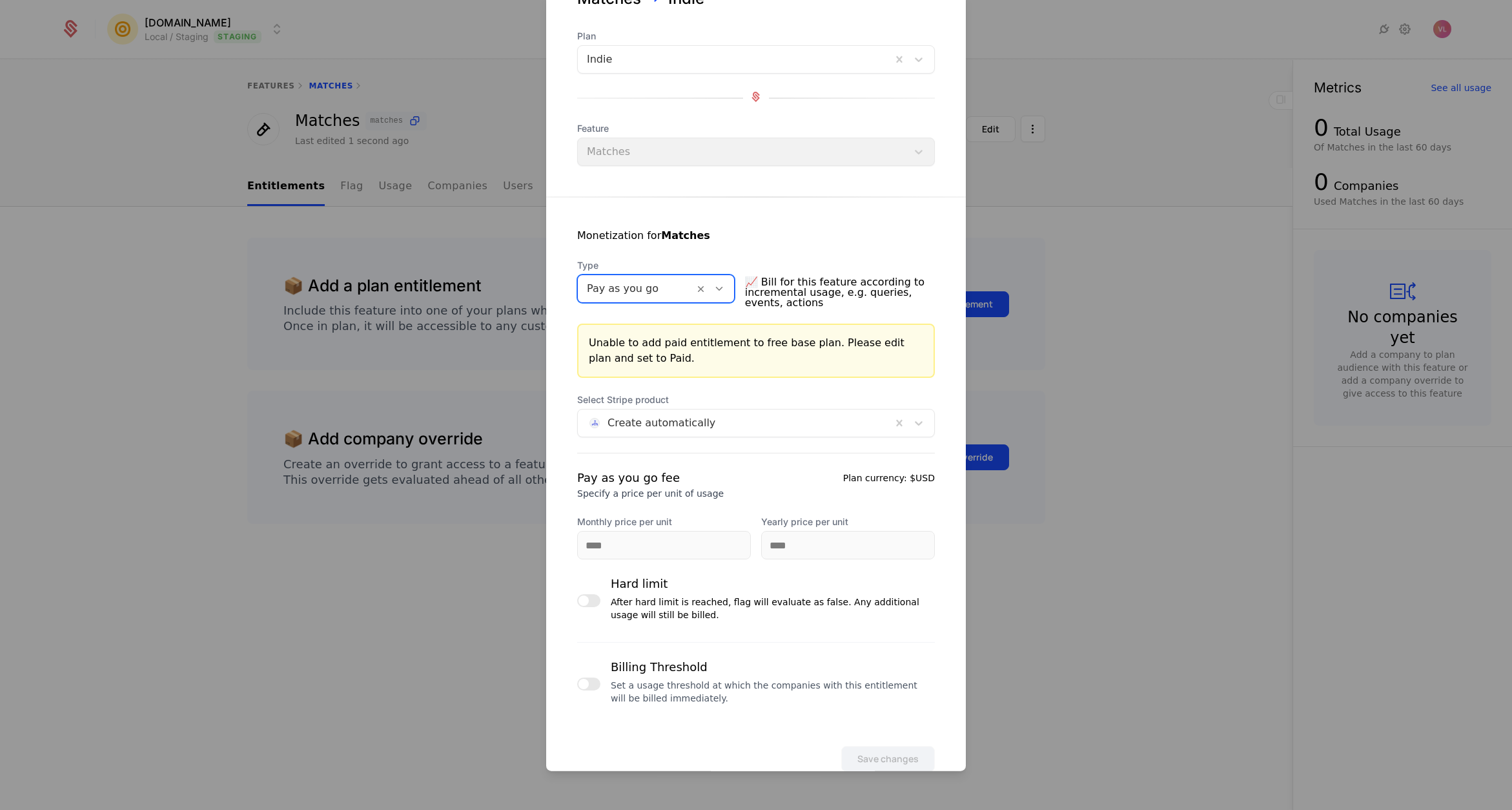
click at [432, 310] on div at bounding box center [756, 405] width 1512 height 810
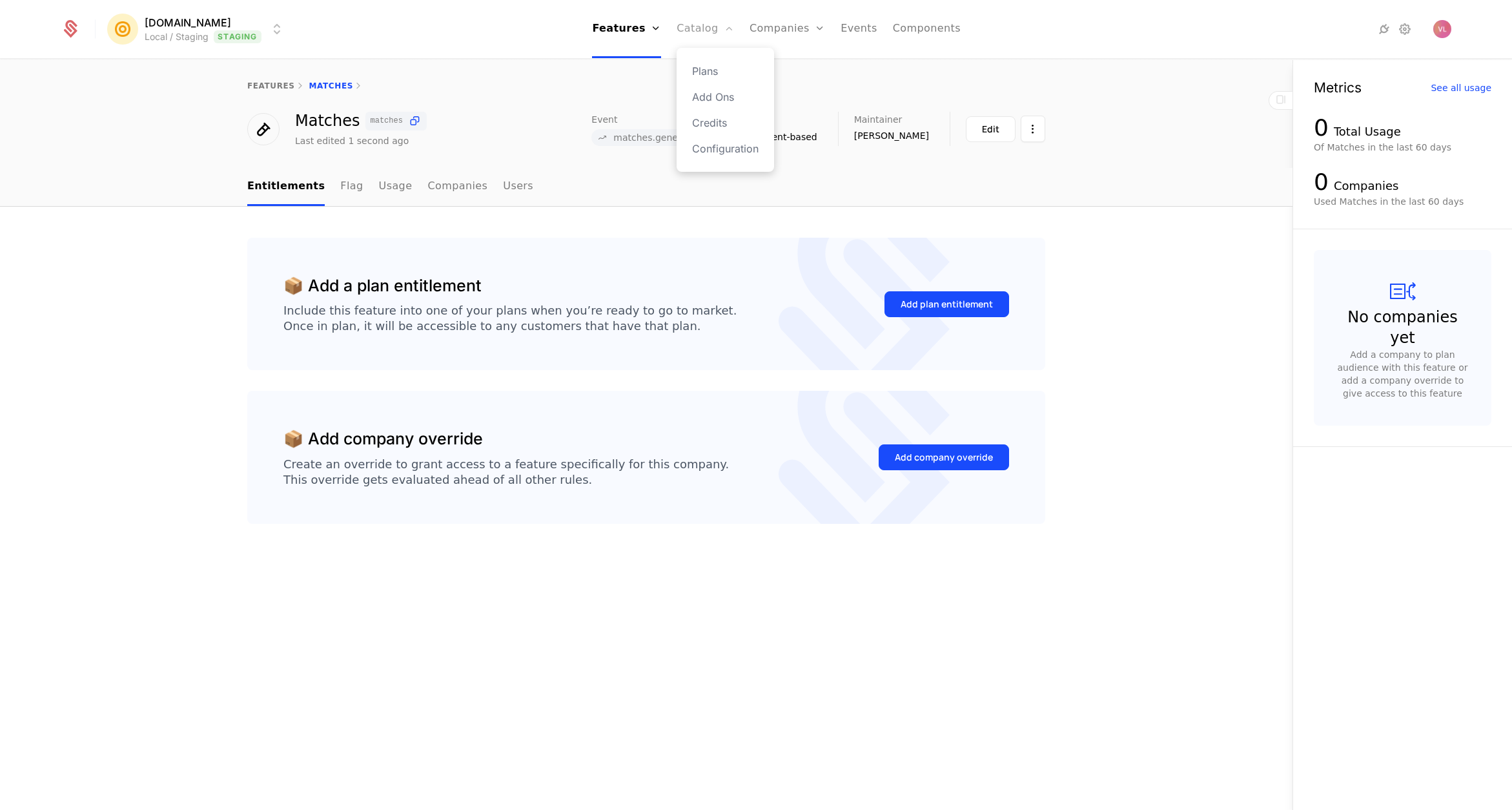
click at [703, 29] on link "Catalog" at bounding box center [705, 29] width 58 height 58
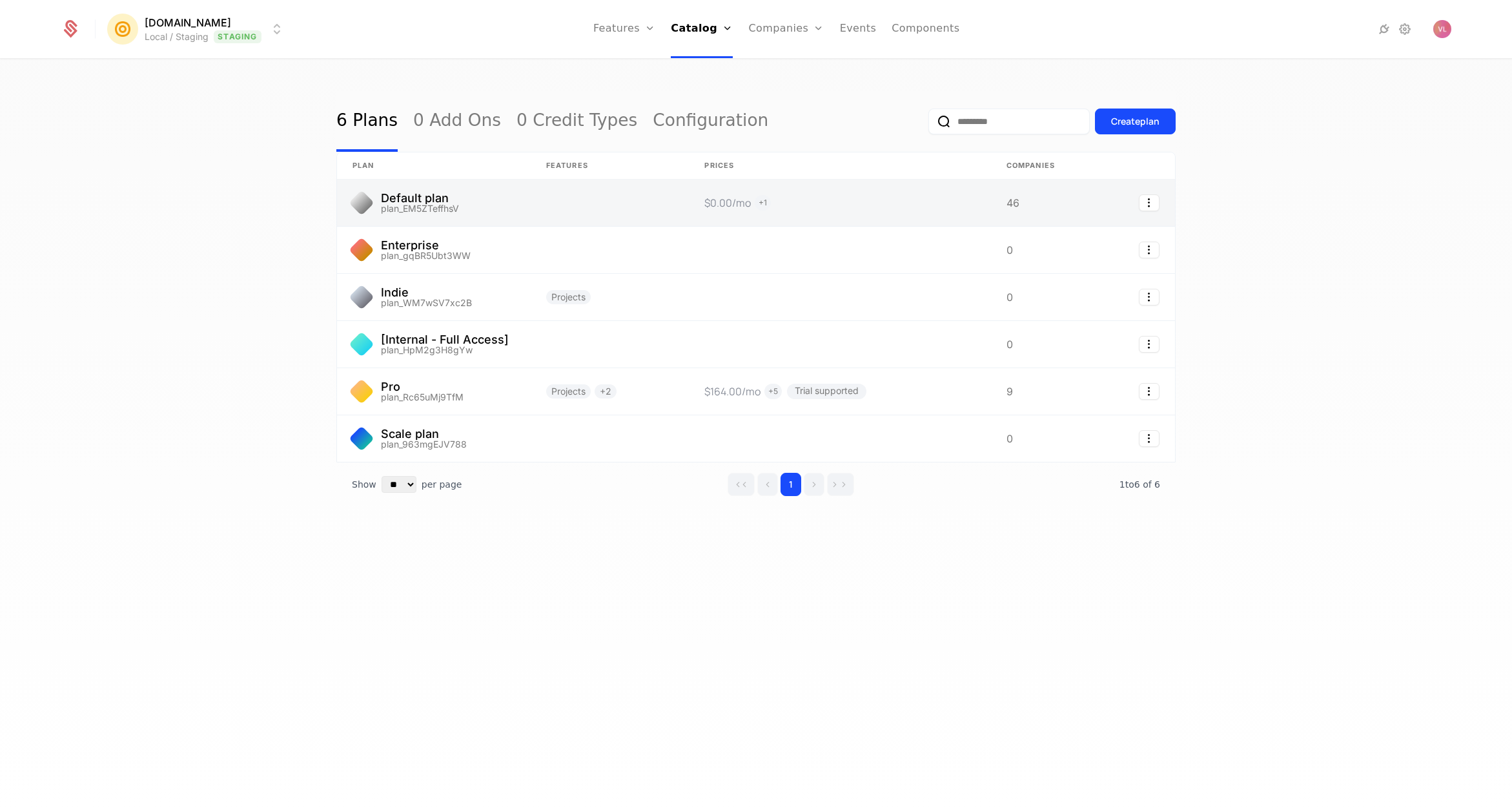
click at [435, 206] on link at bounding box center [433, 203] width 193 height 47
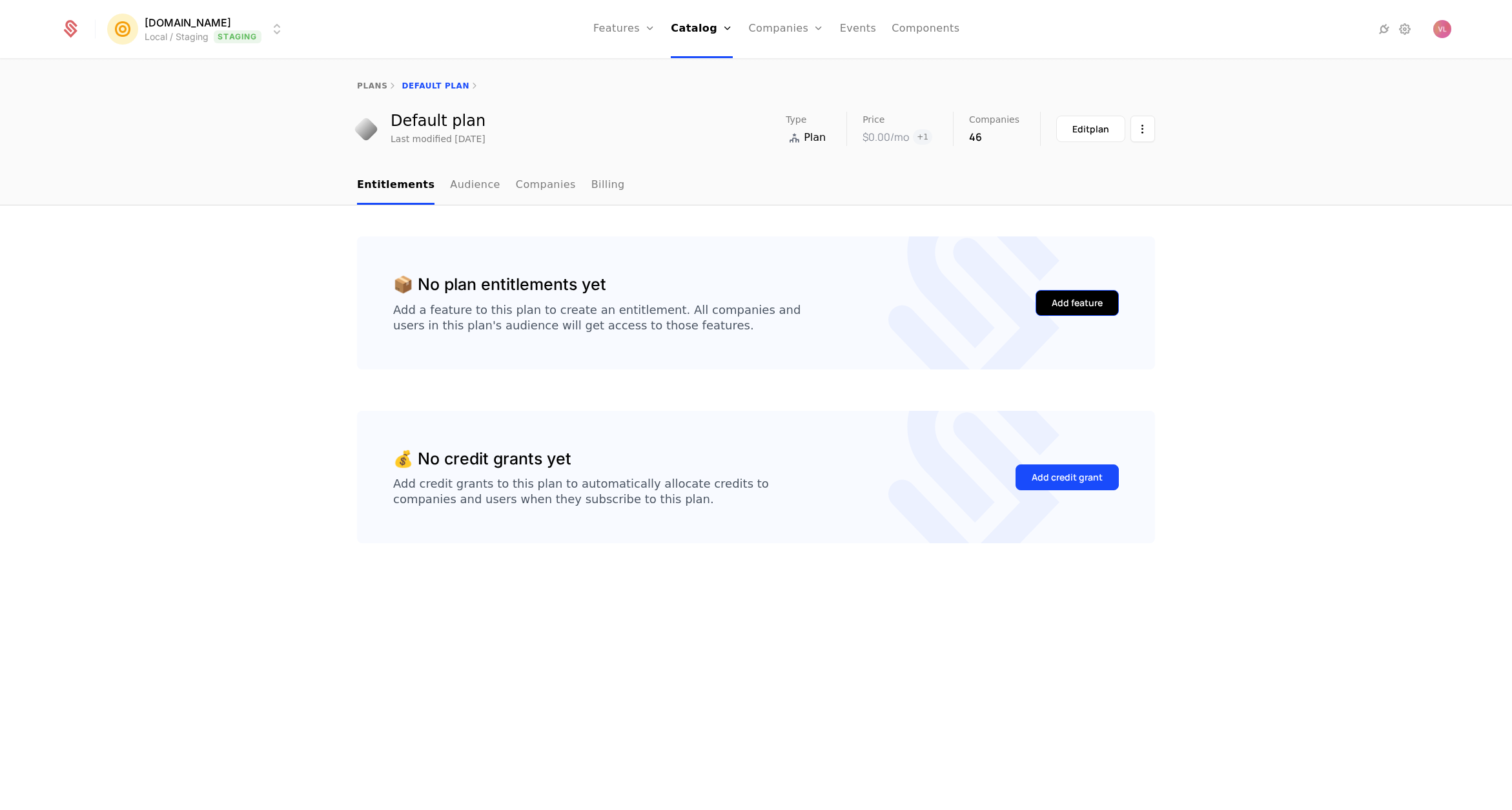
click at [1060, 313] on button "Add feature" at bounding box center [1077, 303] width 83 height 26
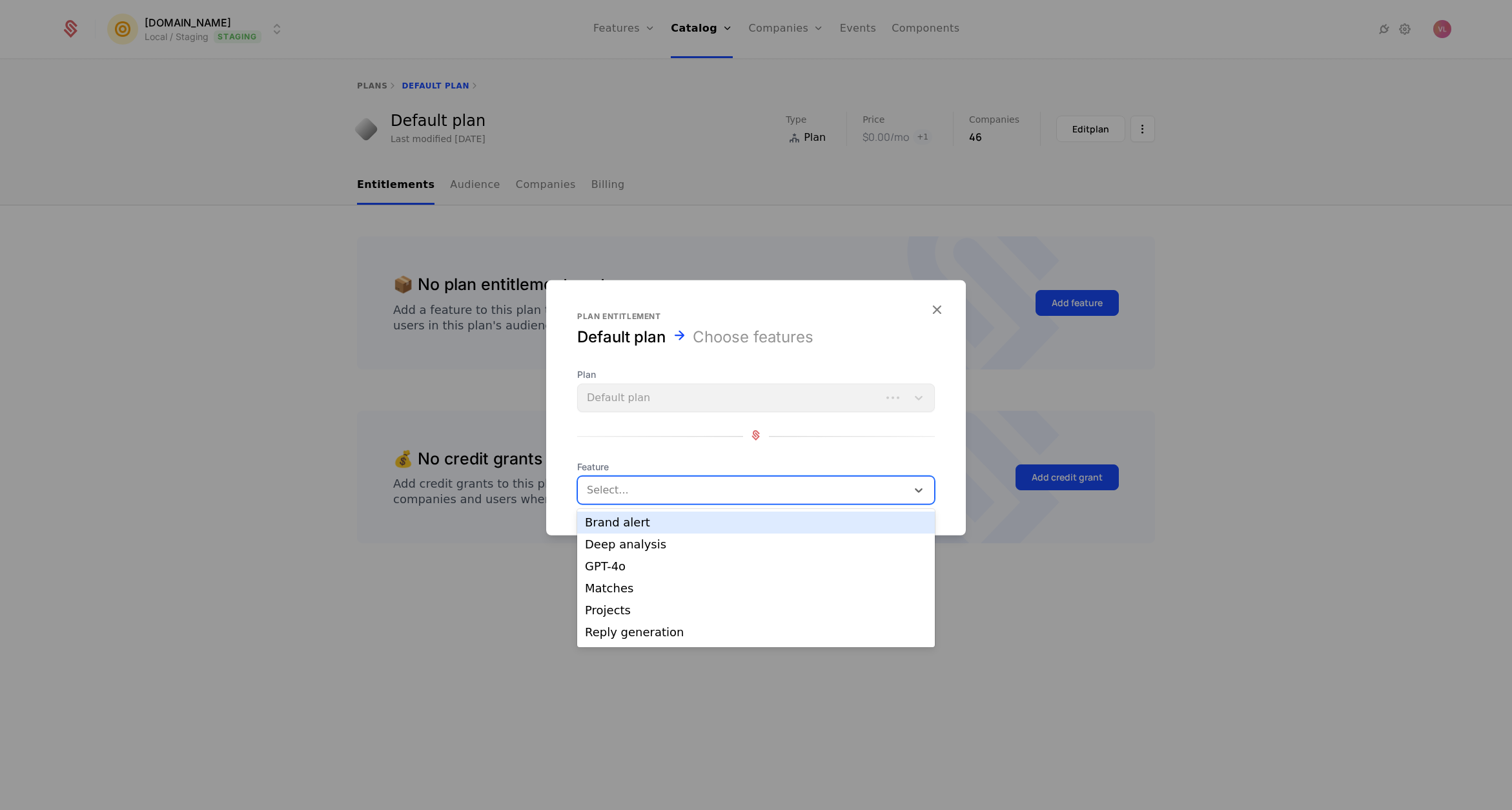
click at [655, 482] on div at bounding box center [744, 490] width 311 height 18
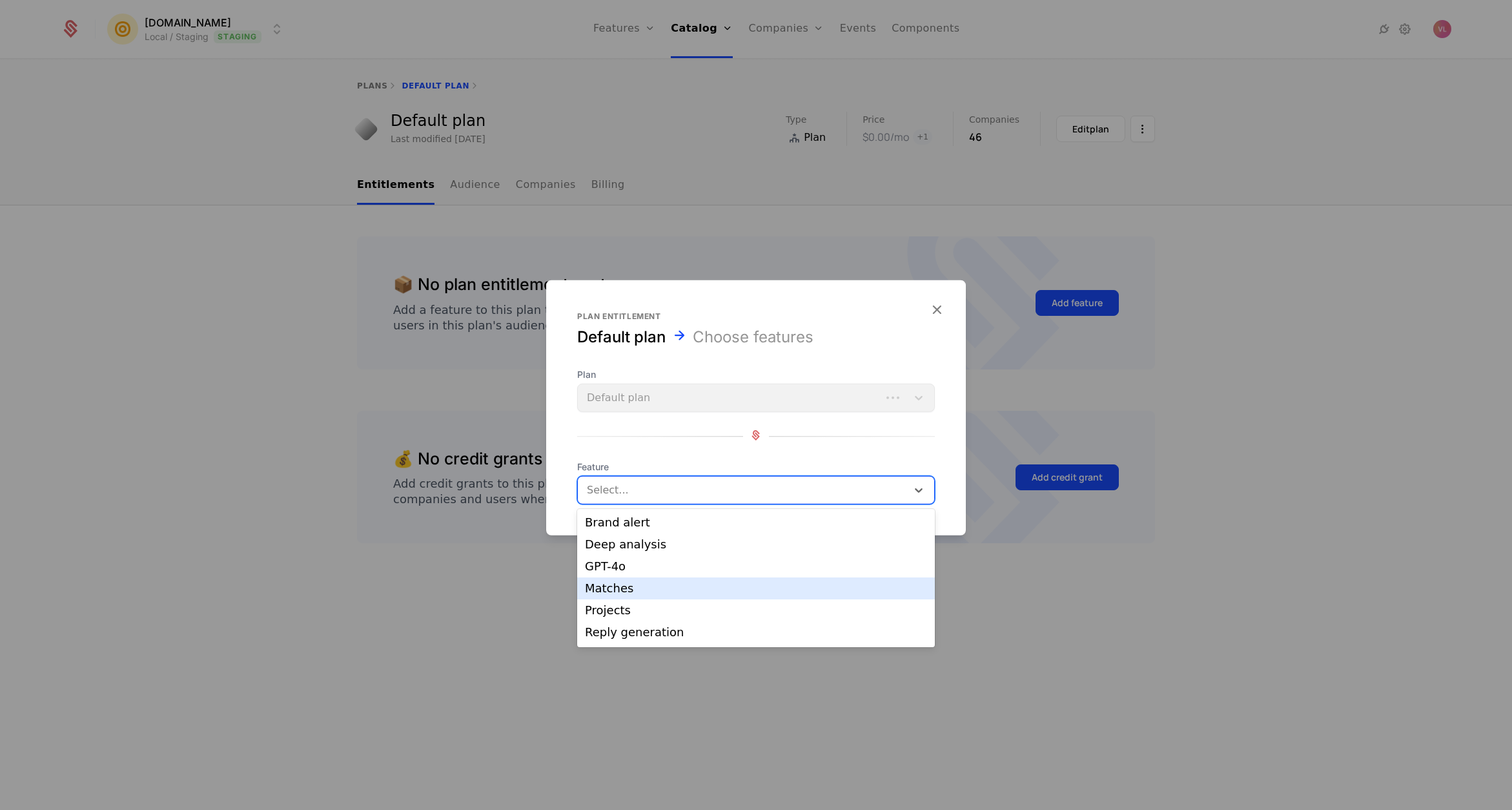
drag, startPoint x: 643, startPoint y: 608, endPoint x: 624, endPoint y: 581, distance: 33.0
click at [624, 581] on div "Brand alert Deep analysis GPT-4o Matches Projects Reply generation Unlock menti…" at bounding box center [755, 578] width 358 height 138
click at [619, 587] on div "Matches" at bounding box center [755, 588] width 342 height 12
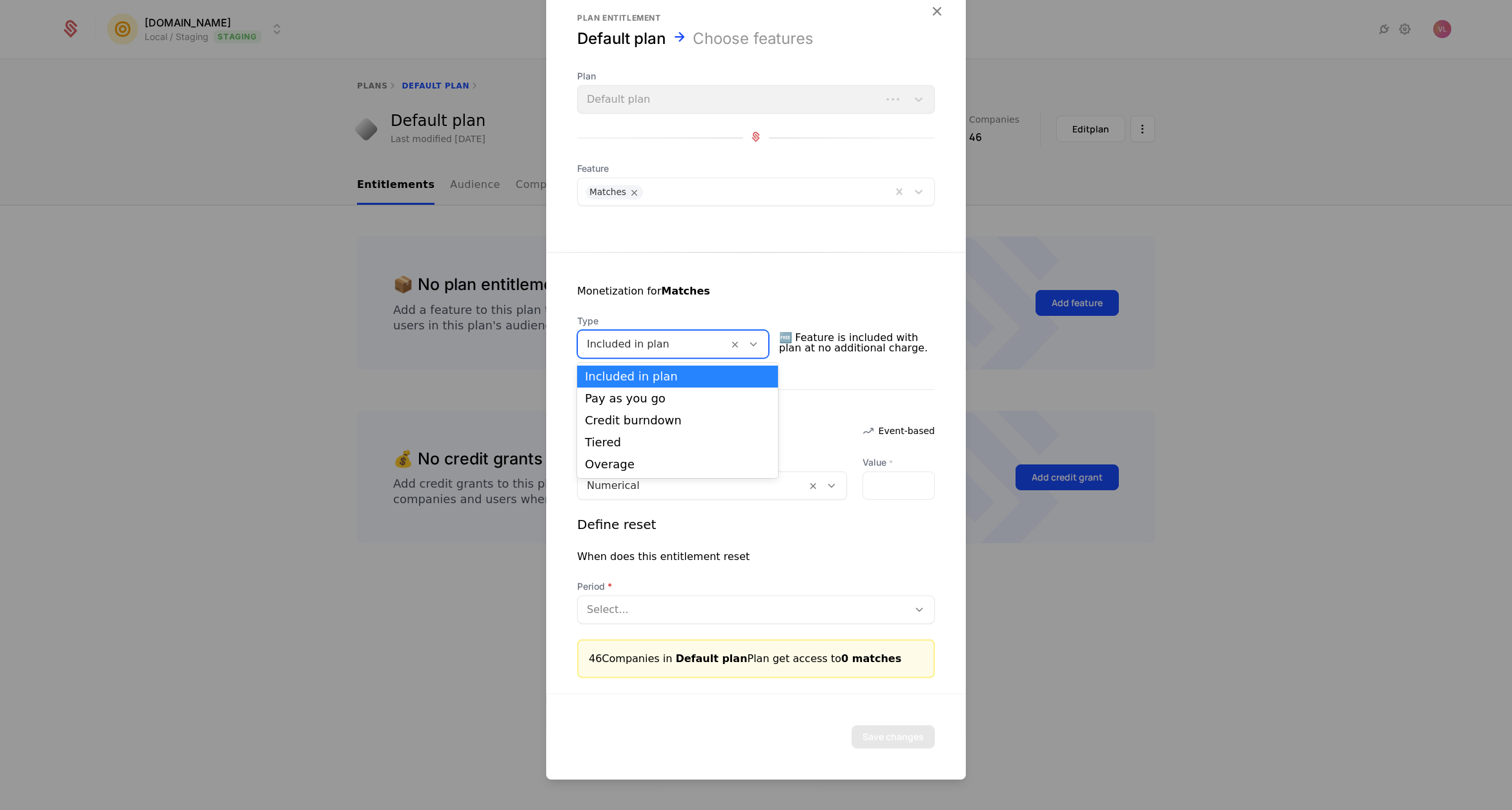
click at [622, 341] on div at bounding box center [653, 344] width 132 height 18
click at [637, 400] on div "Pay as you go" at bounding box center [677, 399] width 186 height 12
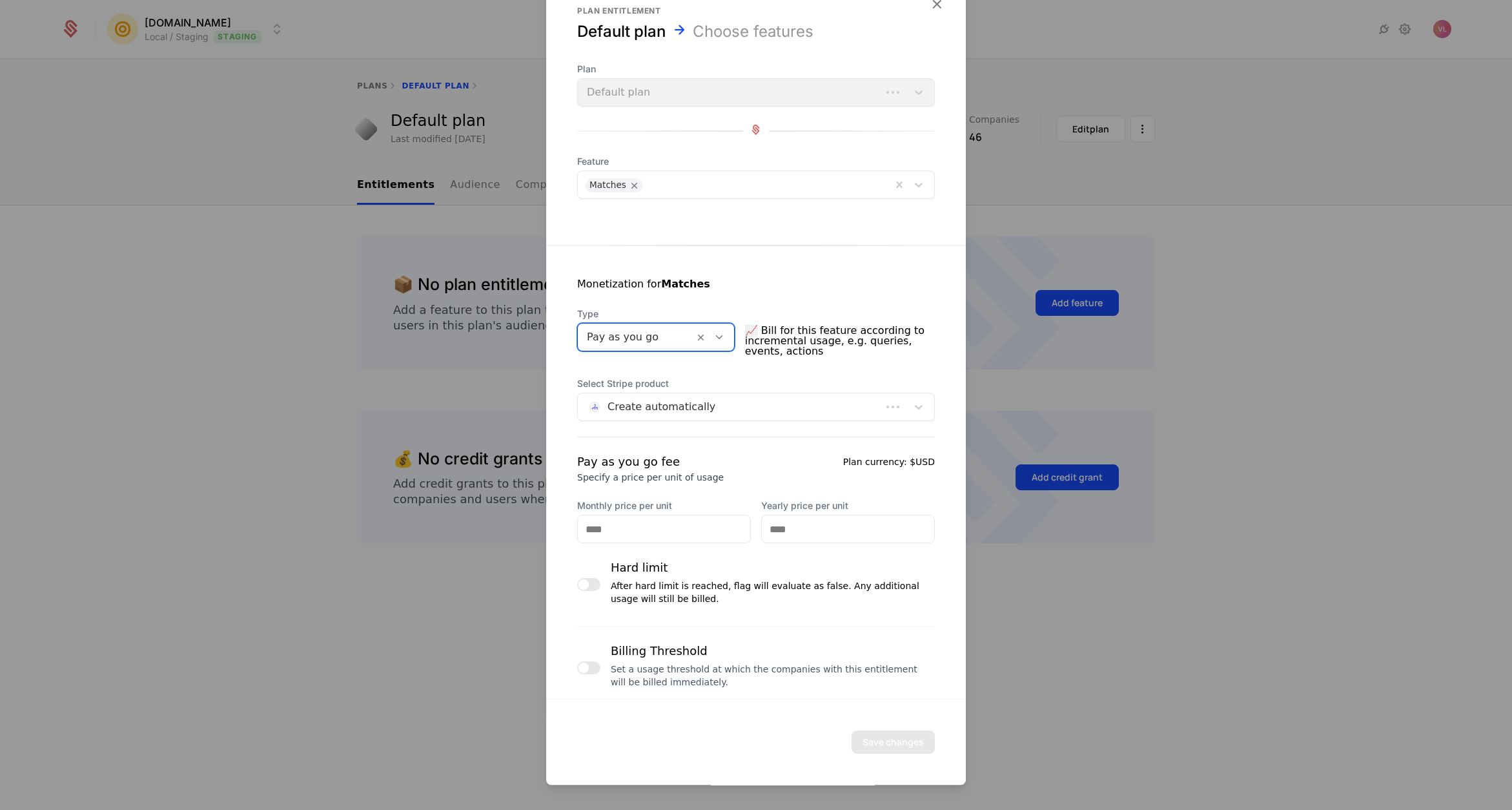
scroll to position [10, 0]
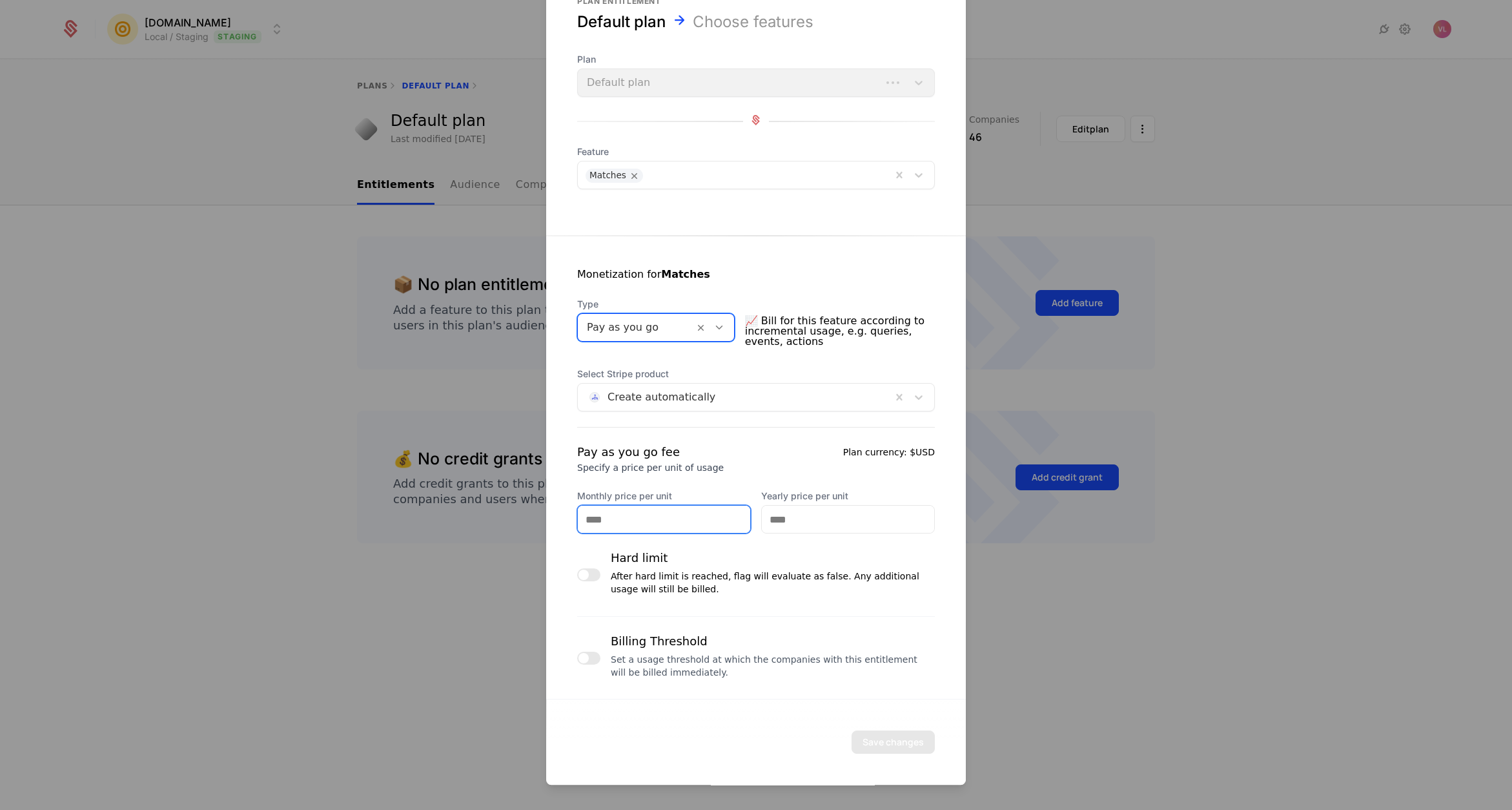
click at [622, 521] on input "Monthly price per unit" at bounding box center [664, 519] width 173 height 27
click at [774, 521] on input "Yearly price per unit" at bounding box center [848, 519] width 173 height 27
click at [650, 522] on input "***" at bounding box center [664, 519] width 173 height 27
type input "********"
click at [598, 577] on button "button" at bounding box center [589, 574] width 23 height 13
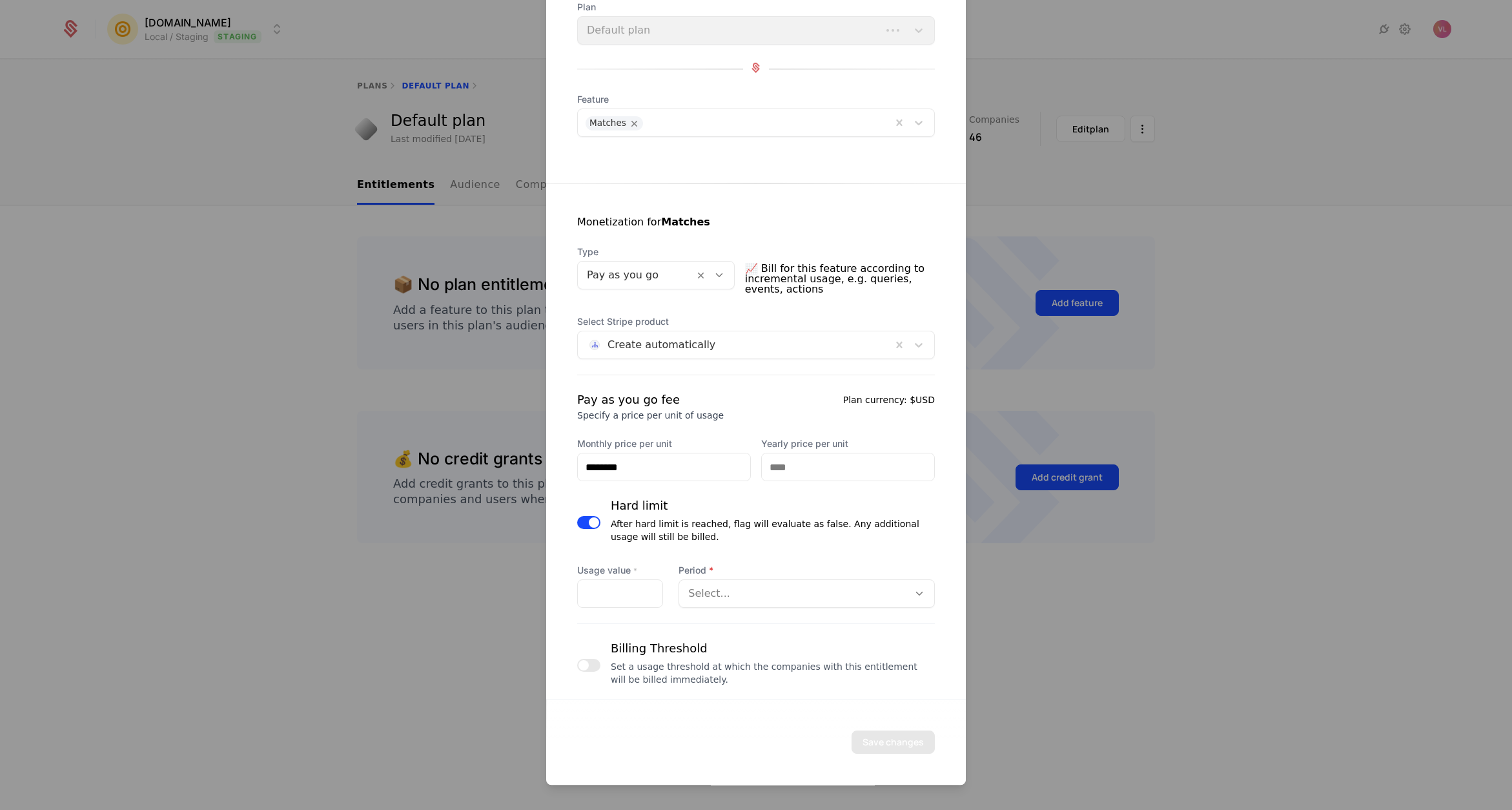
scroll to position [69, 0]
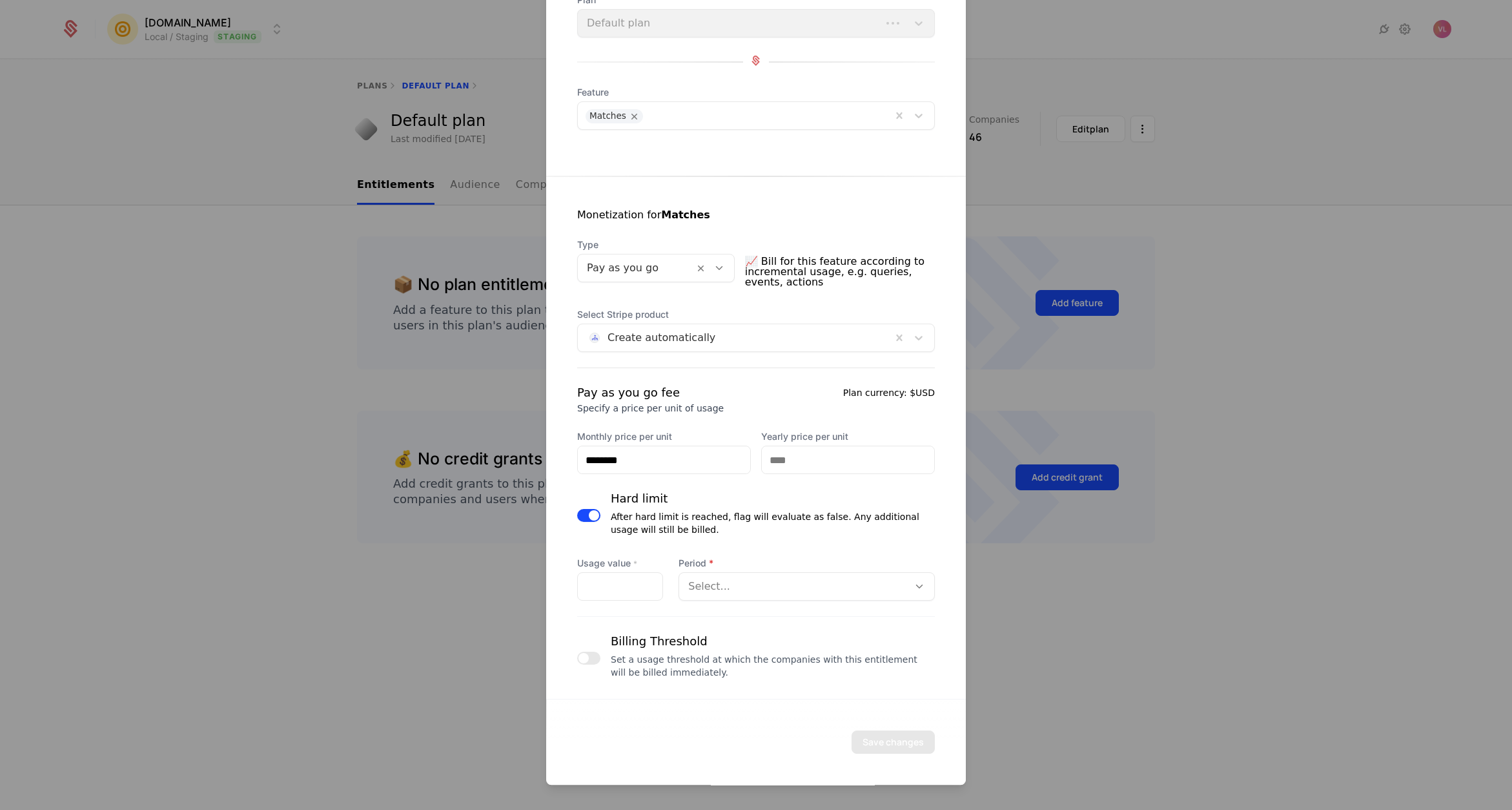
type button "on"
click at [610, 593] on input "*" at bounding box center [620, 586] width 84 height 27
type input "******"
click at [775, 530] on div "After hard limit is reached, flag will evaluate as false. Any additional usage …" at bounding box center [772, 523] width 324 height 26
click at [761, 583] on div at bounding box center [794, 586] width 211 height 18
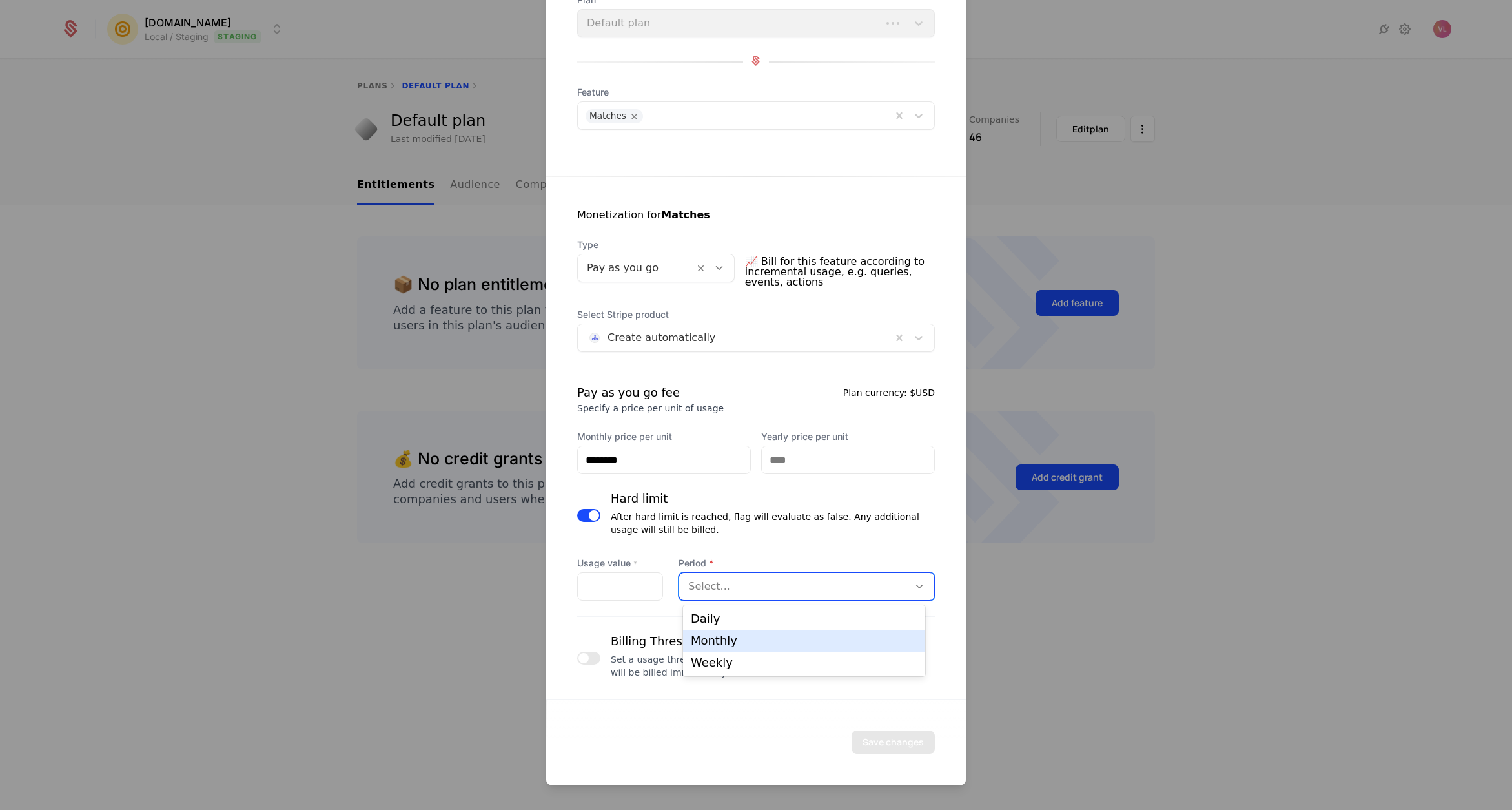
click at [746, 635] on div "Monthly" at bounding box center [804, 641] width 226 height 12
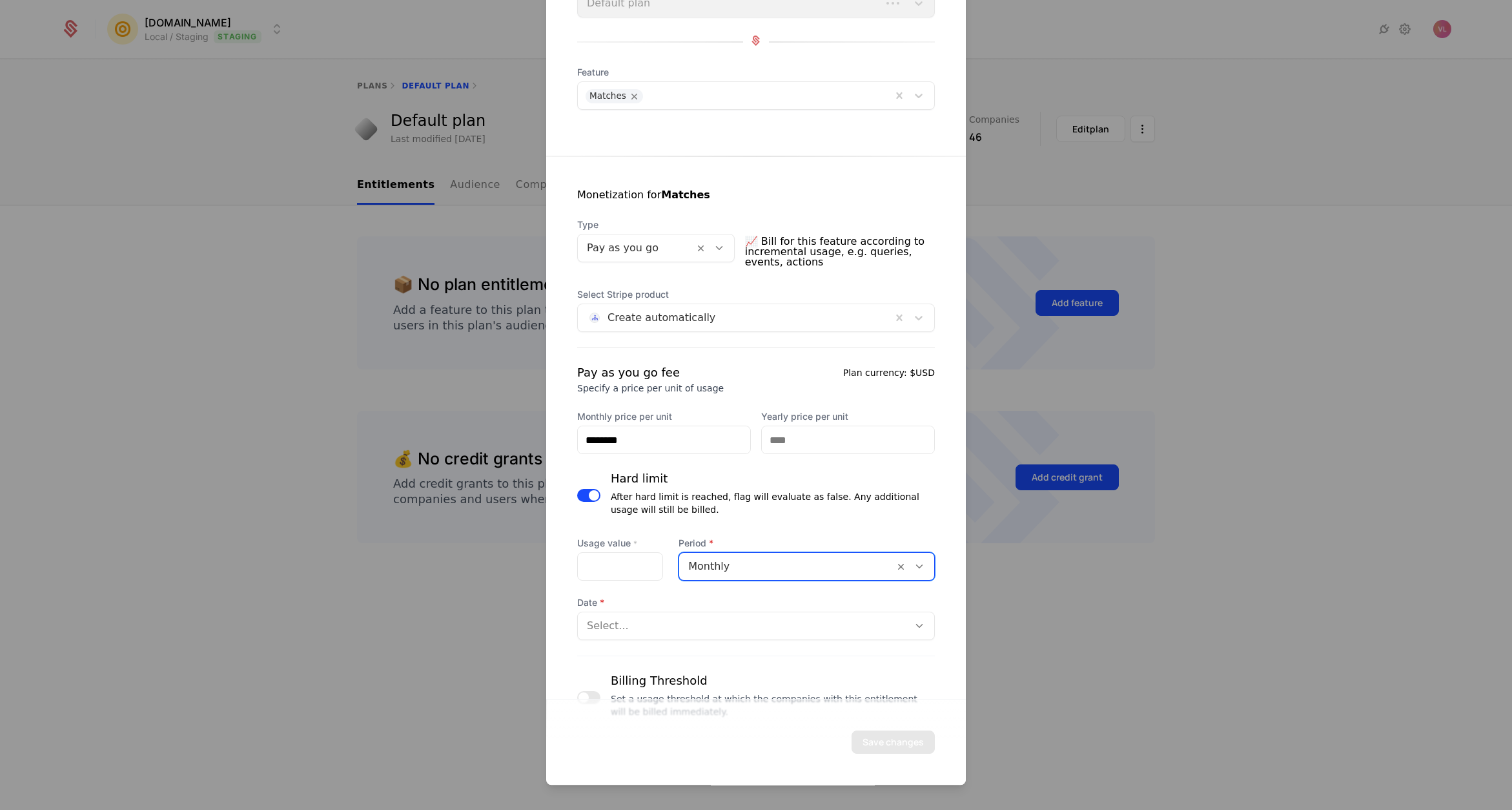
scroll to position [129, 0]
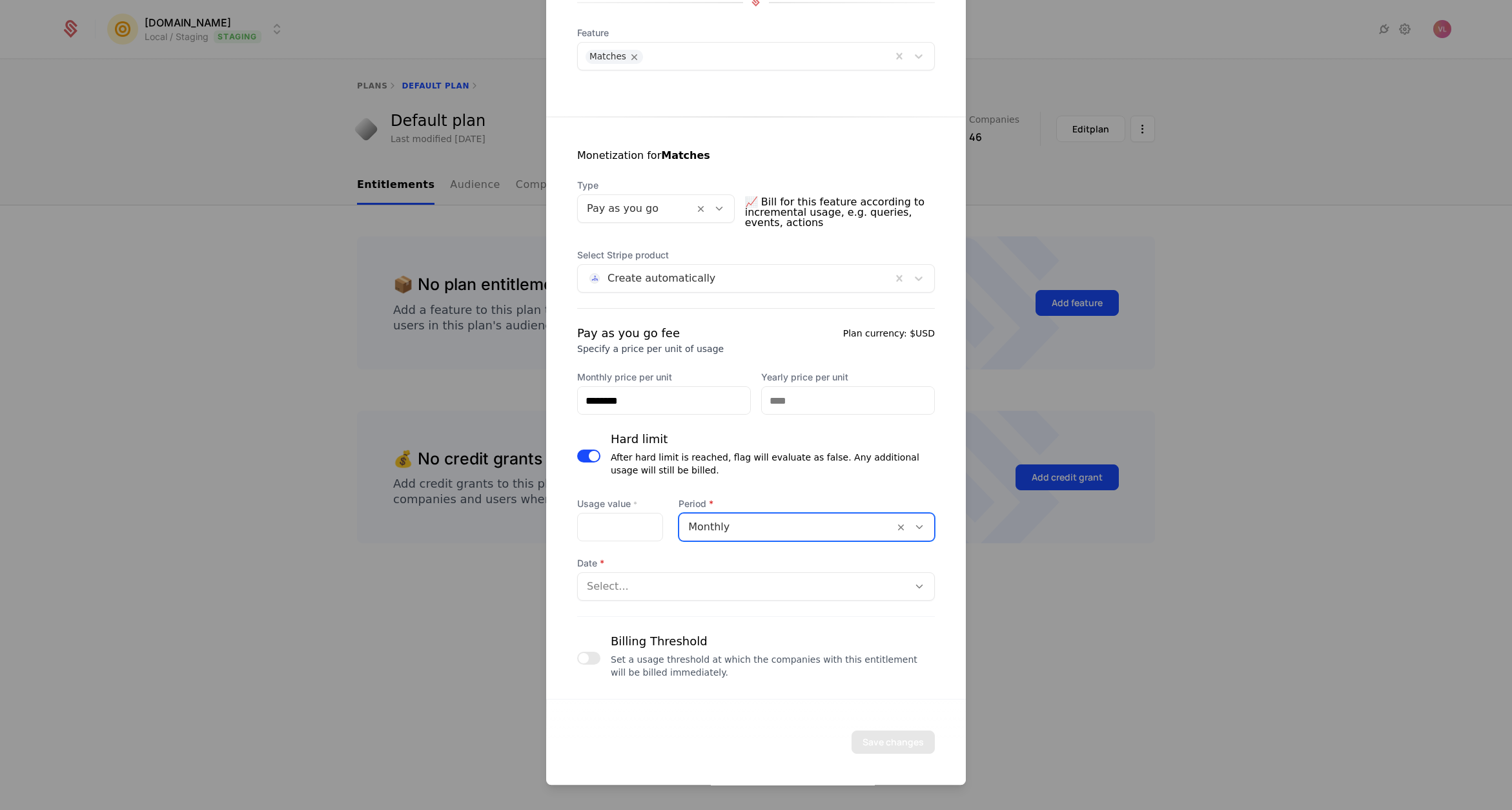
click at [660, 589] on div at bounding box center [743, 586] width 313 height 18
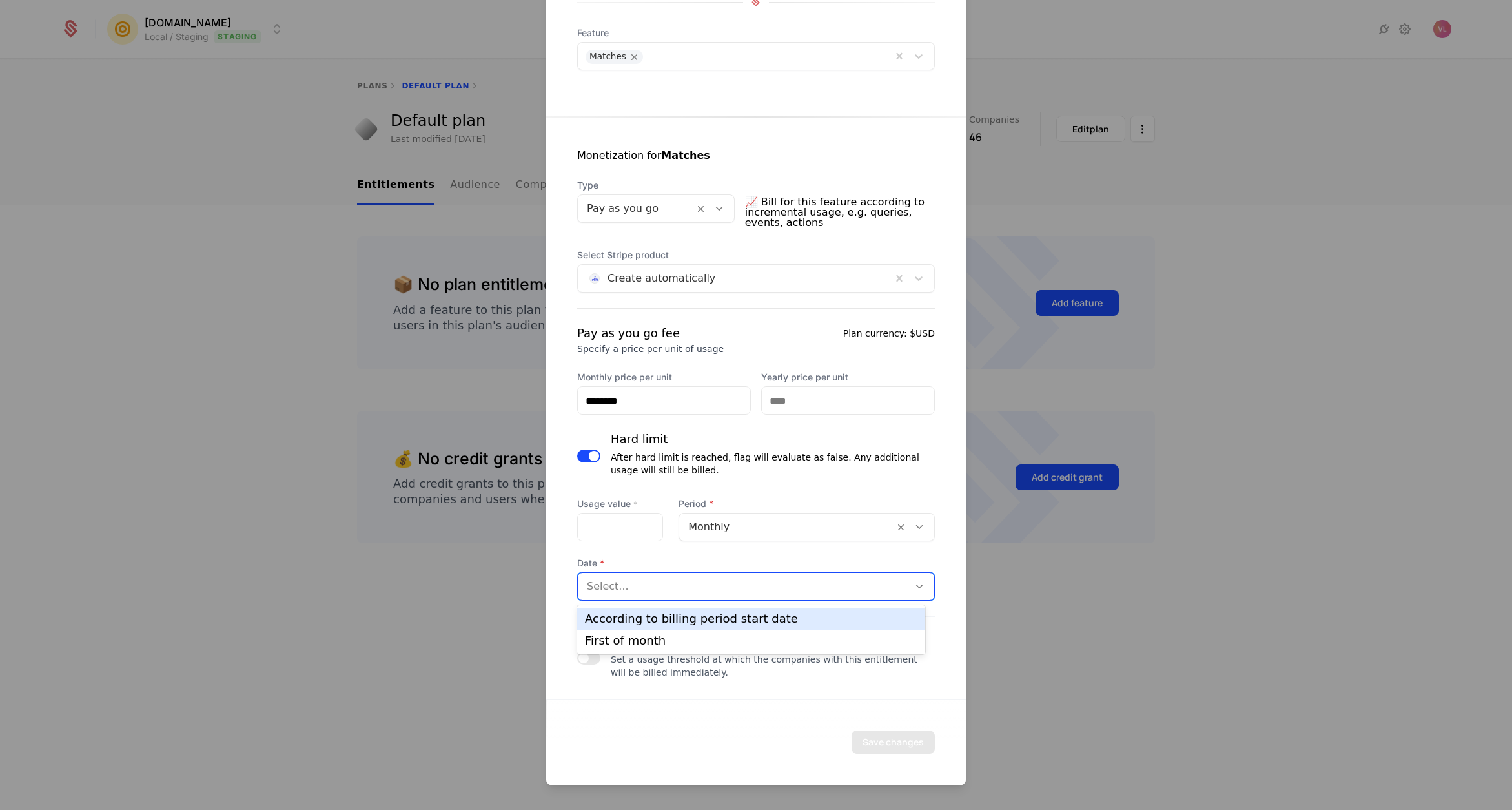
click at [672, 619] on div "According to billing period start date" at bounding box center [751, 619] width 332 height 12
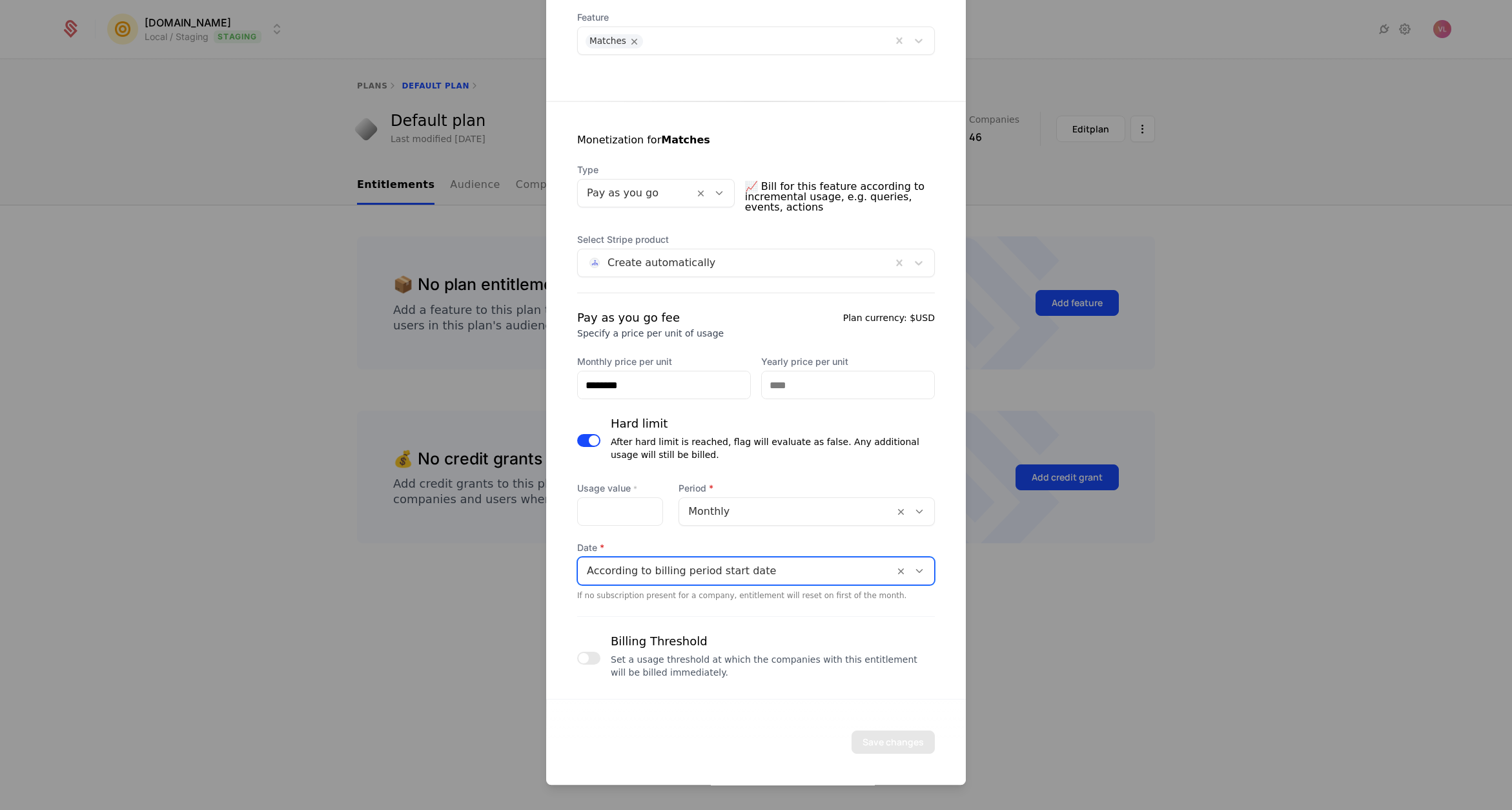
scroll to position [0, 0]
click at [587, 654] on button "button" at bounding box center [589, 658] width 23 height 13
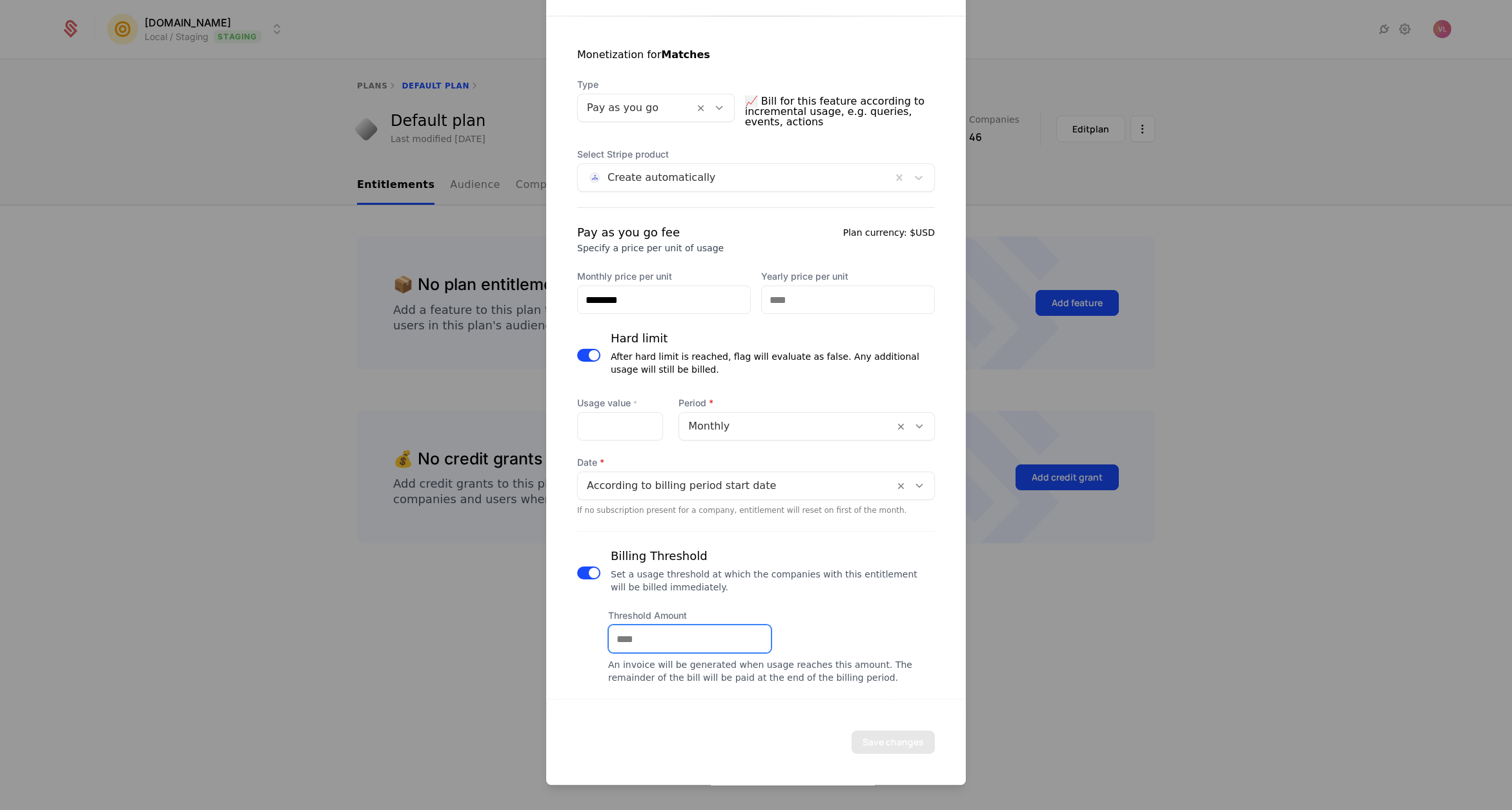
click at [636, 637] on input "Threshold Amount" at bounding box center [690, 639] width 162 height 27
type input "***"
click at [773, 579] on div "Set a usage threshold at which the companies with this entitlement will be bill…" at bounding box center [772, 580] width 324 height 26
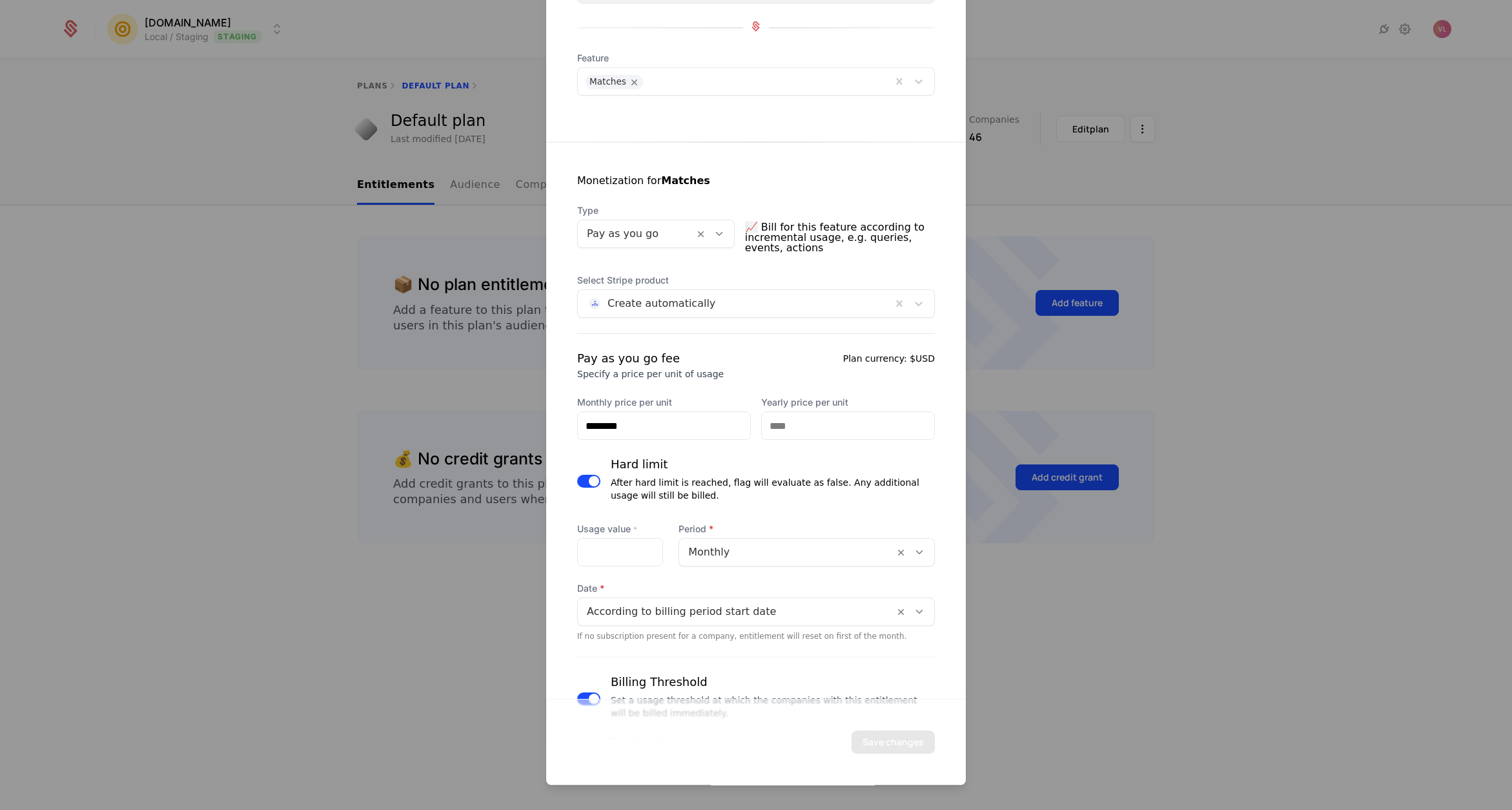
scroll to position [86, 0]
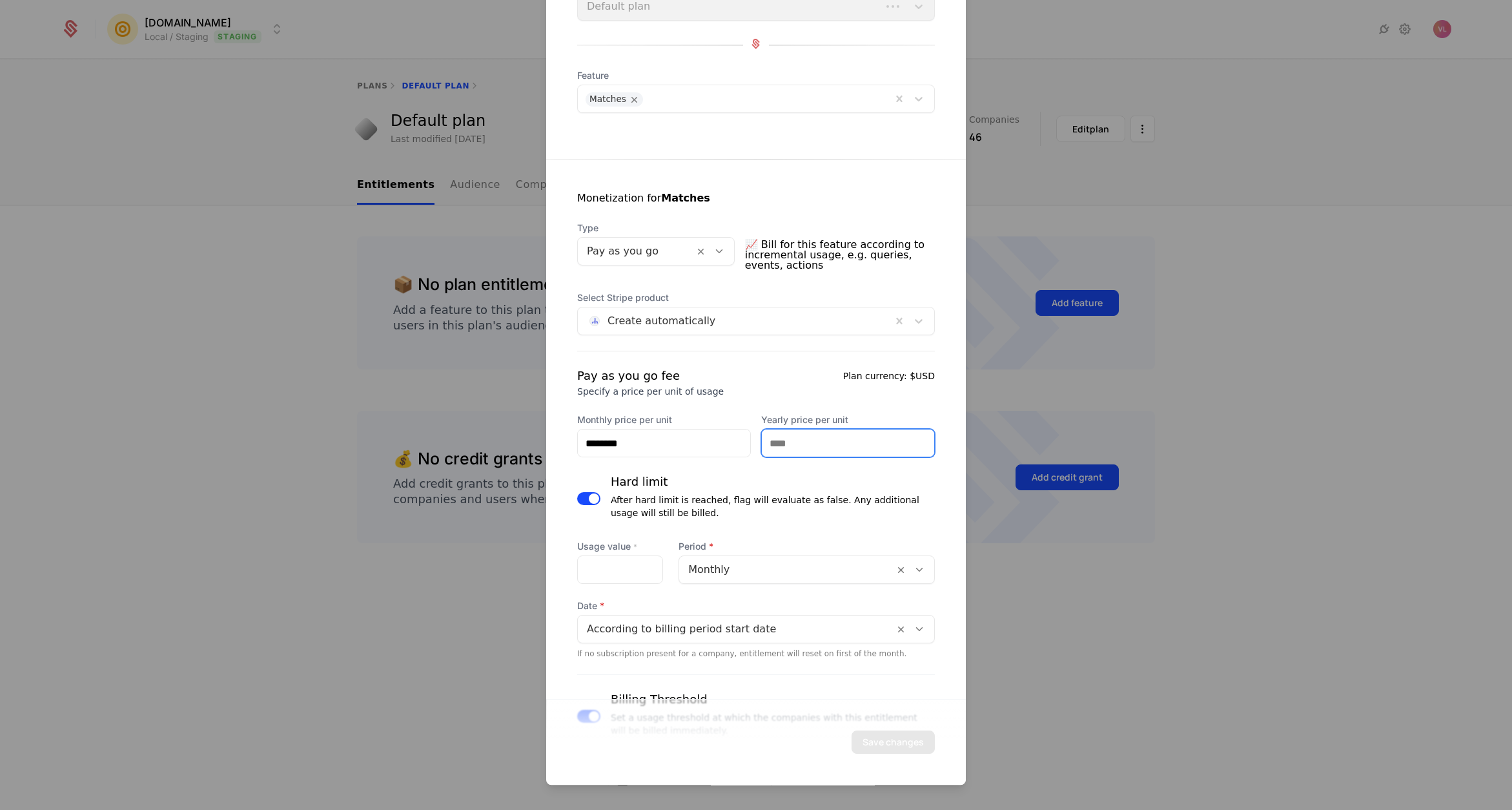
click at [786, 443] on input "Yearly price per unit" at bounding box center [848, 443] width 173 height 27
click at [677, 437] on input "********" at bounding box center [664, 443] width 173 height 27
click at [805, 441] on input "Yearly price per unit" at bounding box center [848, 443] width 173 height 27
paste input "********"
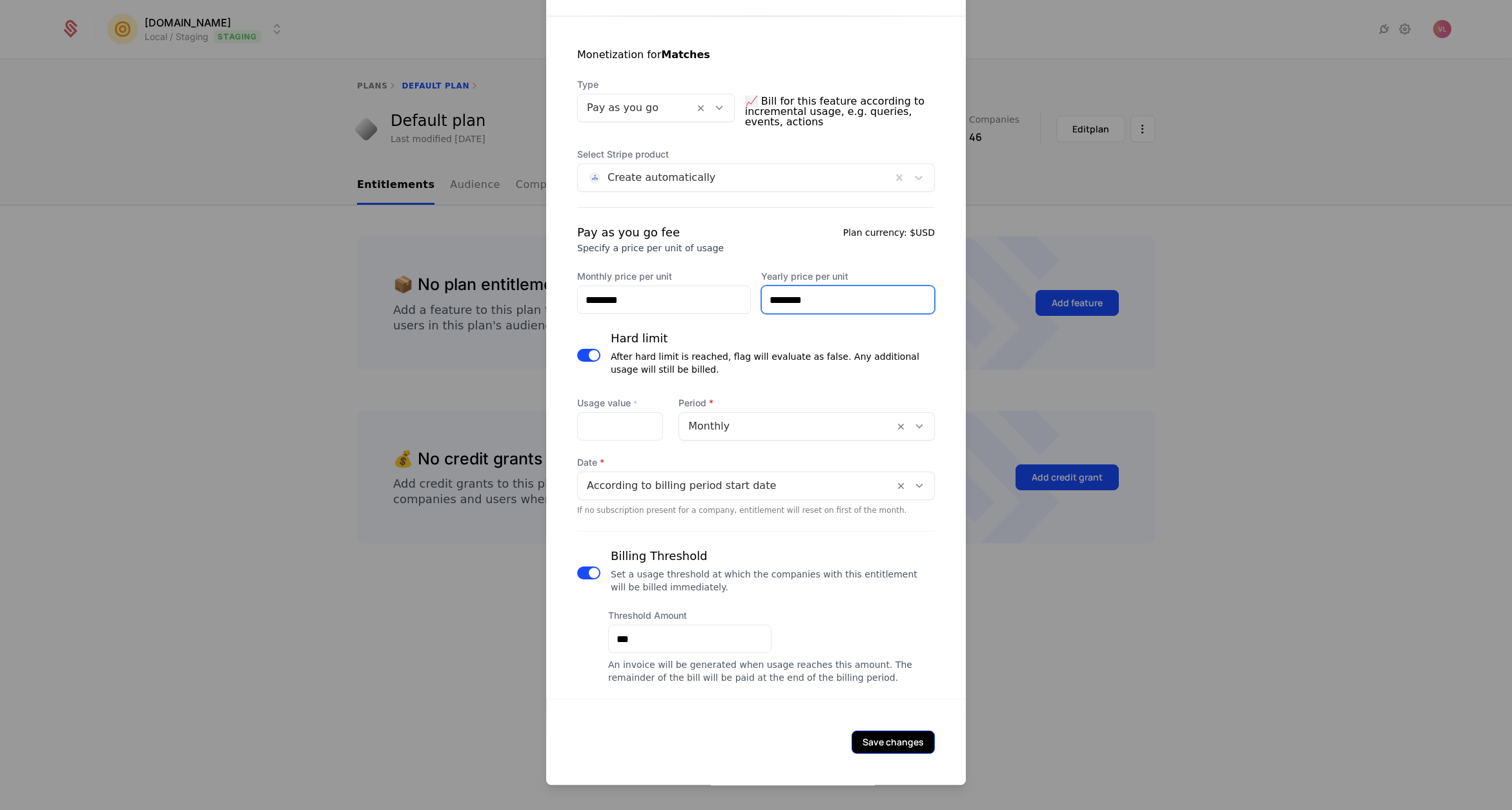
type input "********"
click at [891, 742] on button "Save changes" at bounding box center [893, 742] width 83 height 23
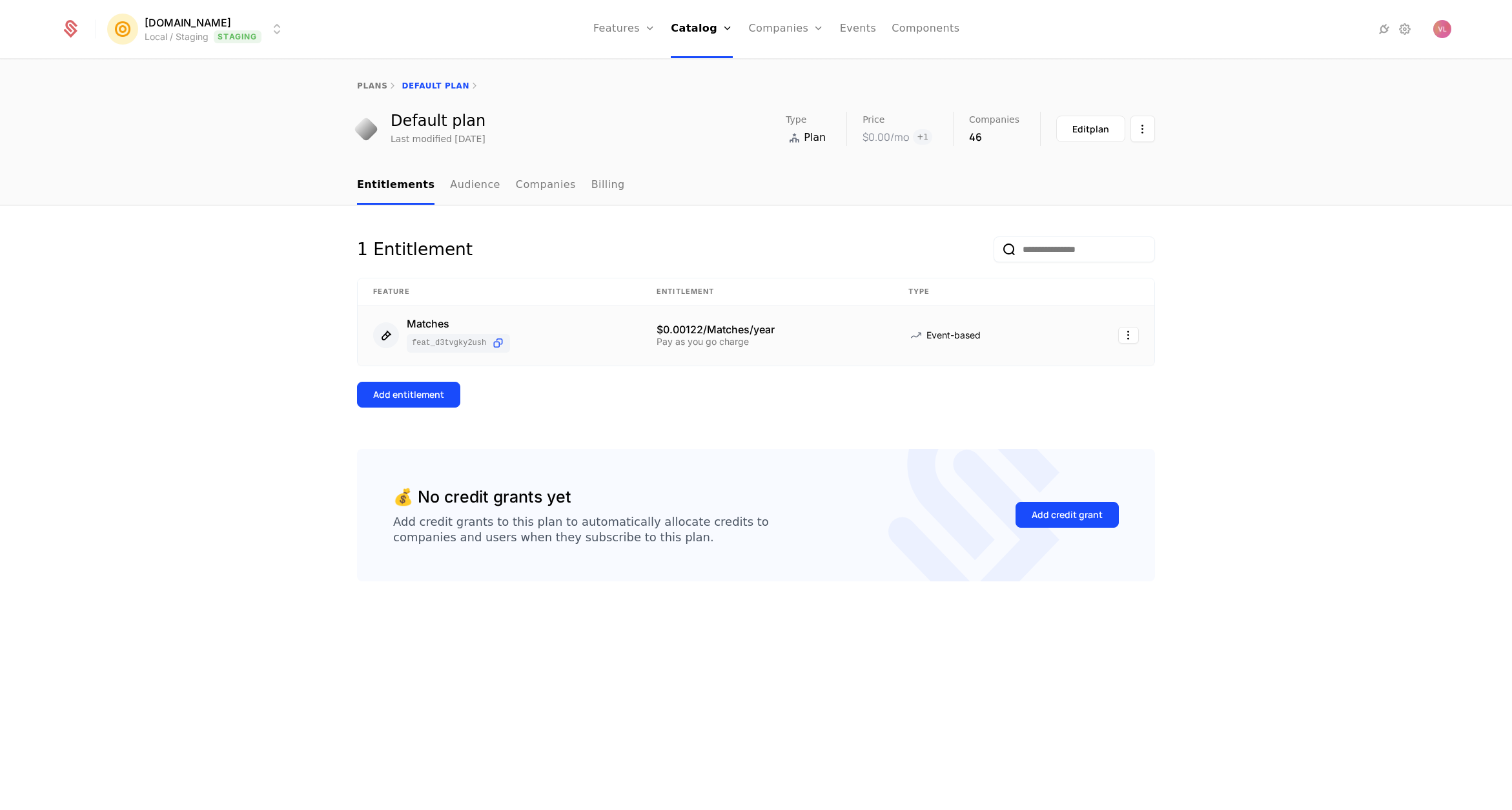
click at [703, 320] on td "$0.00122/Matches/year Pay as you go charge" at bounding box center [767, 336] width 252 height 60
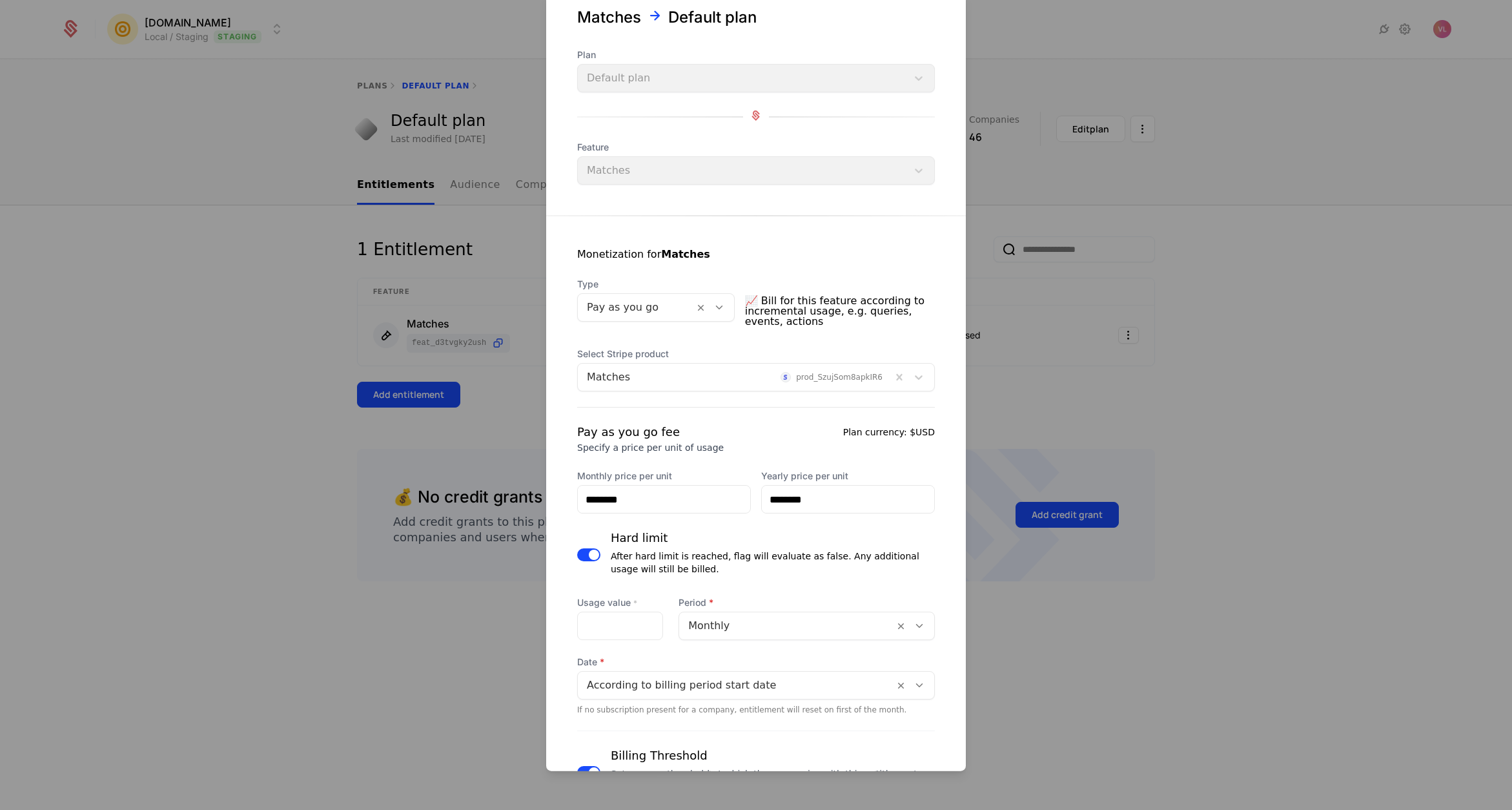
scroll to position [0, 0]
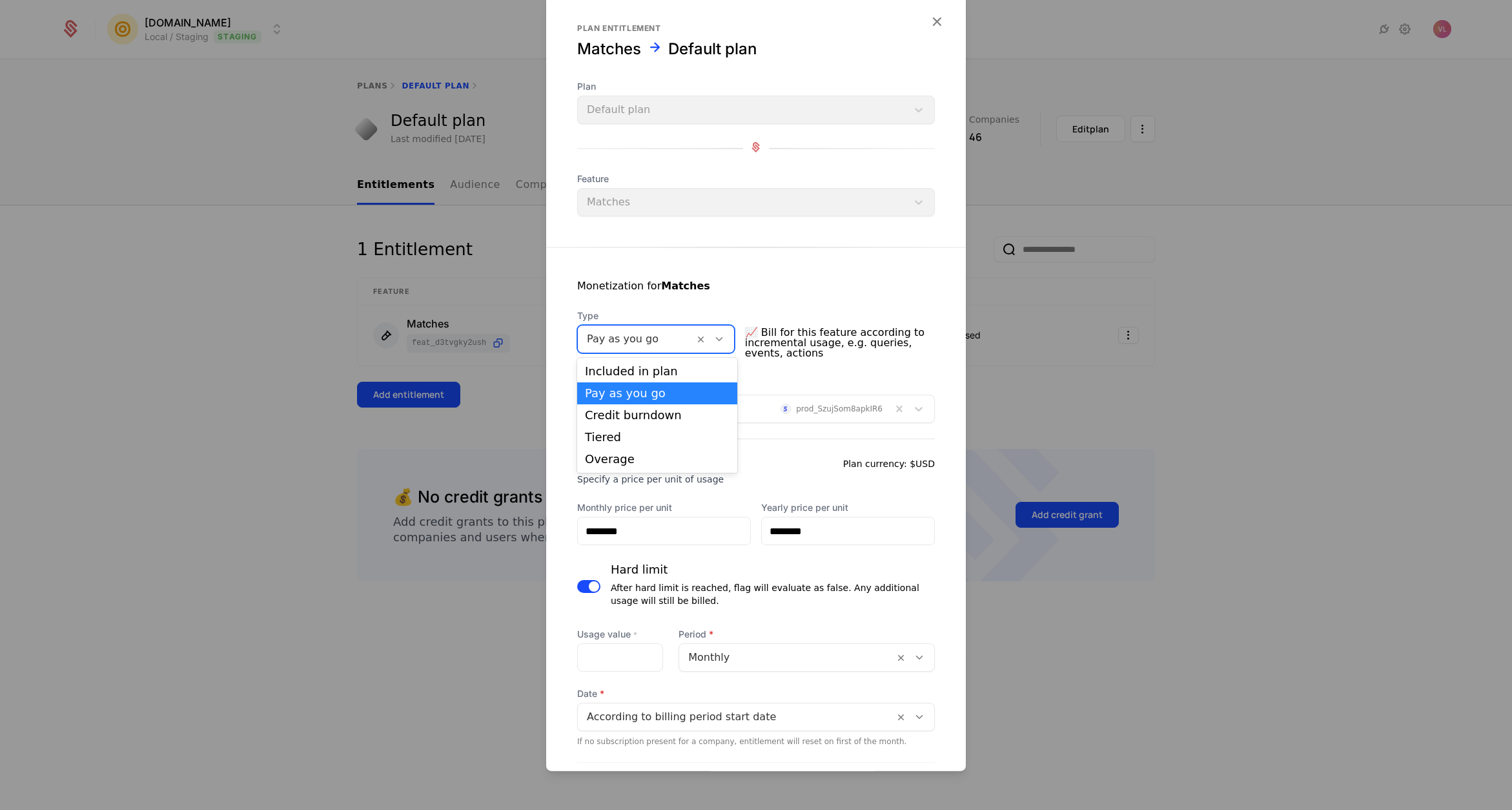
click at [647, 336] on div at bounding box center [635, 339] width 98 height 18
click at [653, 454] on div "Overage" at bounding box center [657, 459] width 145 height 12
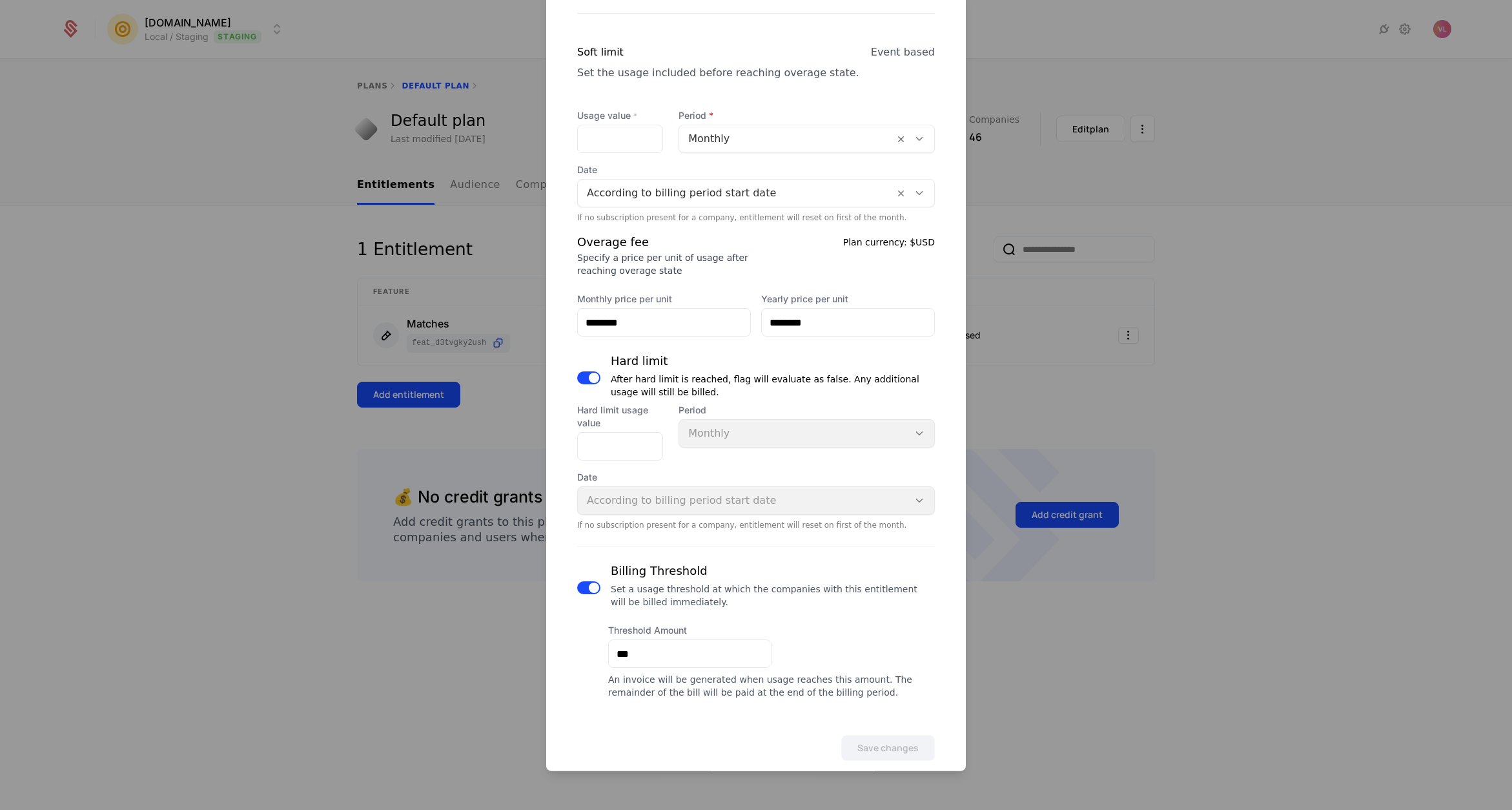
scroll to position [424, 0]
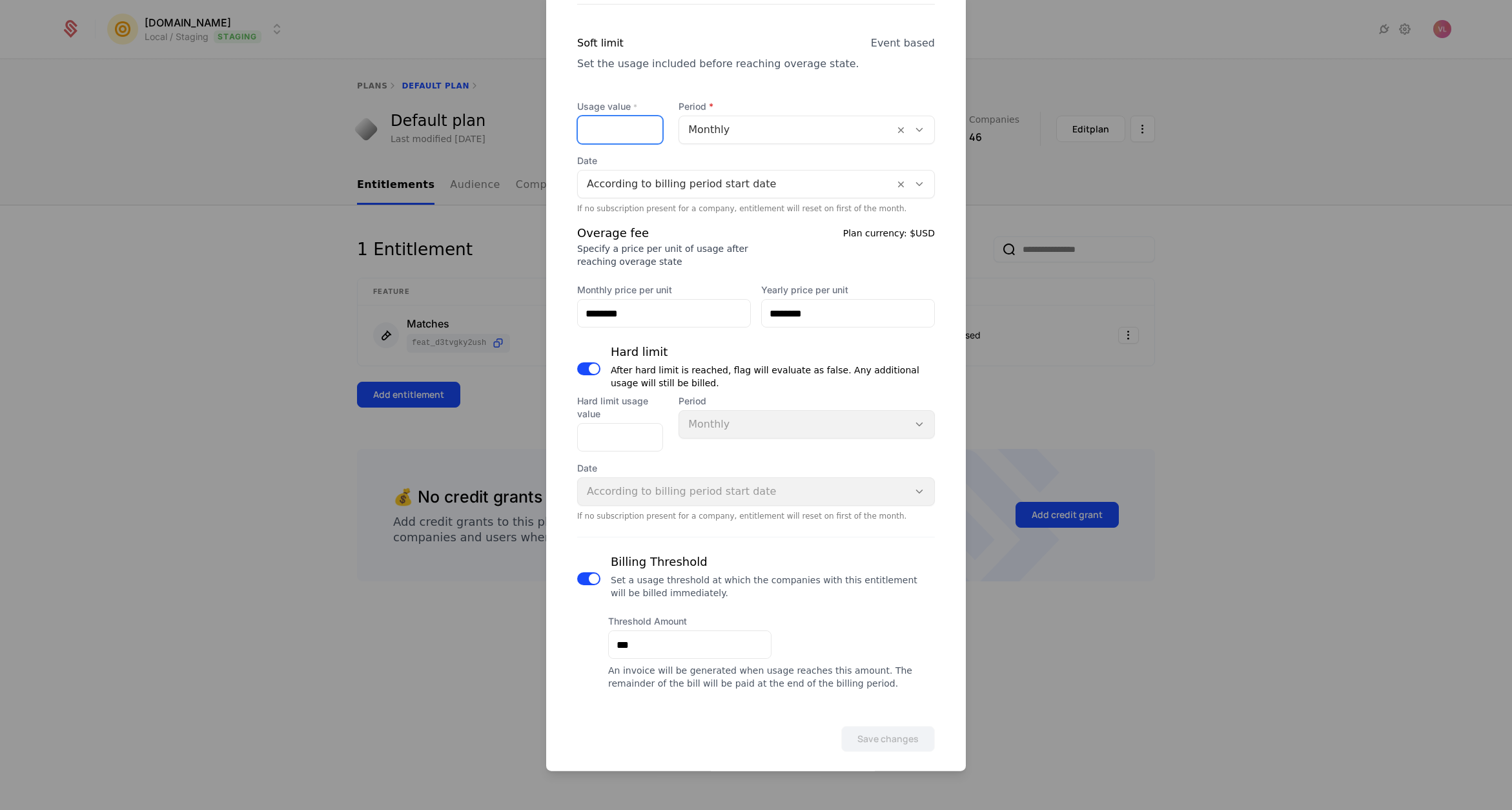
click at [612, 130] on input "Usage value *" at bounding box center [620, 130] width 84 height 27
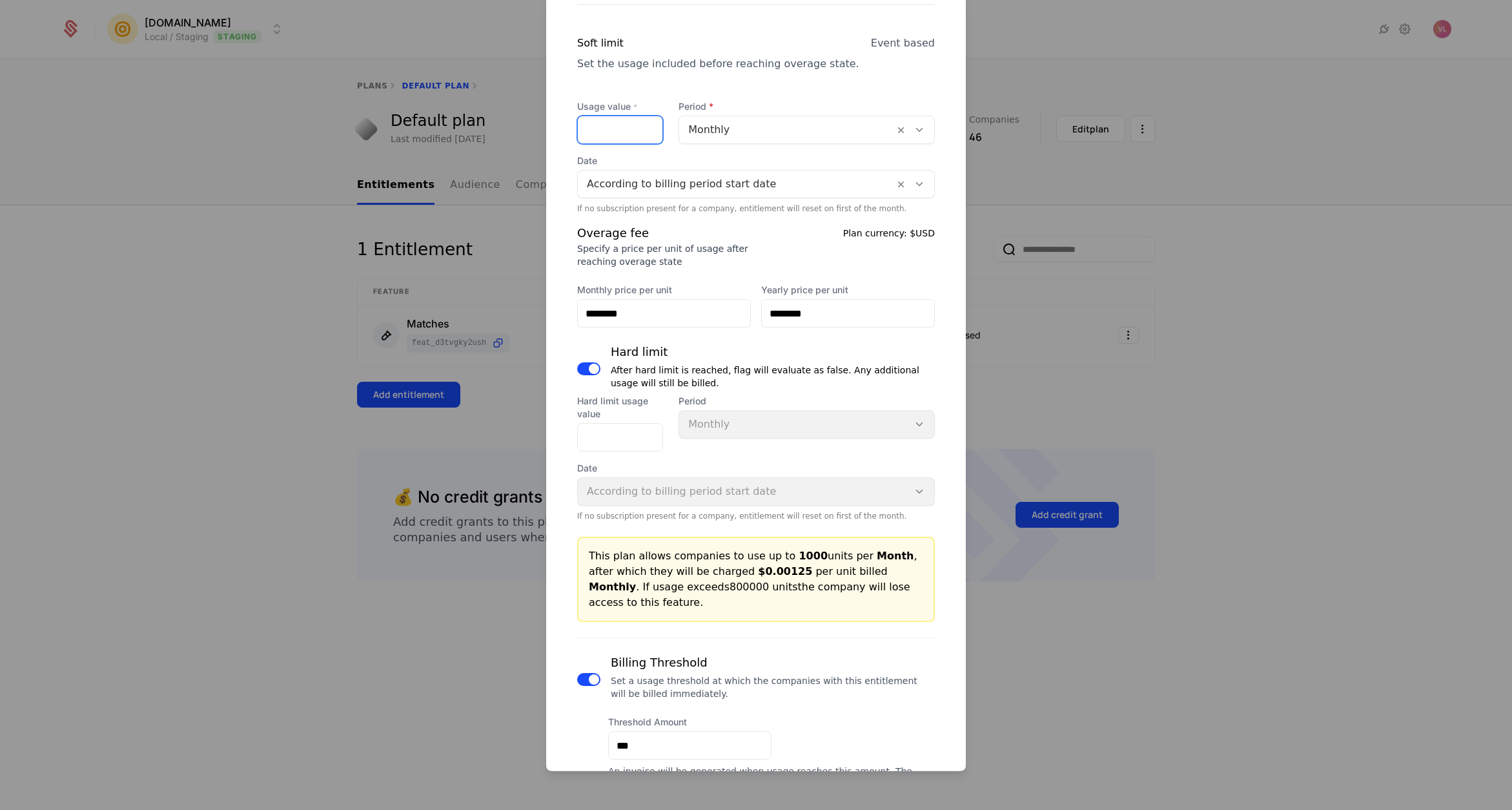
scroll to position [536, 0]
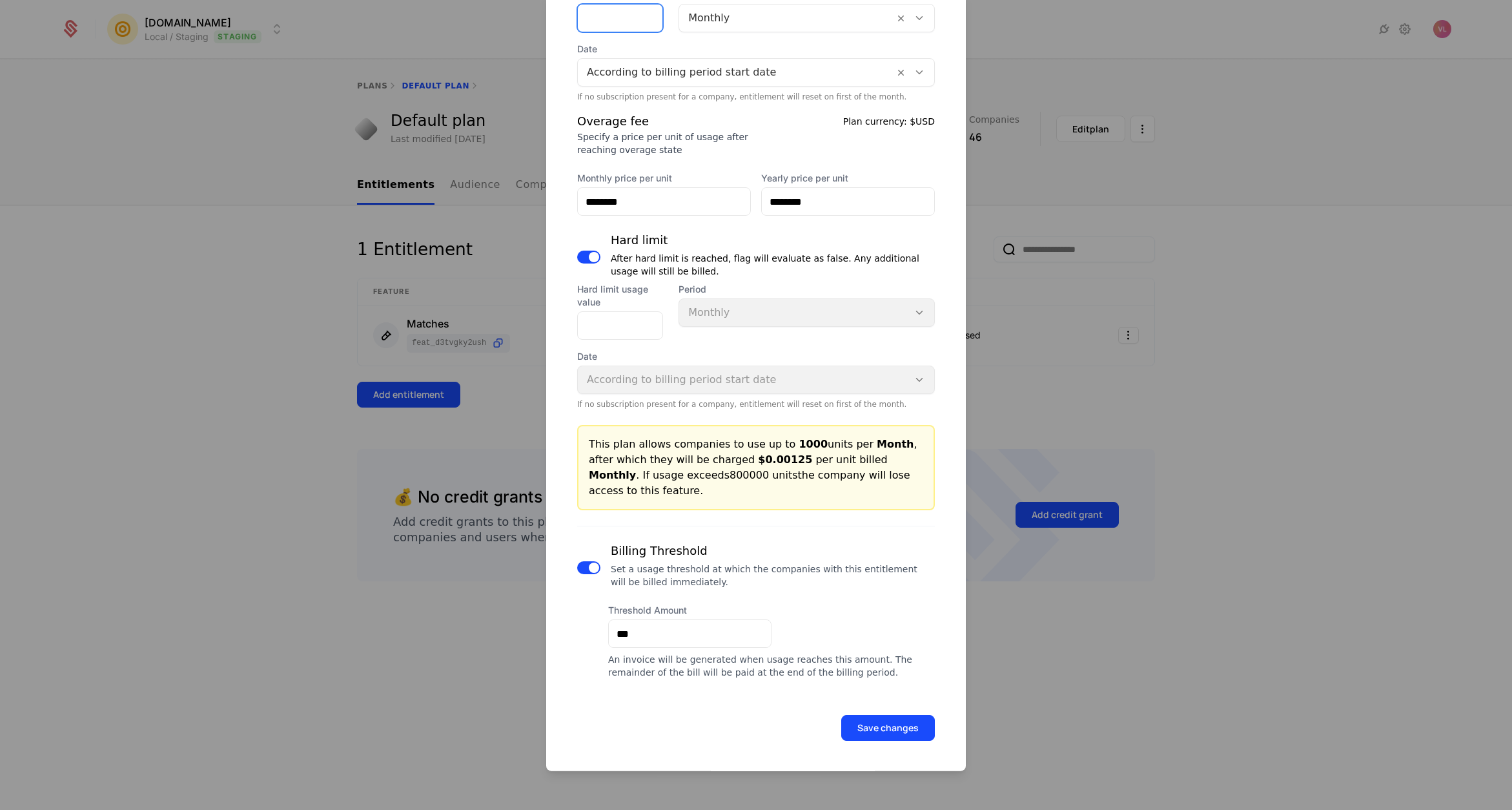
type input "****"
drag, startPoint x: 881, startPoint y: 742, endPoint x: 872, endPoint y: 732, distance: 13.5
click at [881, 742] on form "Plan entitlement Matches Default plan Plan Default plan Feature Matches Monetiz…" at bounding box center [756, 114] width 420 height 1316
click at [872, 726] on button "Save changes" at bounding box center [888, 728] width 93 height 26
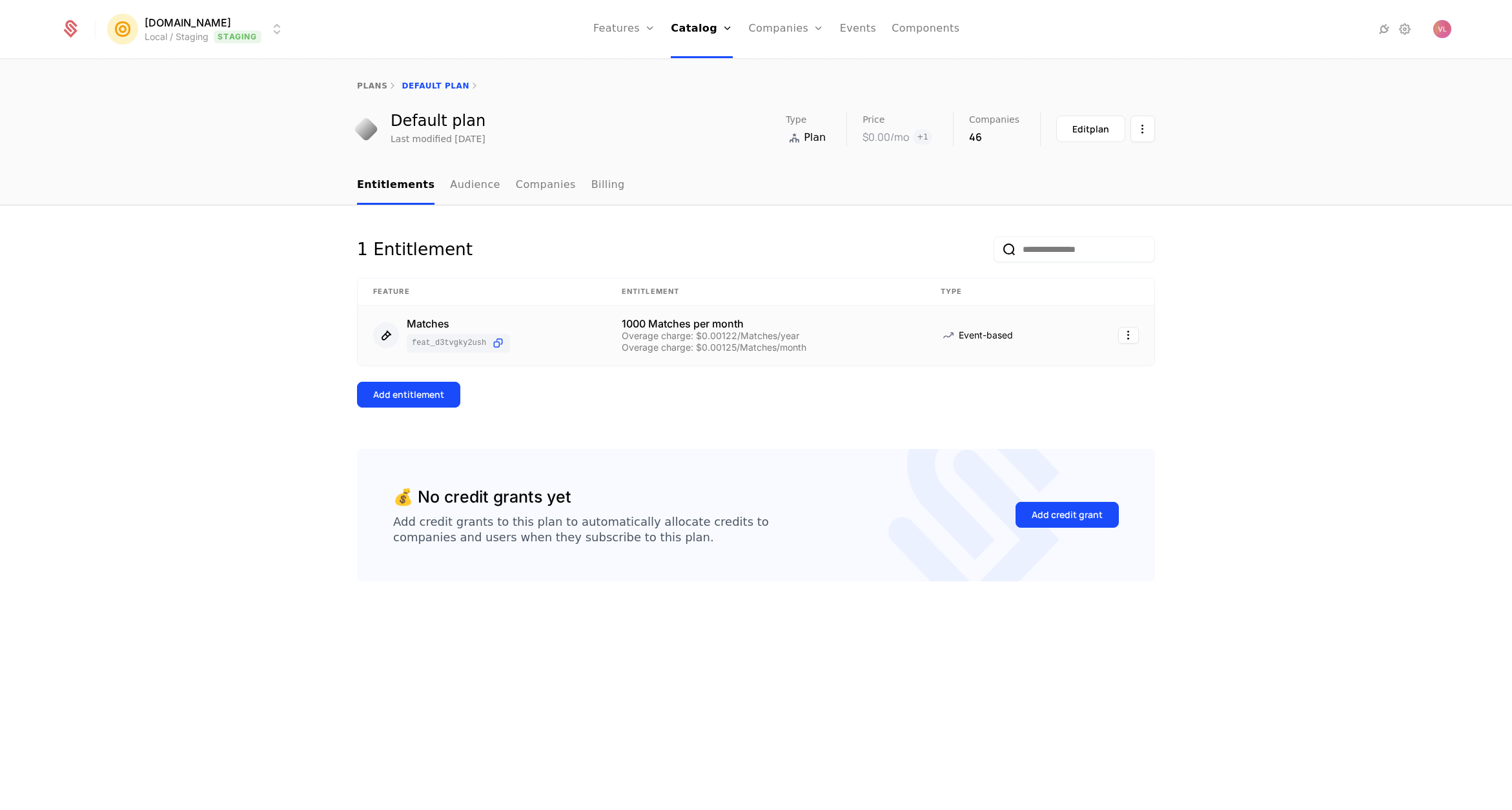
click at [681, 345] on div "Overage charge: $0.00125/Matches/month" at bounding box center [766, 347] width 288 height 9
